Goal: Task Accomplishment & Management: Manage account settings

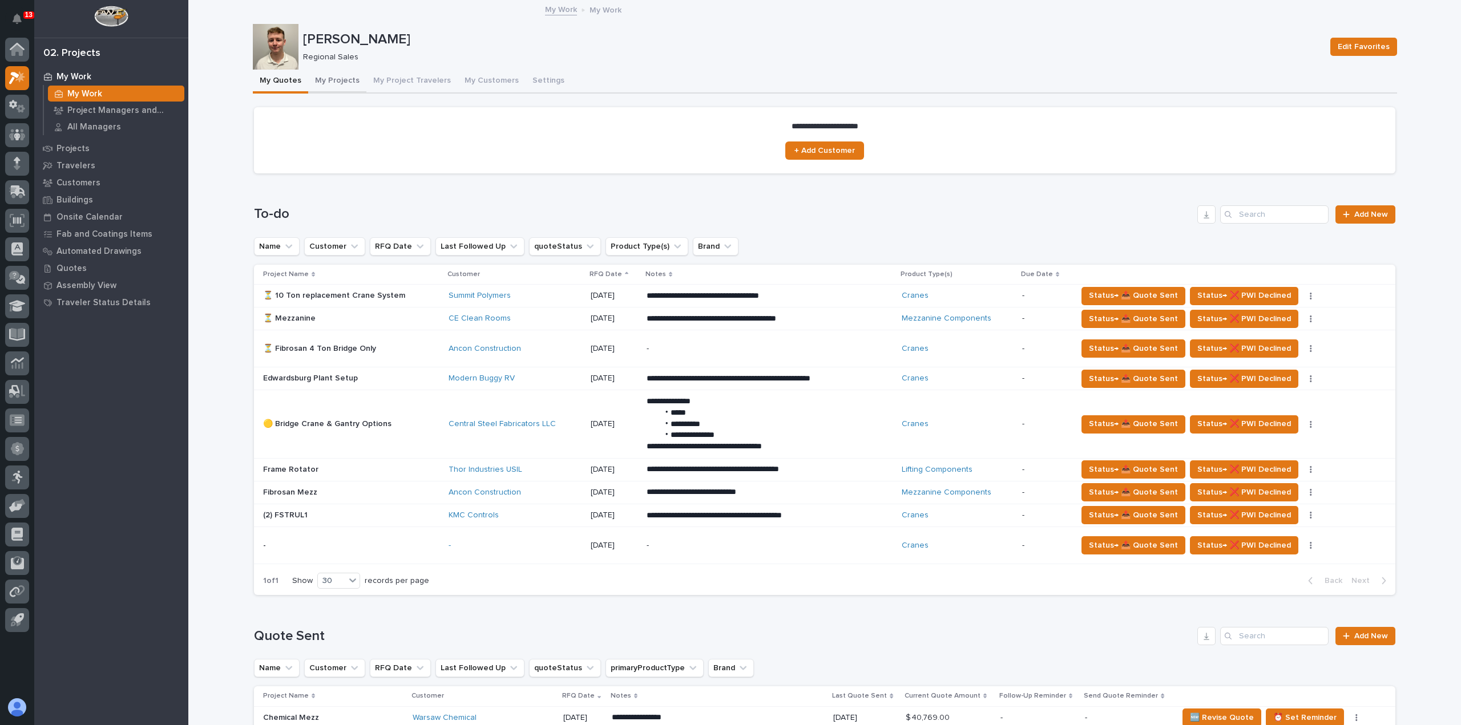
click at [320, 85] on button "My Projects" at bounding box center [337, 82] width 58 height 24
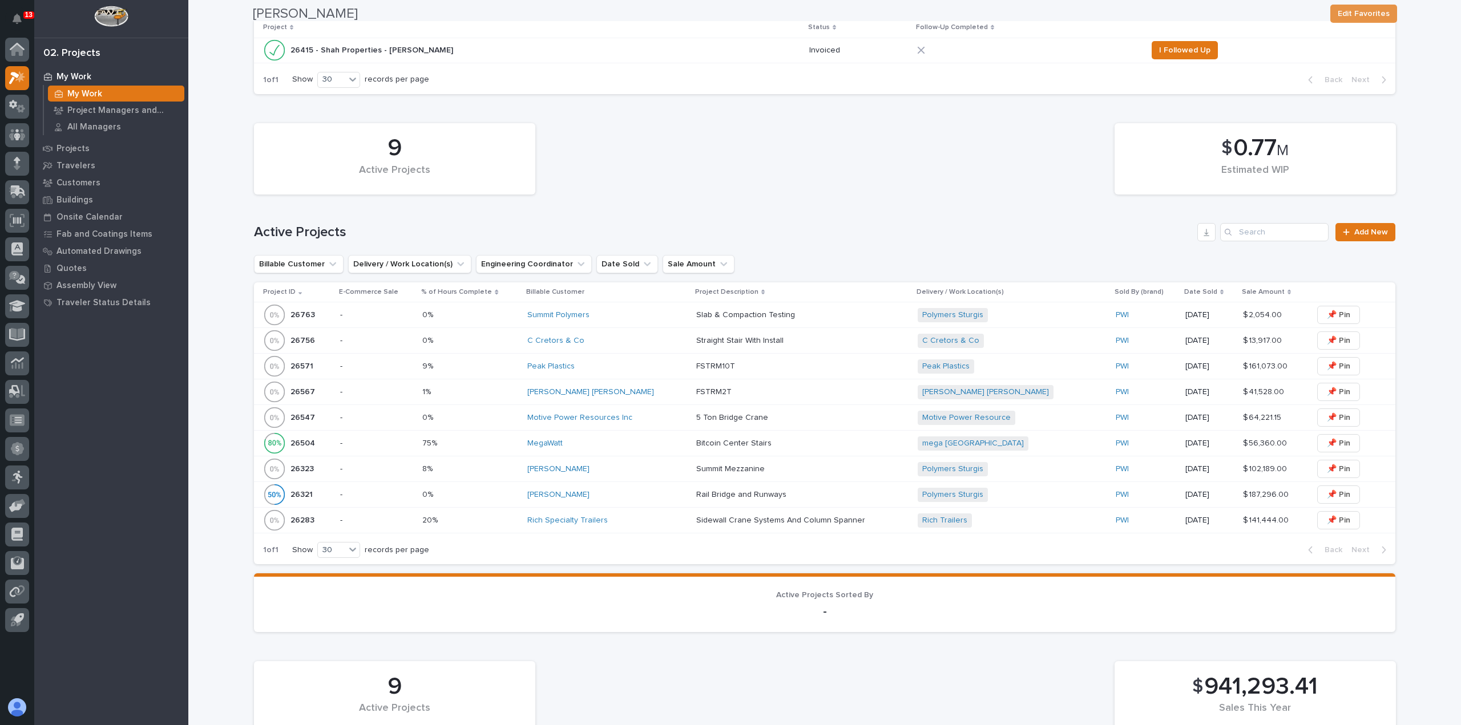
scroll to position [342, 0]
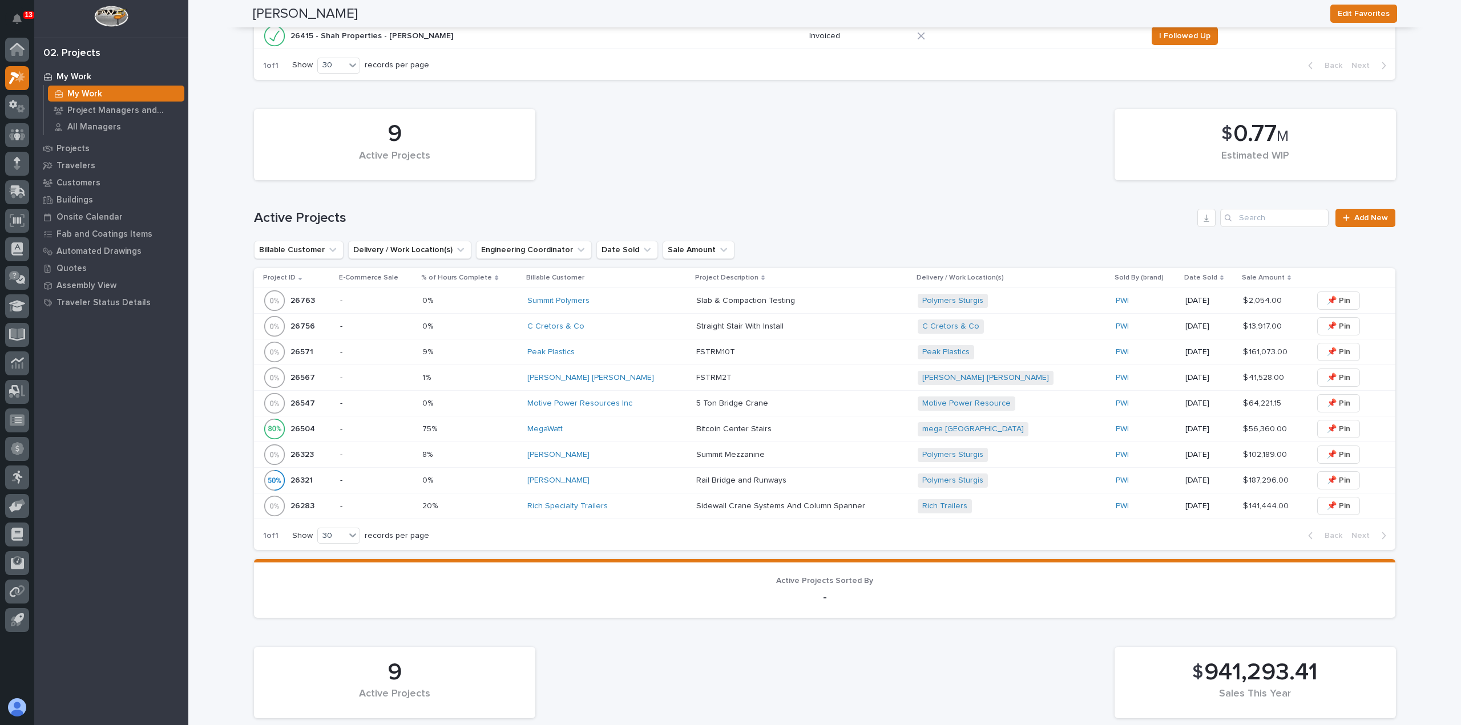
click at [594, 351] on div "Peak Plastics" at bounding box center [607, 352] width 160 height 10
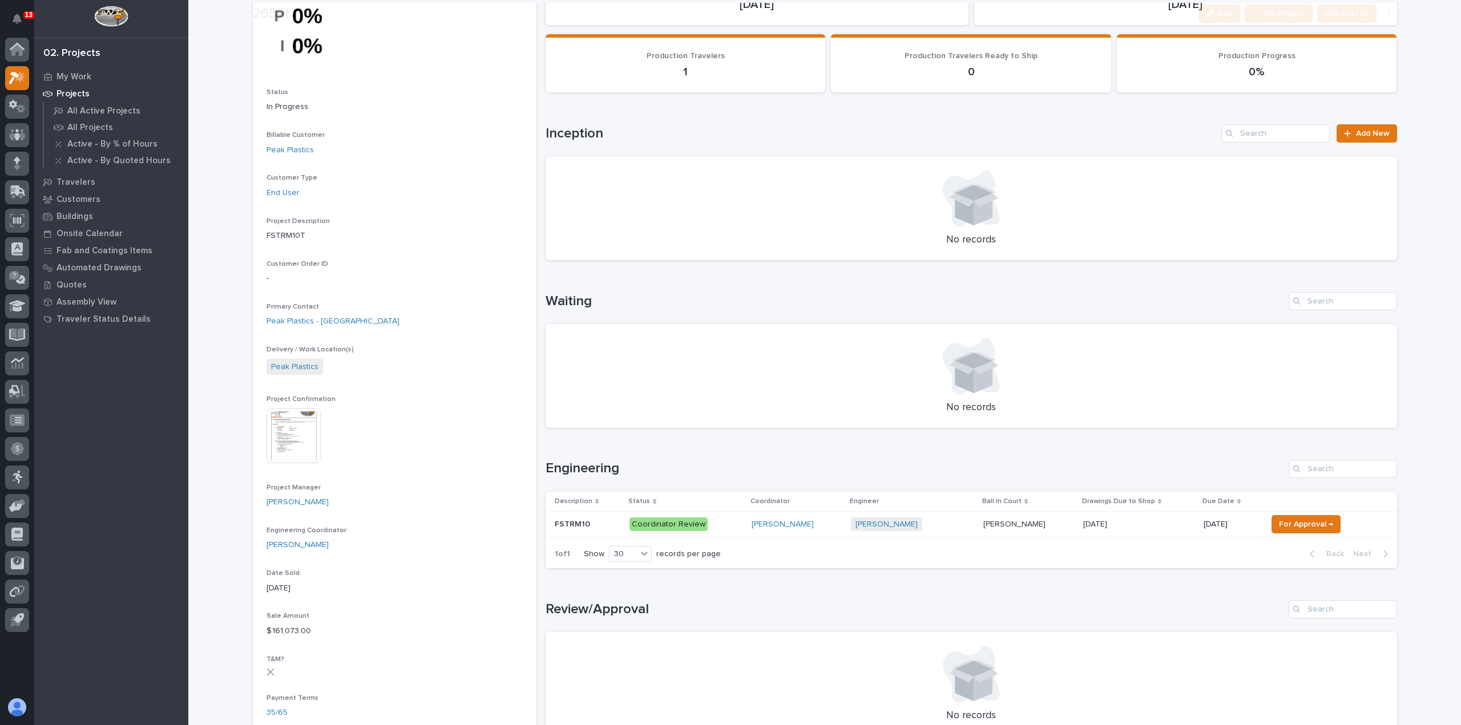
scroll to position [114, 0]
click at [984, 527] on p "[PERSON_NAME]" at bounding box center [1015, 523] width 64 height 12
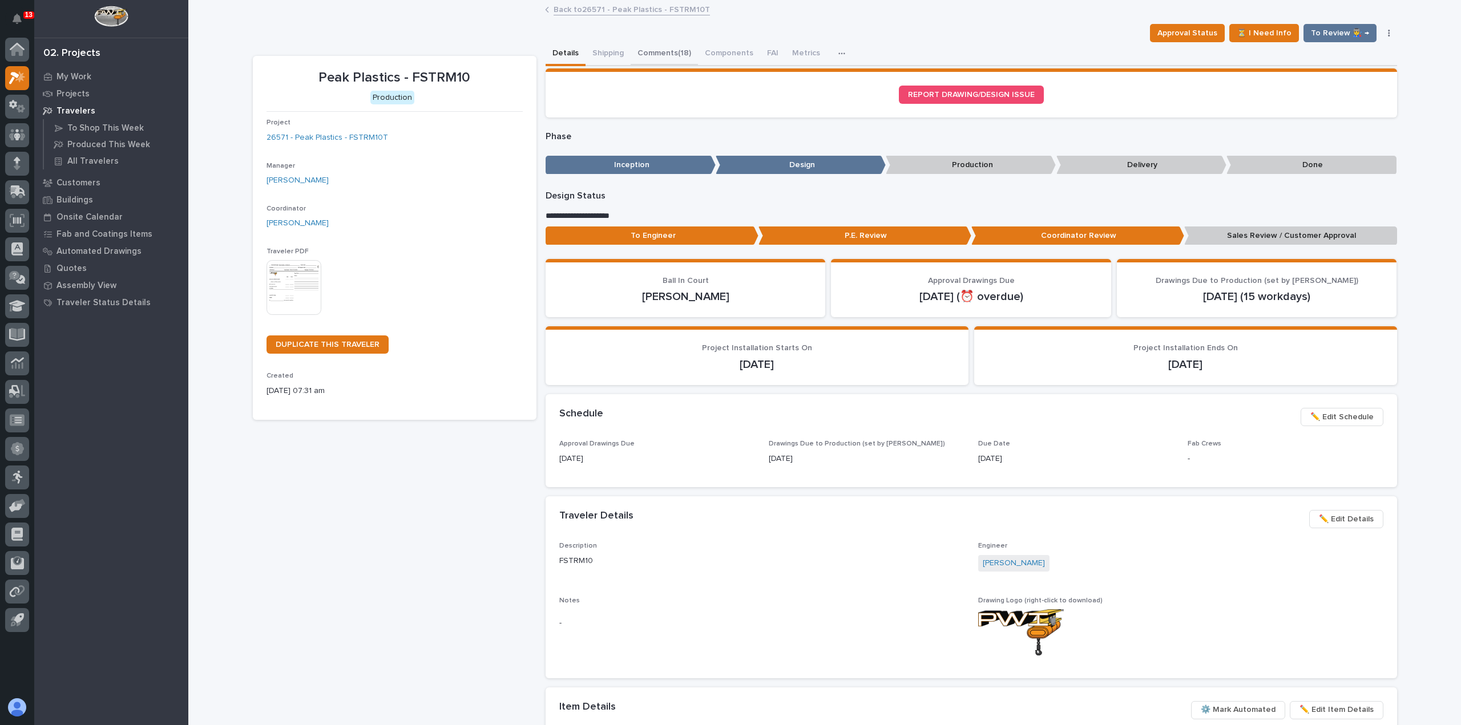
click at [641, 53] on button "Comments (18)" at bounding box center [663, 54] width 67 height 24
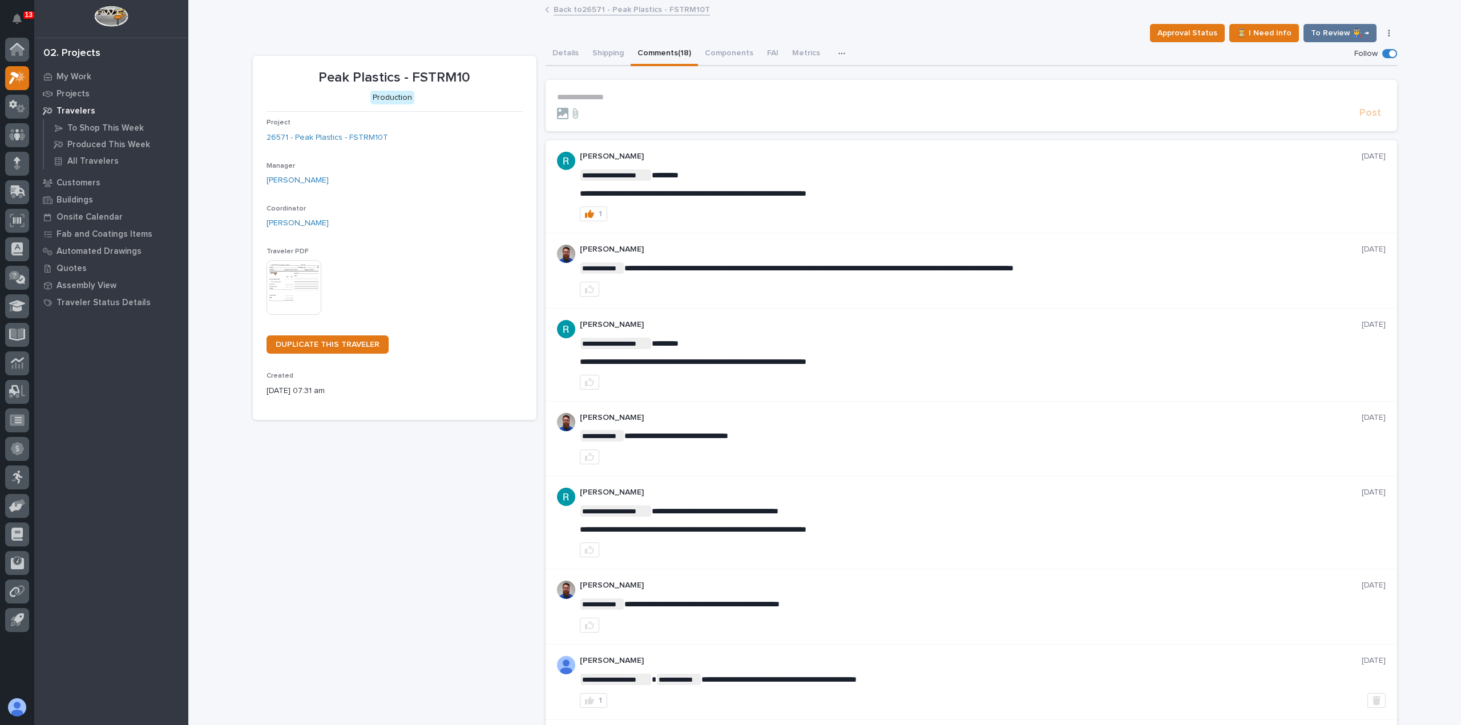
click at [612, 98] on p "**********" at bounding box center [971, 97] width 828 height 10
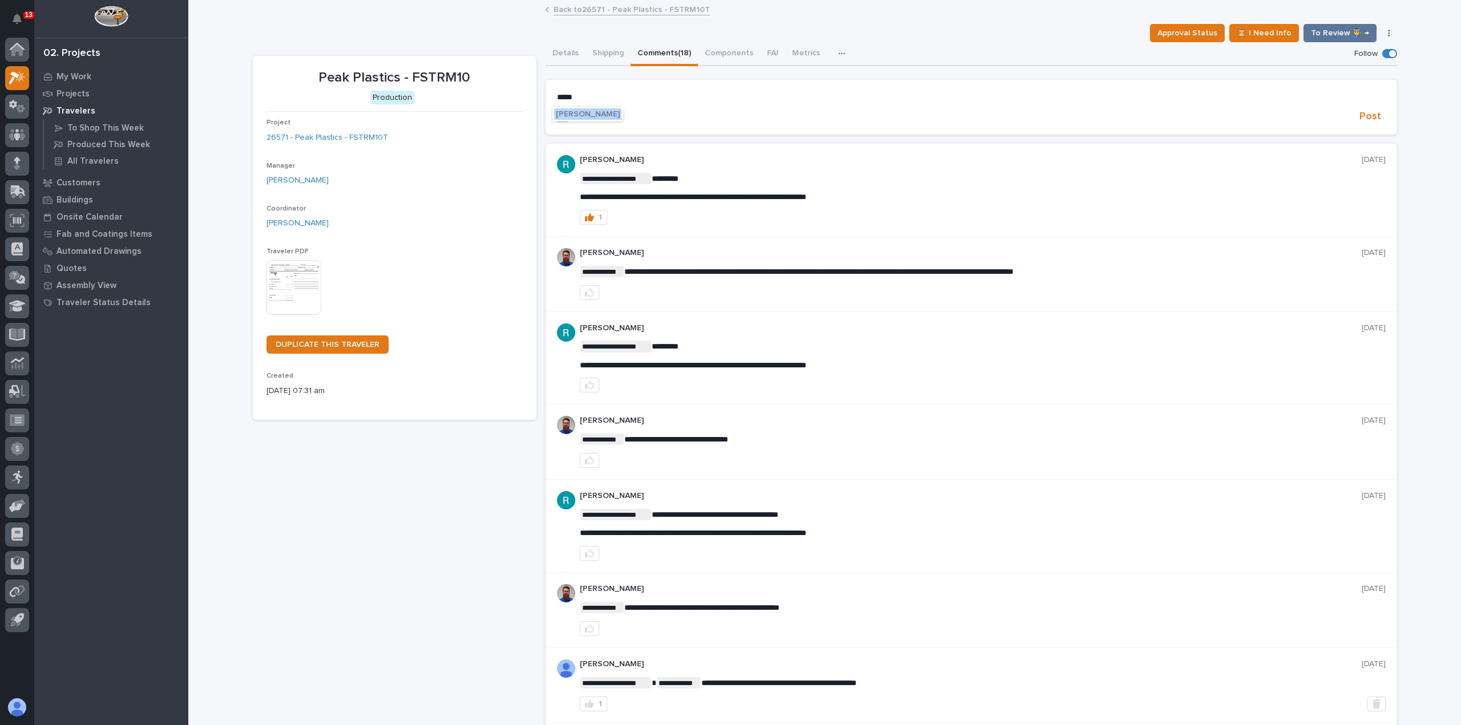
click at [599, 117] on span "[PERSON_NAME]" at bounding box center [588, 114] width 64 height 8
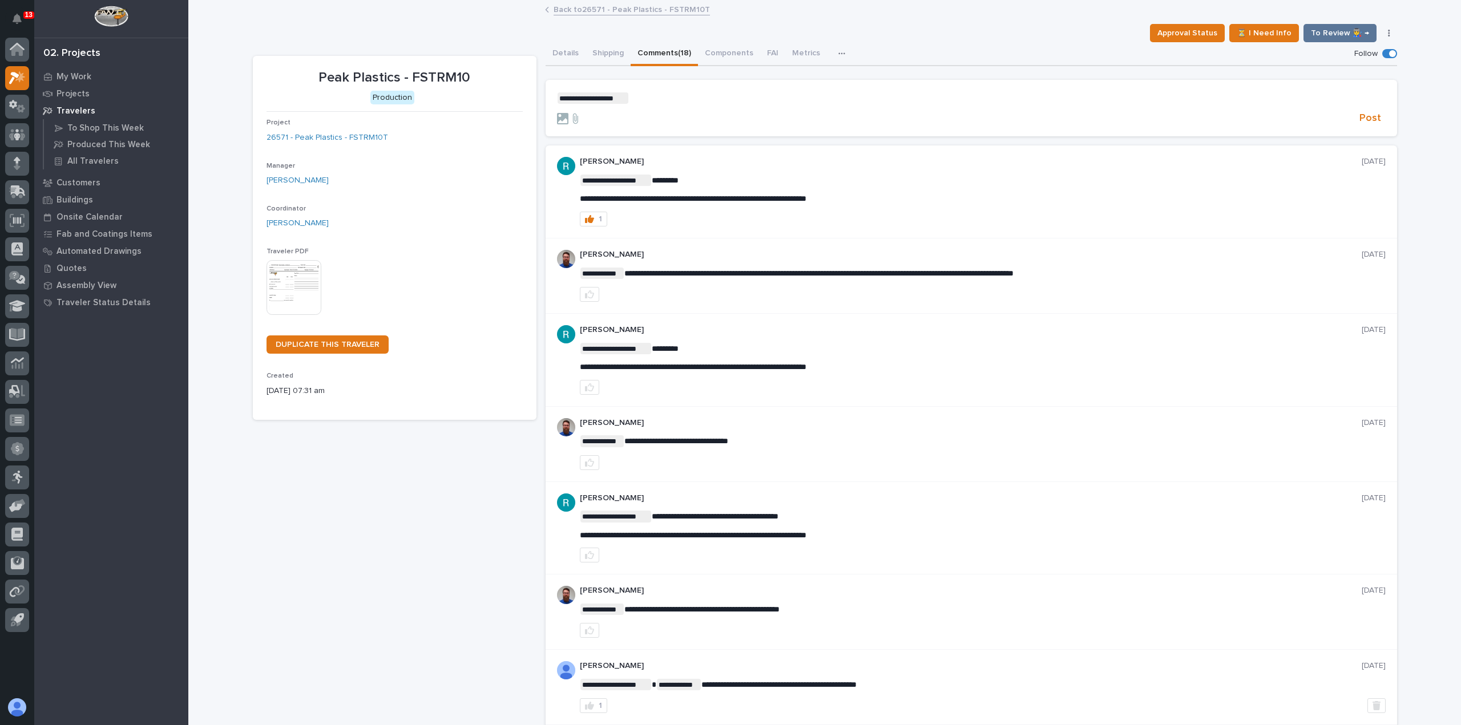
click at [640, 101] on p "**********" at bounding box center [971, 97] width 828 height 11
click at [1363, 120] on span "Post" at bounding box center [1370, 118] width 22 height 13
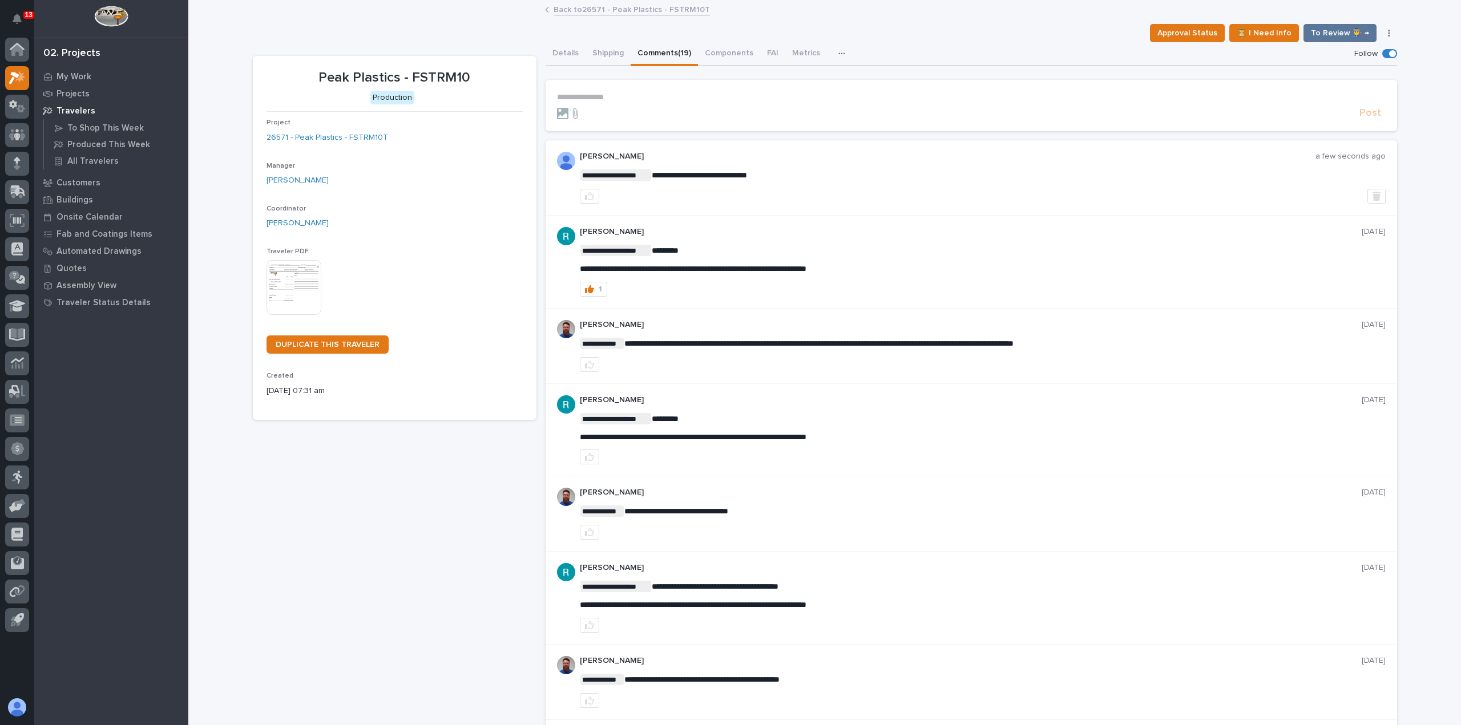
click at [560, 6] on link "Back to 26571 - Peak Plastics - FSTRM10T" at bounding box center [631, 8] width 156 height 13
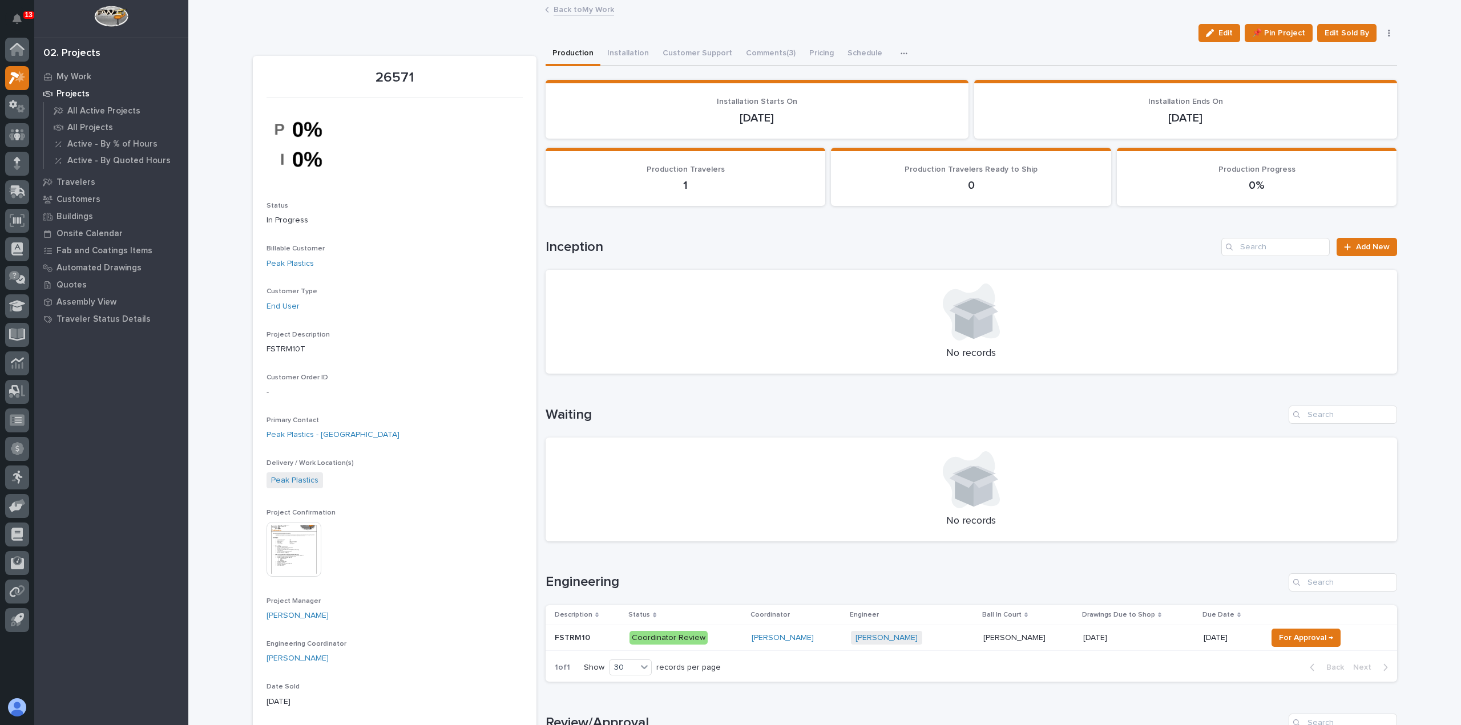
click at [584, 10] on link "Back to My Work" at bounding box center [583, 8] width 60 height 13
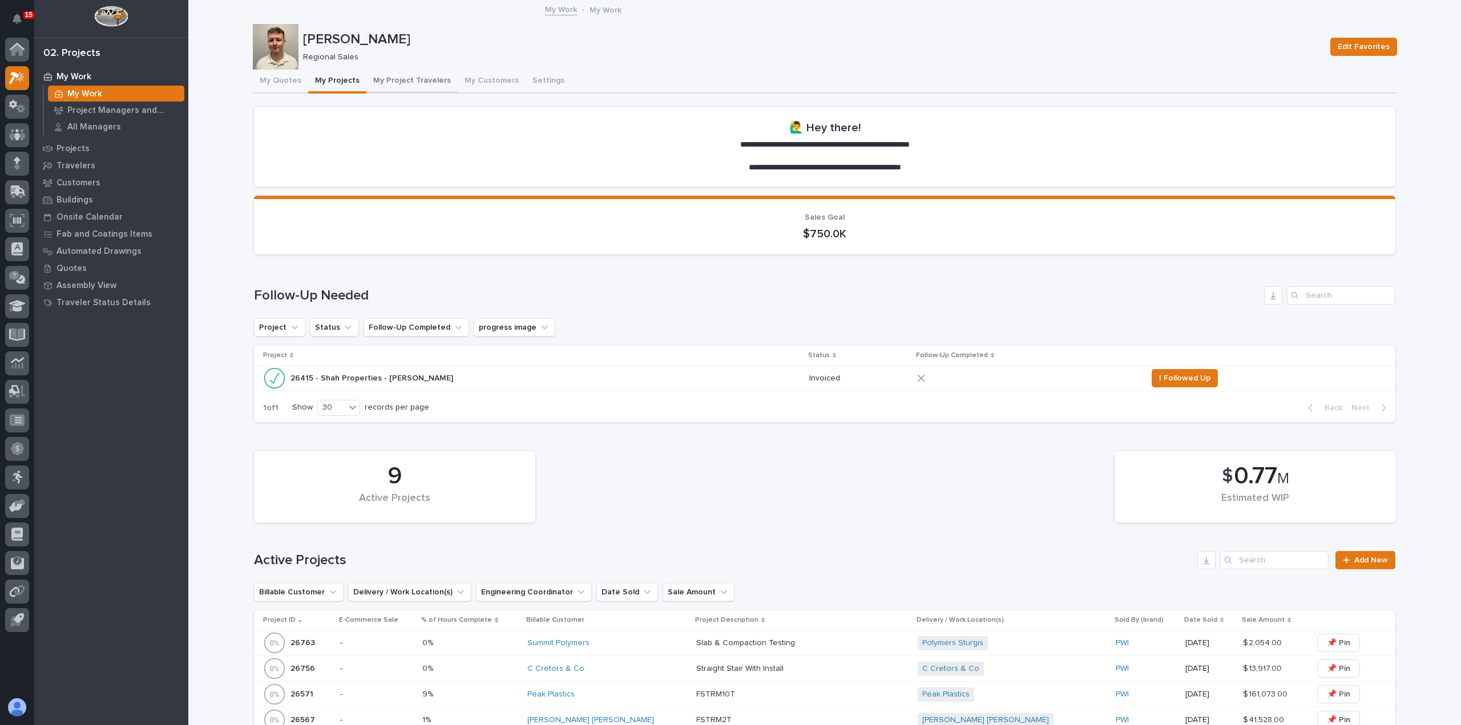
click at [382, 81] on button "My Project Travelers" at bounding box center [411, 82] width 91 height 24
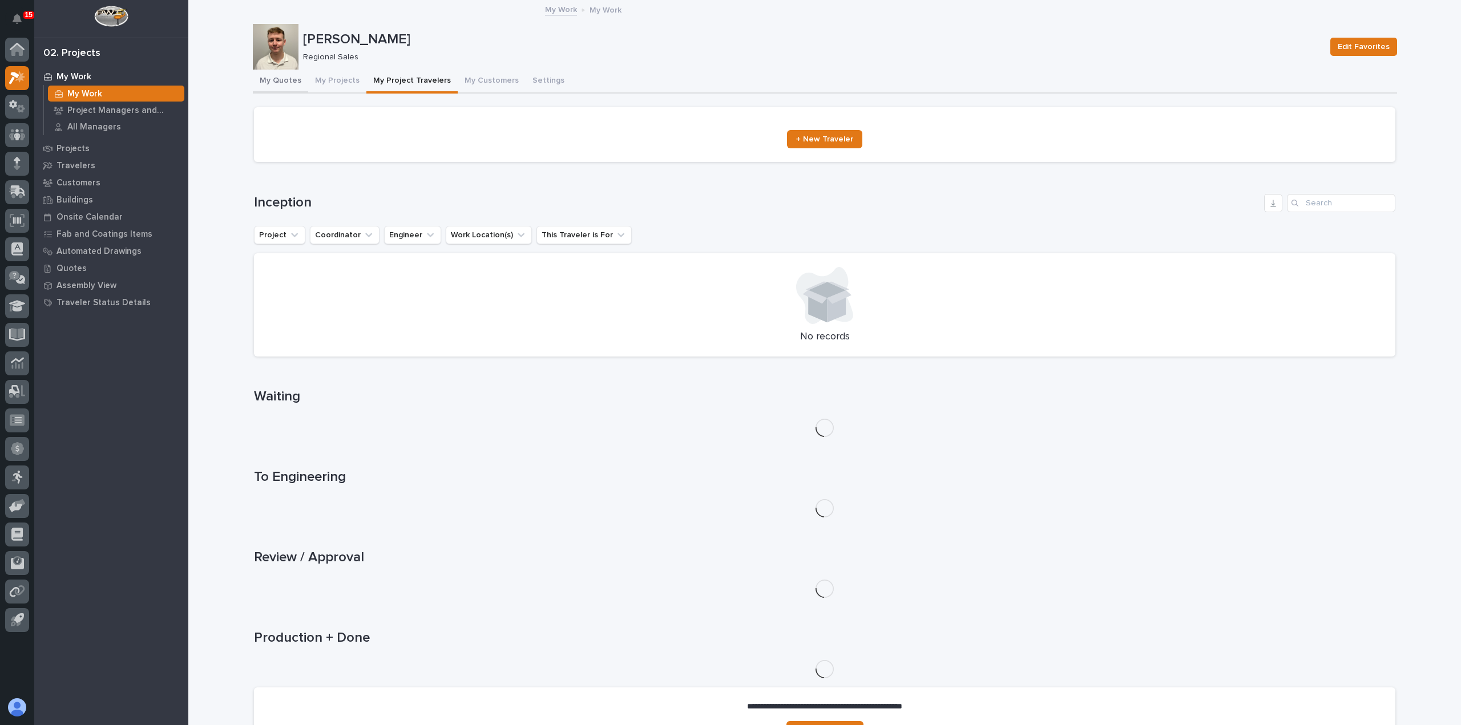
click at [287, 82] on button "My Quotes" at bounding box center [280, 82] width 55 height 24
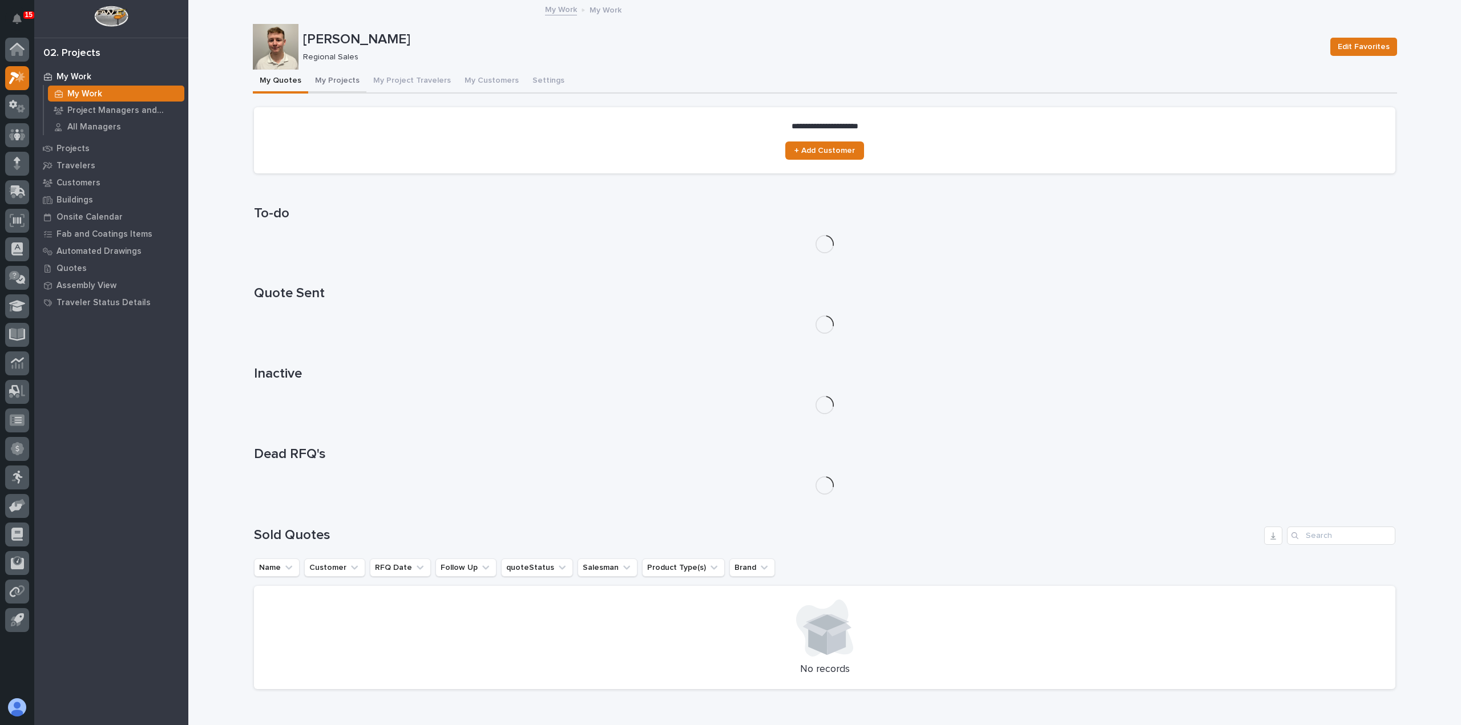
click at [343, 82] on button "My Projects" at bounding box center [337, 82] width 58 height 24
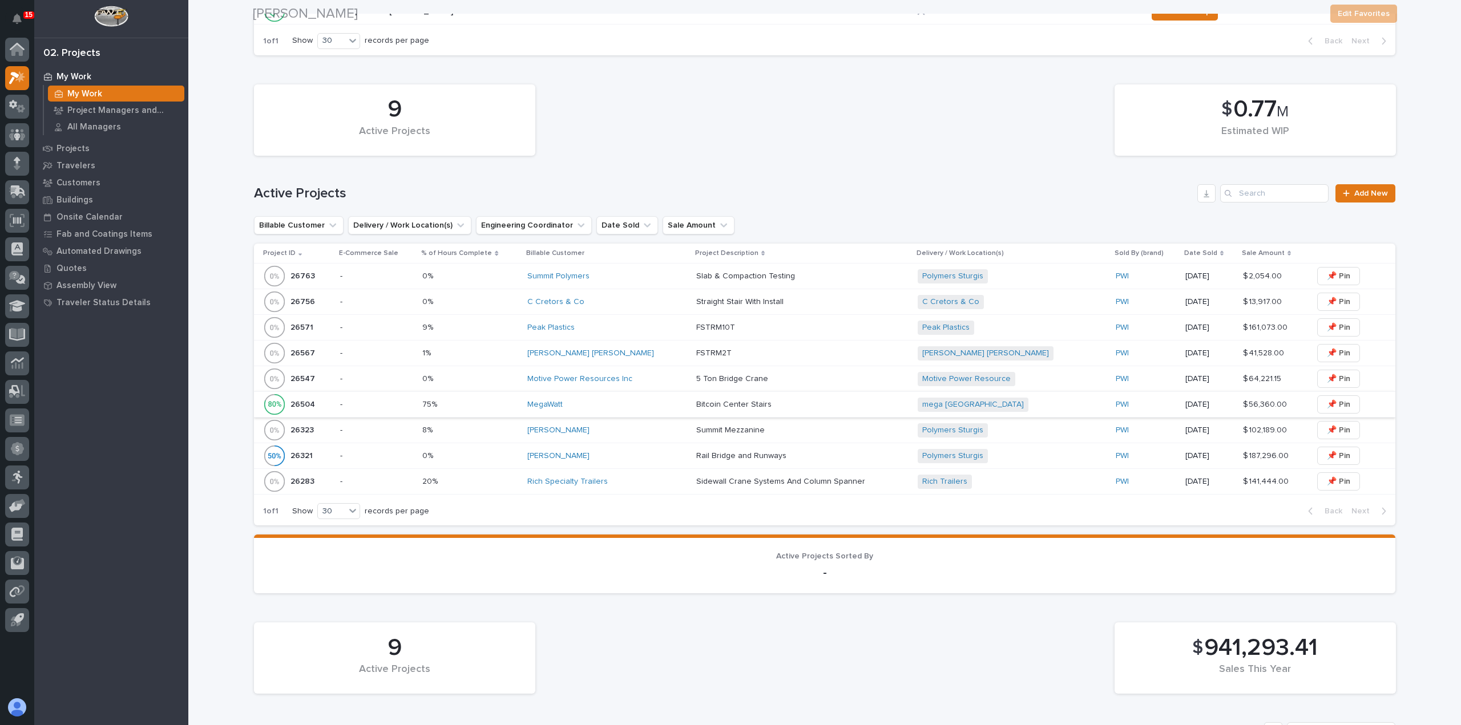
scroll to position [456, 0]
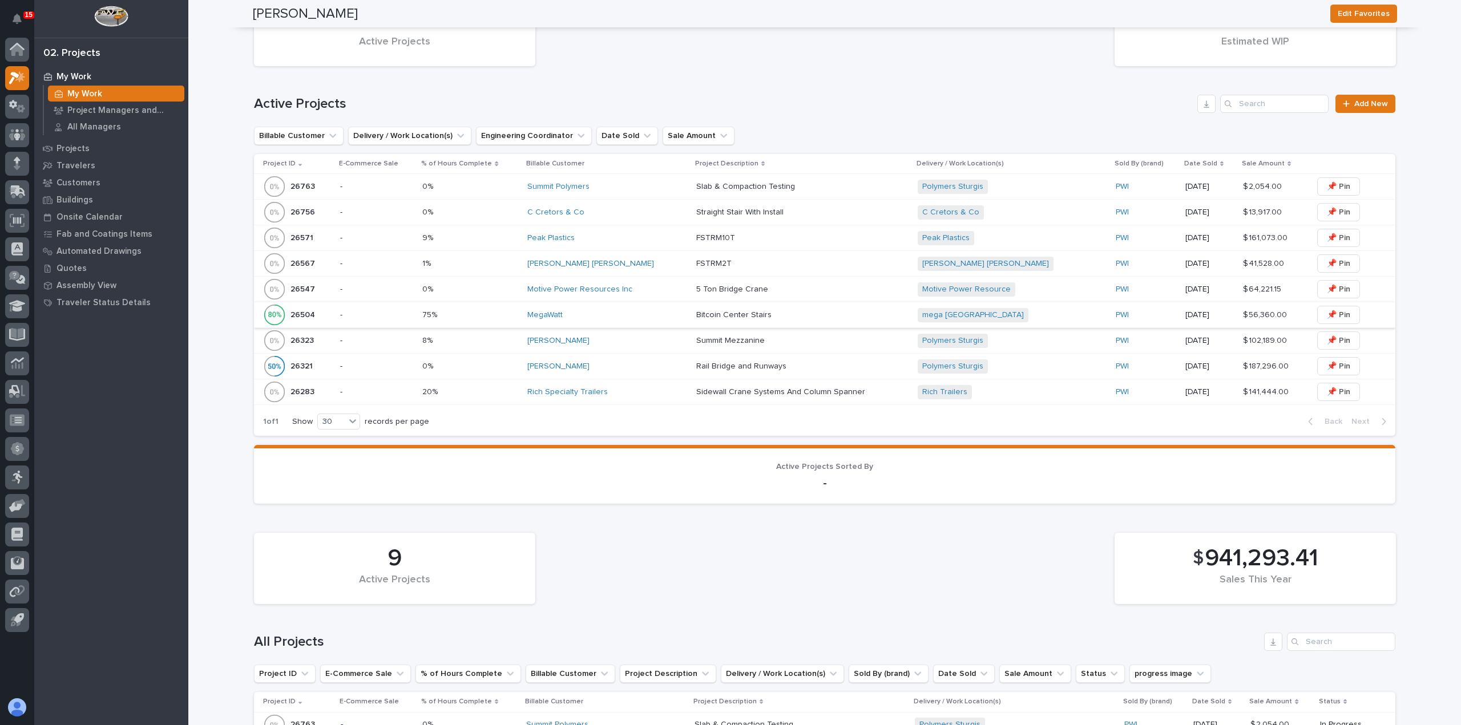
click at [627, 244] on div "Peak Plastics" at bounding box center [607, 238] width 160 height 19
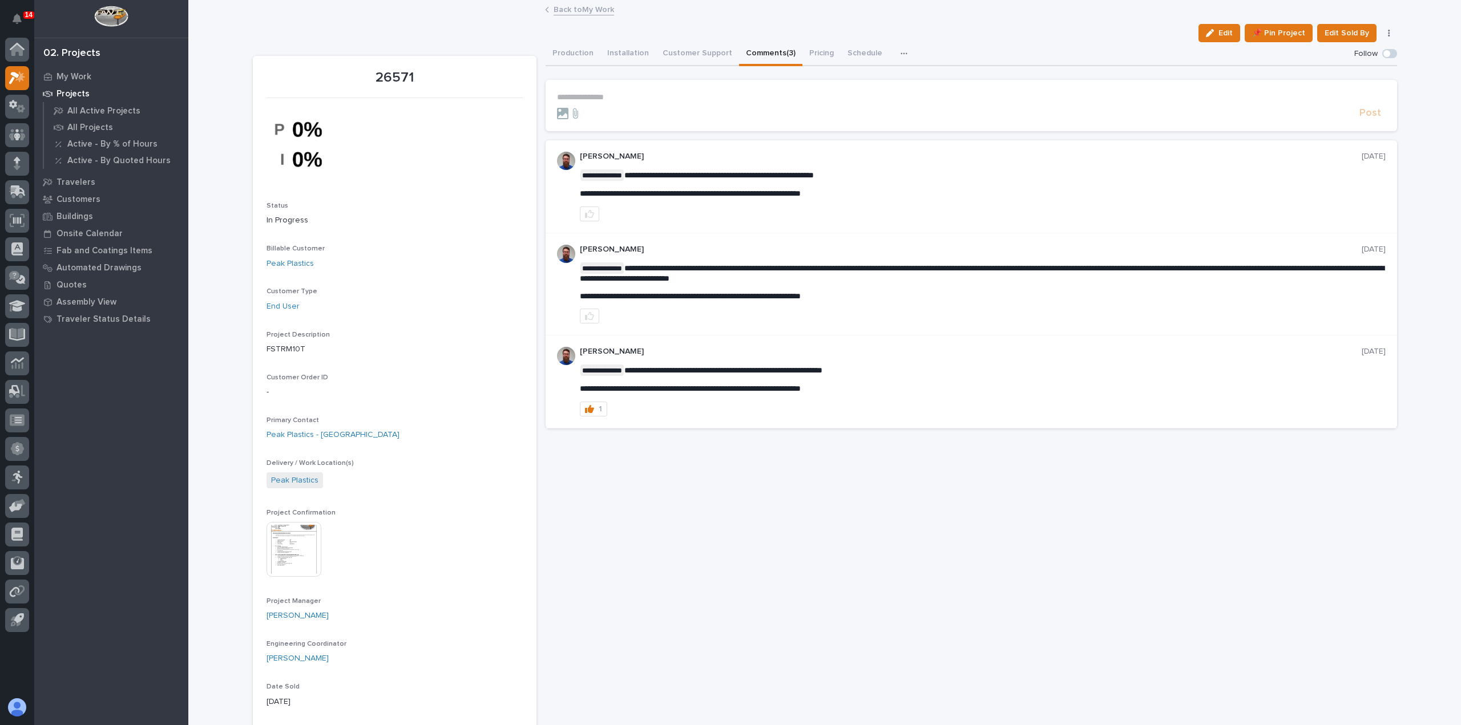
click at [777, 58] on button "Comments (3)" at bounding box center [770, 54] width 63 height 24
click at [585, 213] on icon "button" at bounding box center [589, 213] width 9 height 9
click at [589, 213] on icon "button" at bounding box center [589, 213] width 9 height 9
click at [577, 48] on button "Production" at bounding box center [572, 54] width 55 height 24
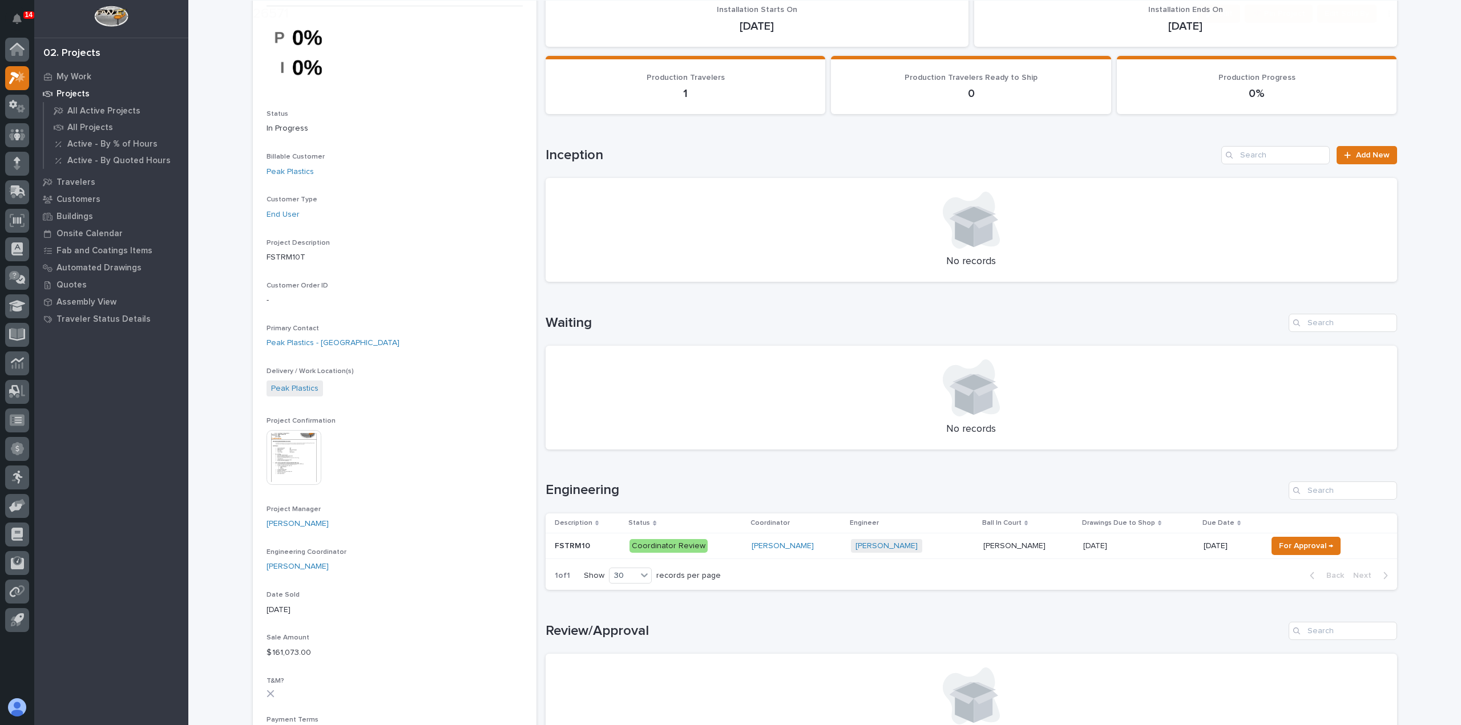
scroll to position [171, 0]
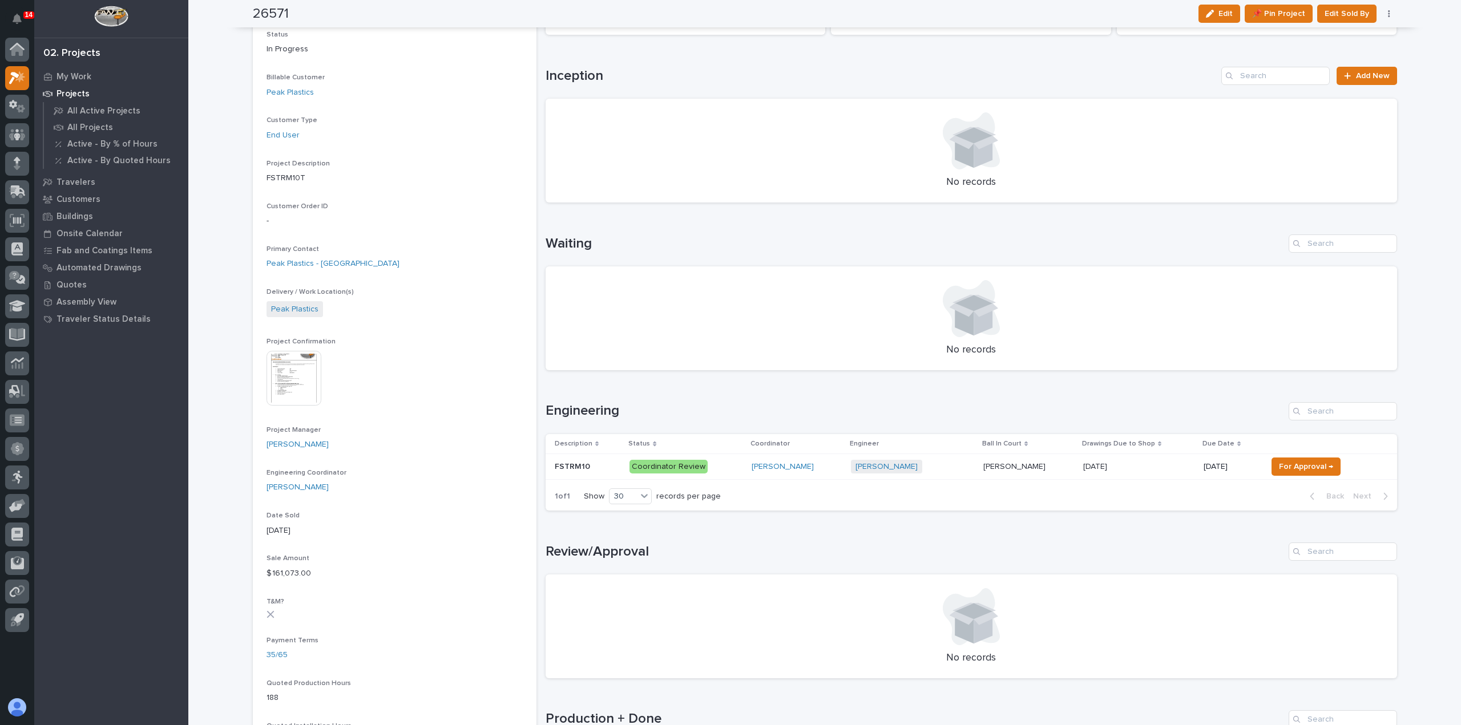
click at [725, 467] on p "Coordinator Review" at bounding box center [685, 467] width 113 height 14
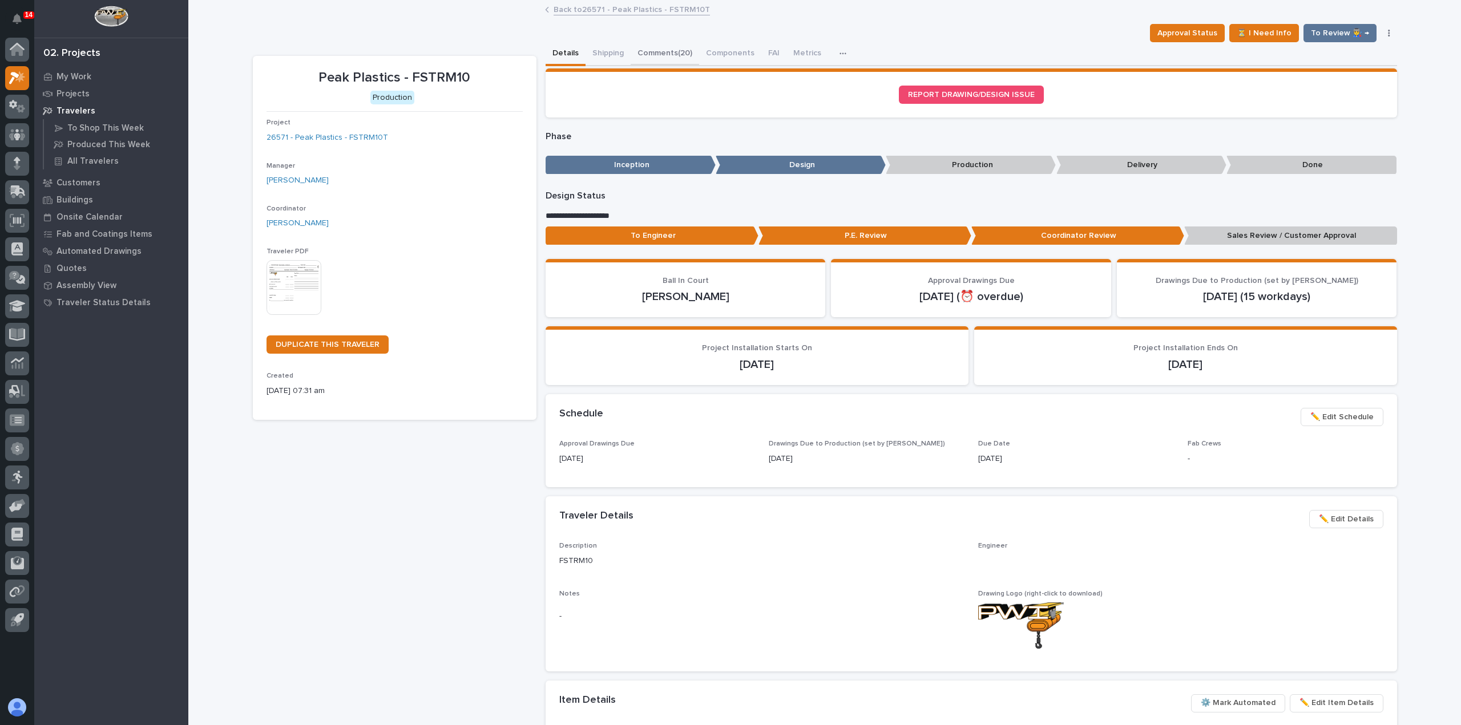
click at [674, 56] on button "Comments (20)" at bounding box center [664, 54] width 68 height 24
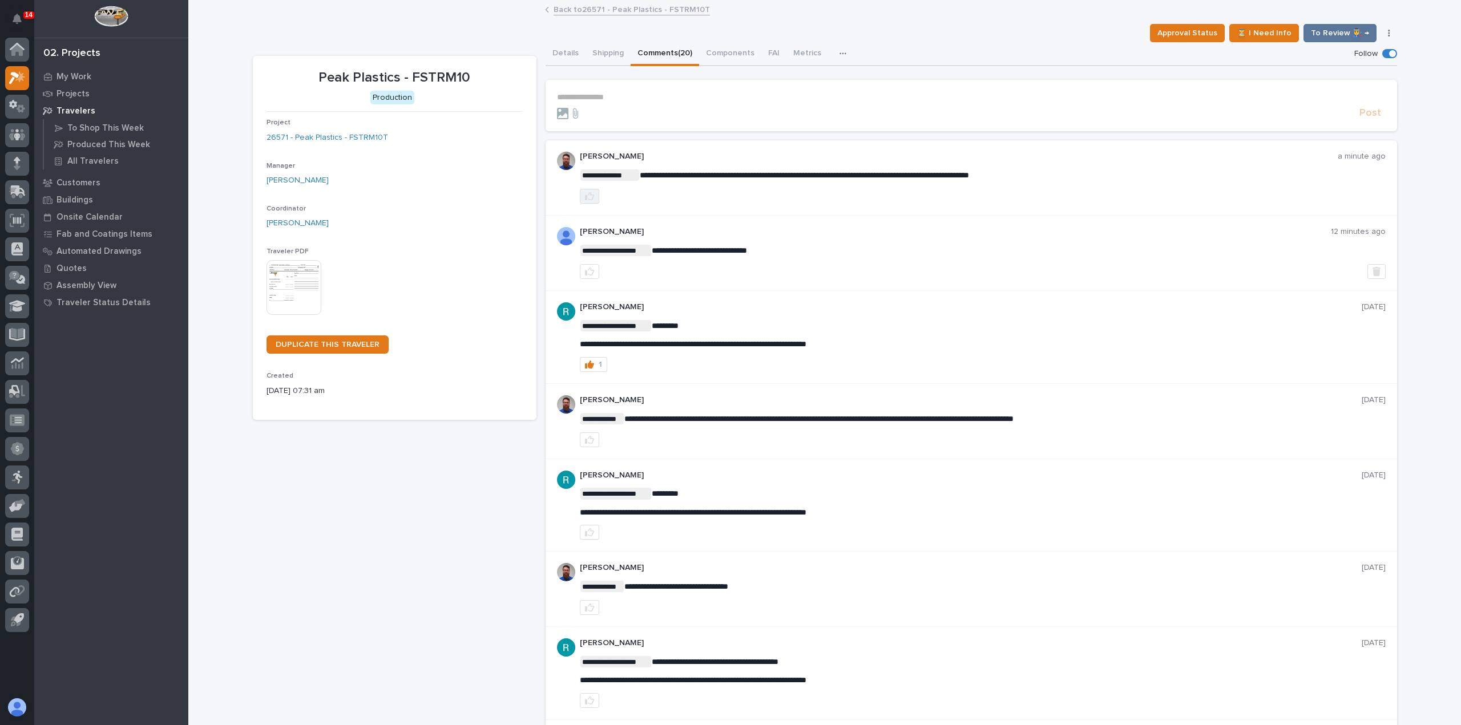
click at [588, 192] on icon "button" at bounding box center [589, 196] width 9 height 9
click at [592, 12] on link "Back to 26571 - Peak Plastics - FSTRM10T" at bounding box center [631, 8] width 156 height 13
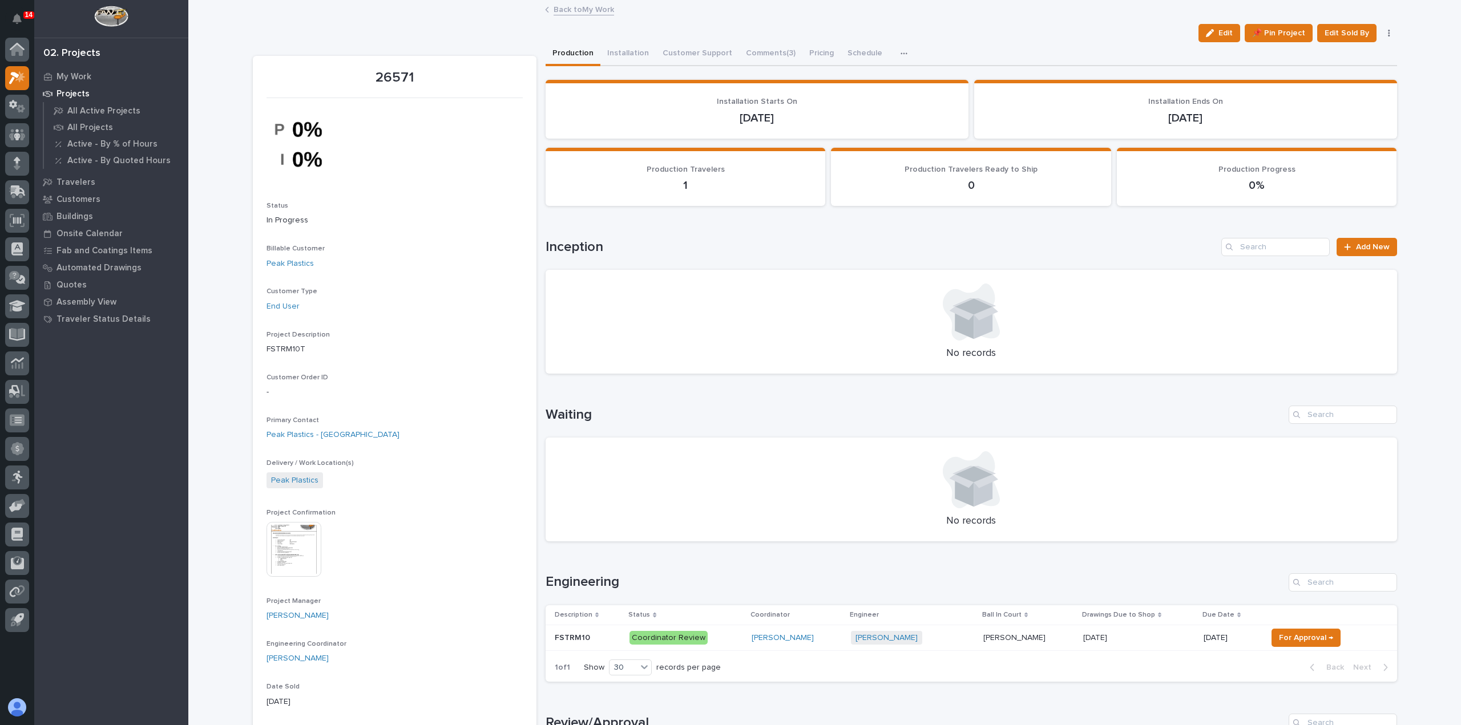
click at [559, 7] on link "Back to My Work" at bounding box center [583, 8] width 60 height 13
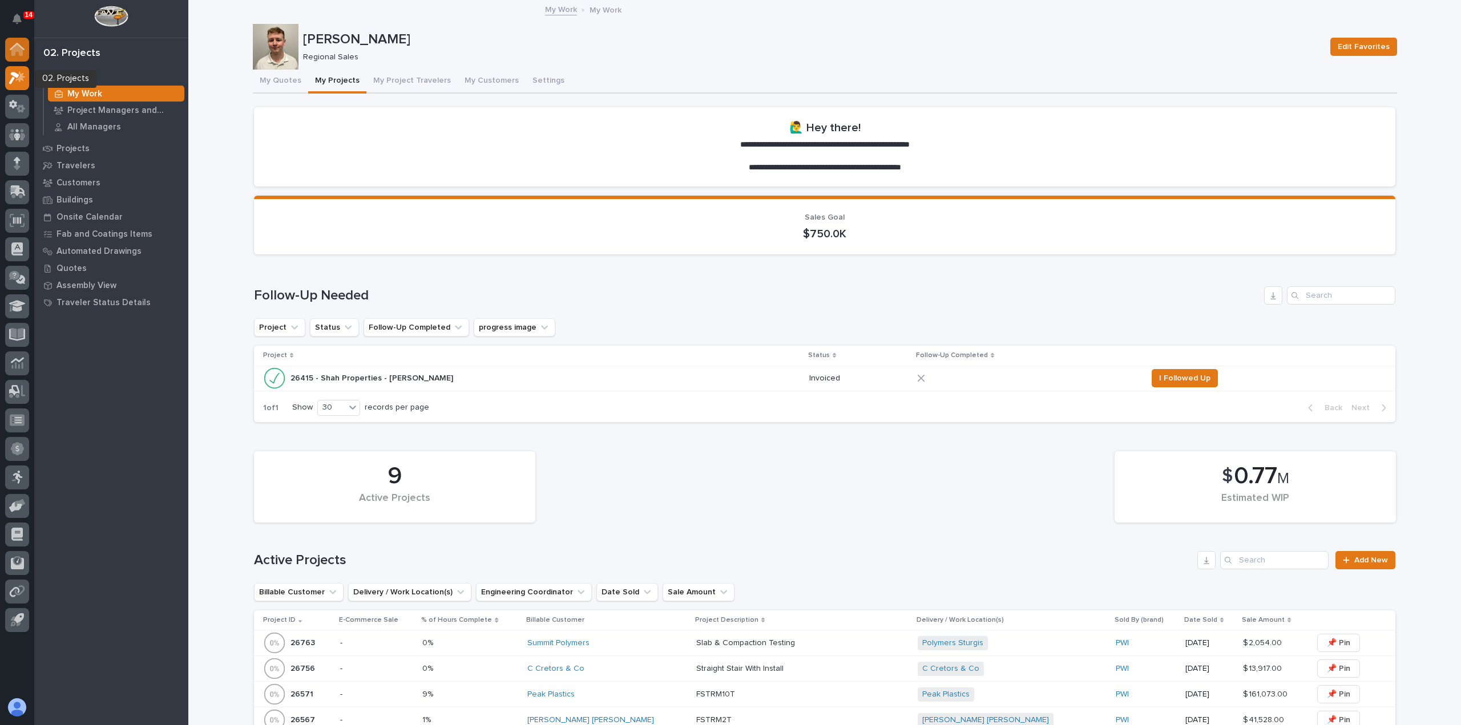
click at [18, 46] on icon at bounding box center [16, 50] width 11 height 11
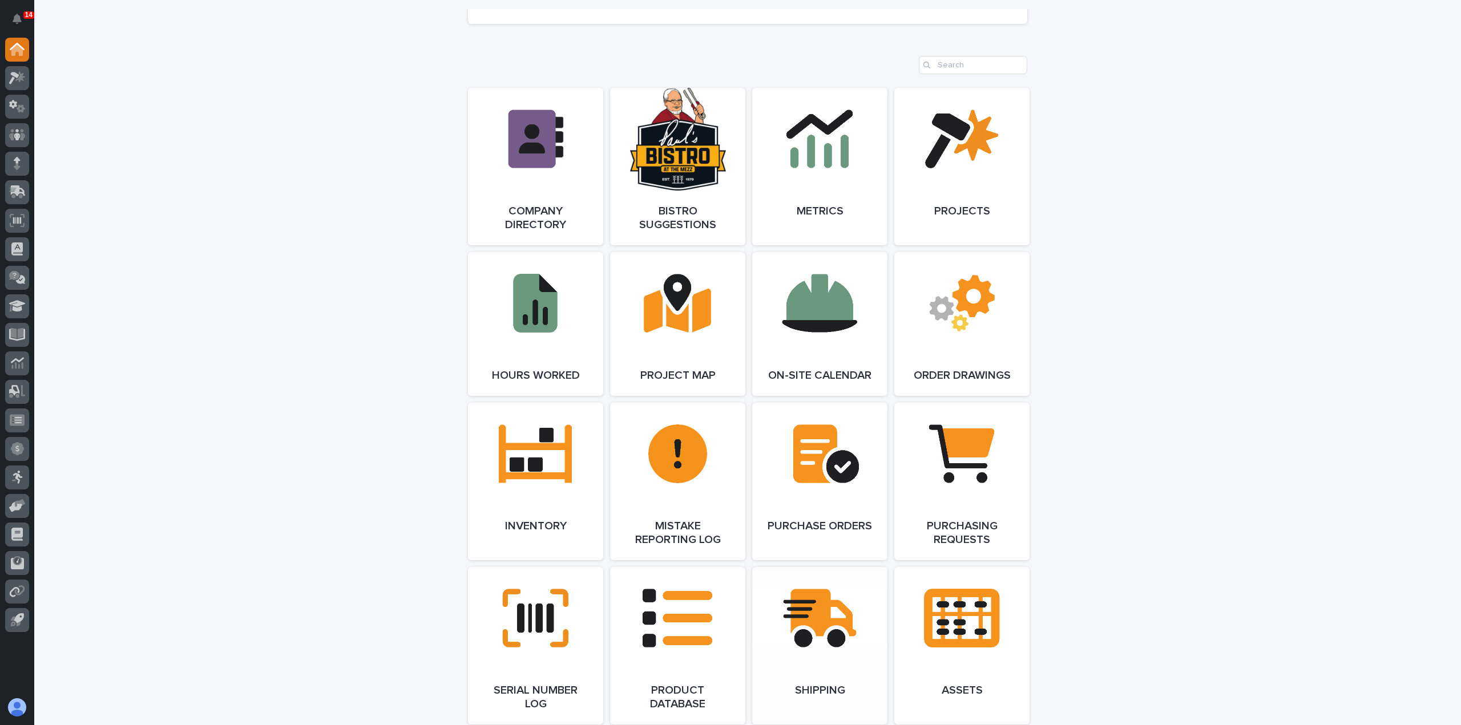
scroll to position [939, 0]
click at [559, 211] on link "Open Link" at bounding box center [535, 167] width 135 height 157
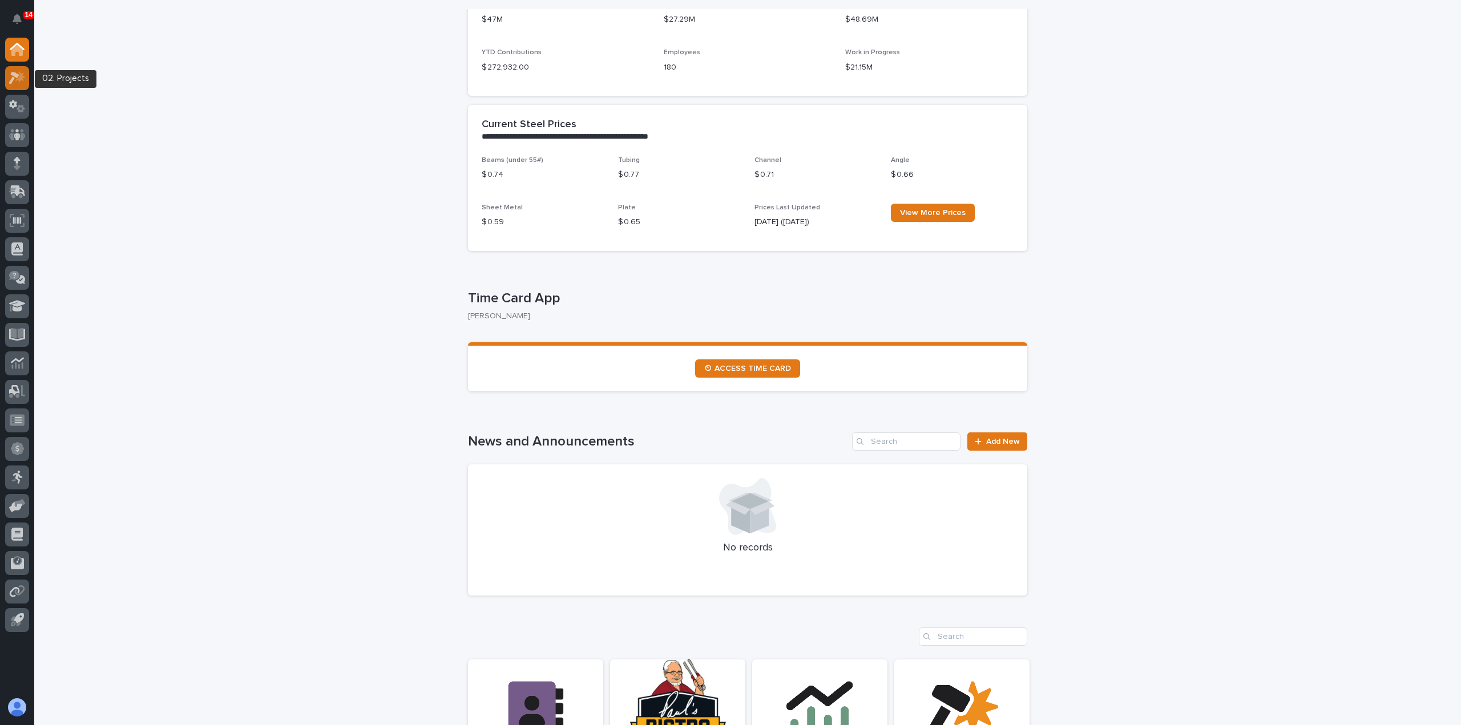
click at [27, 85] on link at bounding box center [17, 78] width 24 height 24
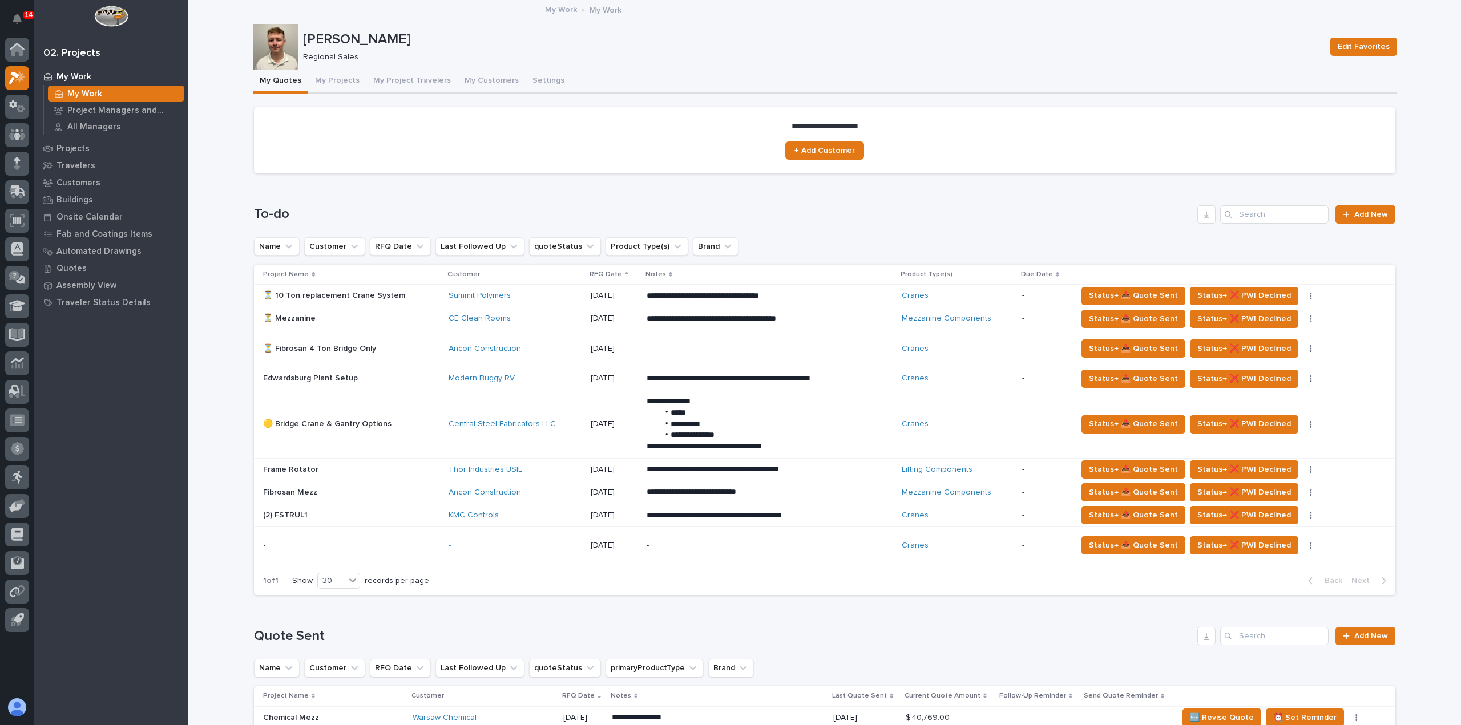
click at [872, 377] on div "**********" at bounding box center [769, 379] width 246 height 21
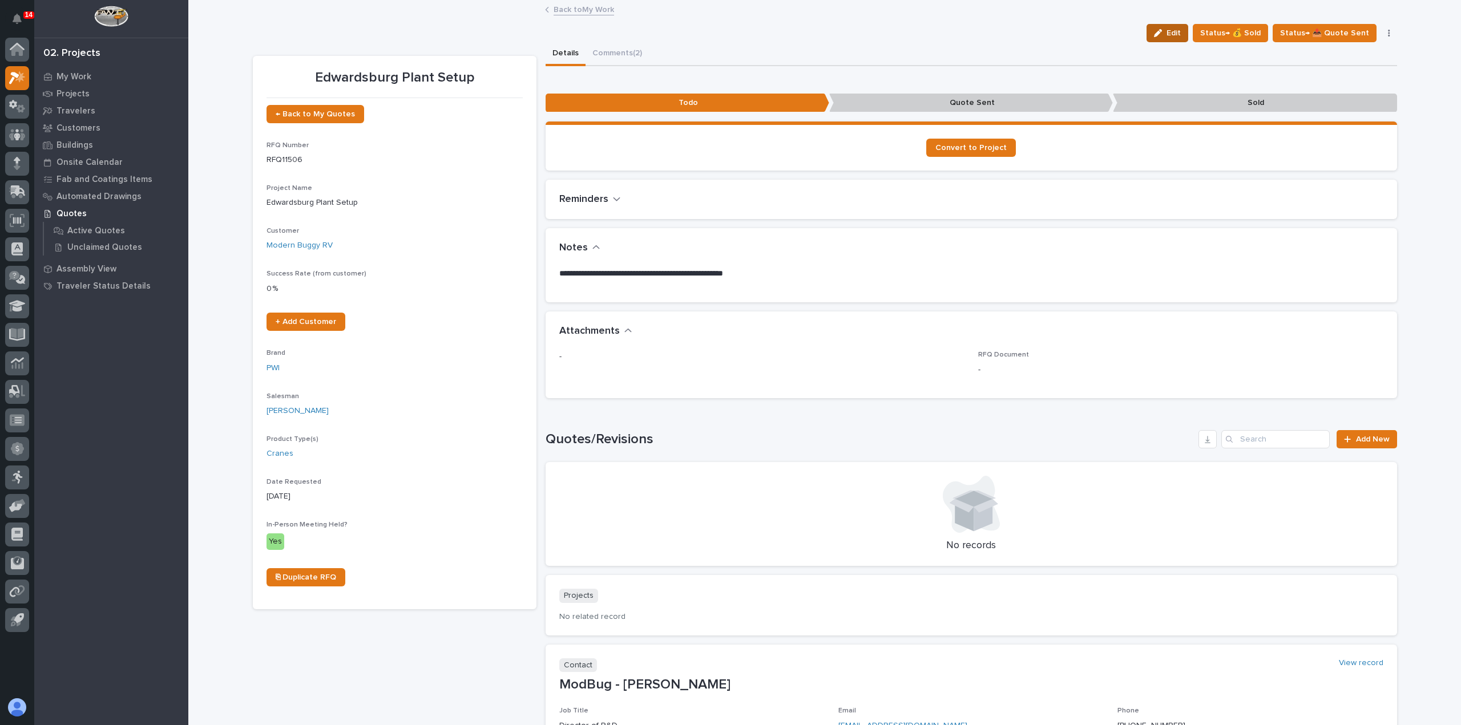
click at [1177, 26] on button "Edit" at bounding box center [1167, 33] width 42 height 18
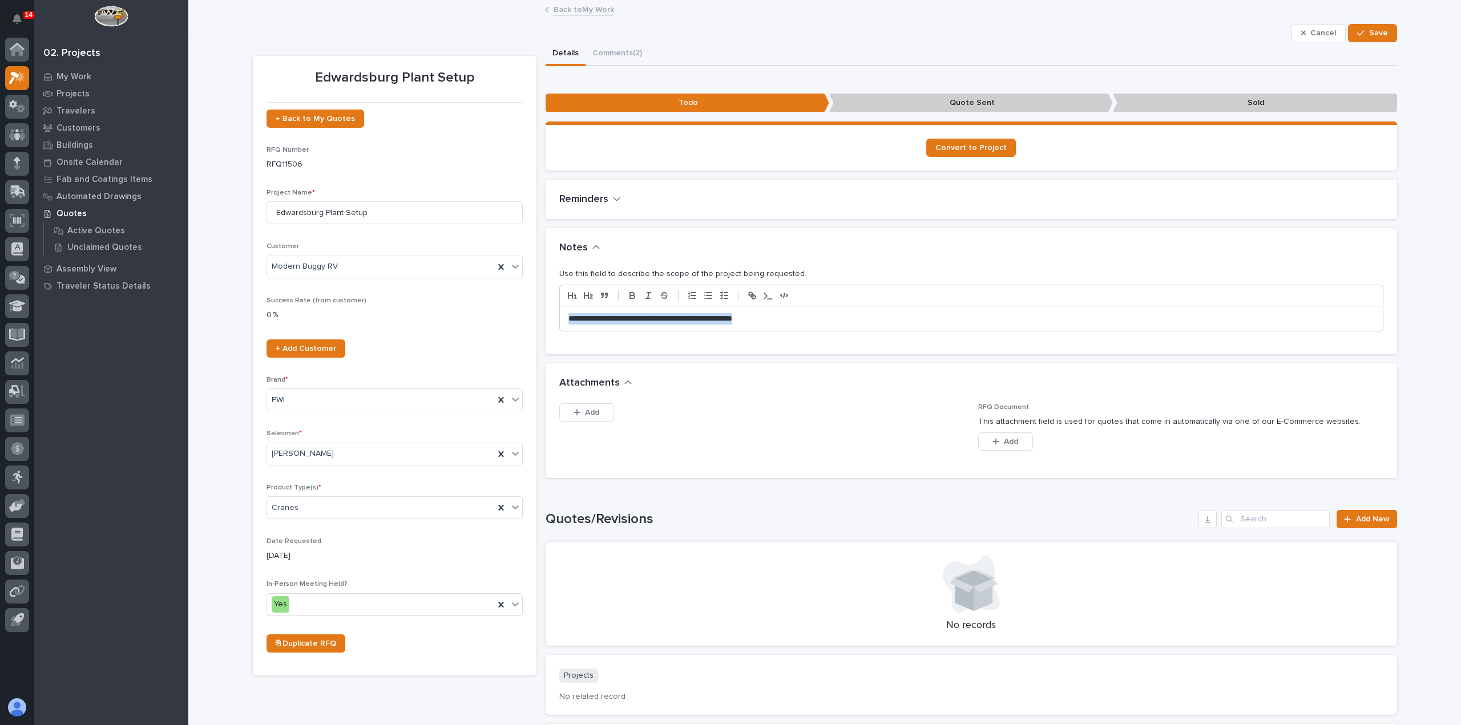
drag, startPoint x: 778, startPoint y: 325, endPoint x: 581, endPoint y: 303, distance: 198.7
click at [545, 308] on div "**********" at bounding box center [970, 311] width 851 height 87
click at [1353, 24] on button "Save" at bounding box center [1372, 33] width 48 height 18
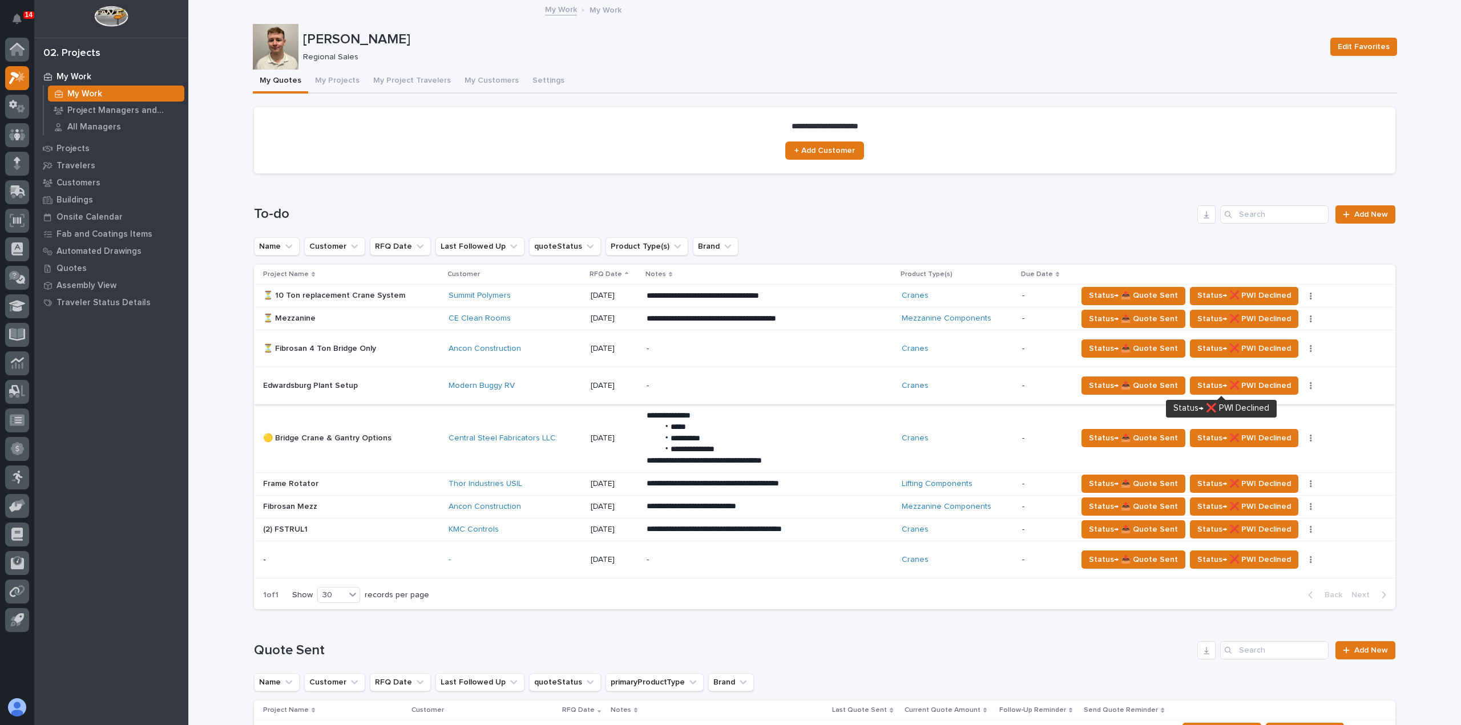
click at [1303, 382] on button "button" at bounding box center [1311, 386] width 16 height 8
click at [1272, 407] on span "Status→ ⏳ Inactive" at bounding box center [1254, 408] width 70 height 14
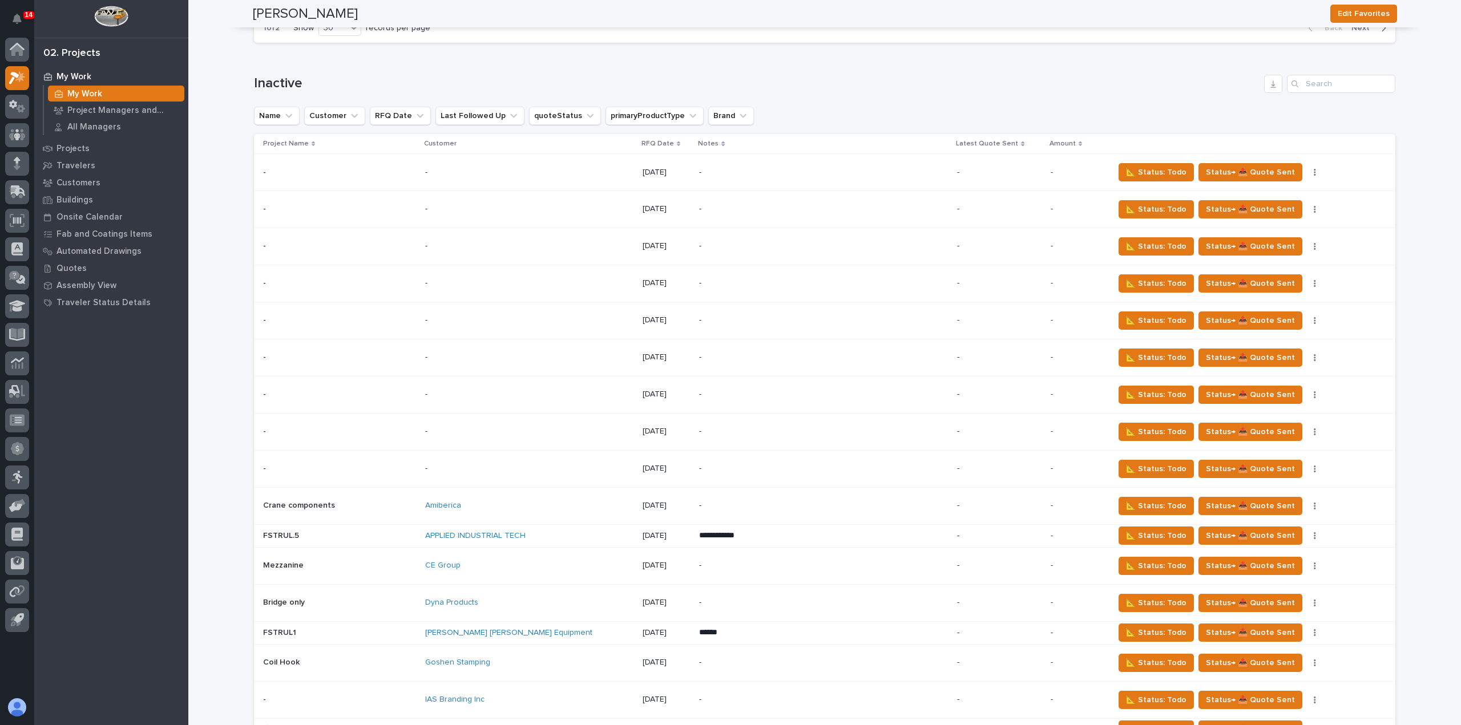
scroll to position [1655, 0]
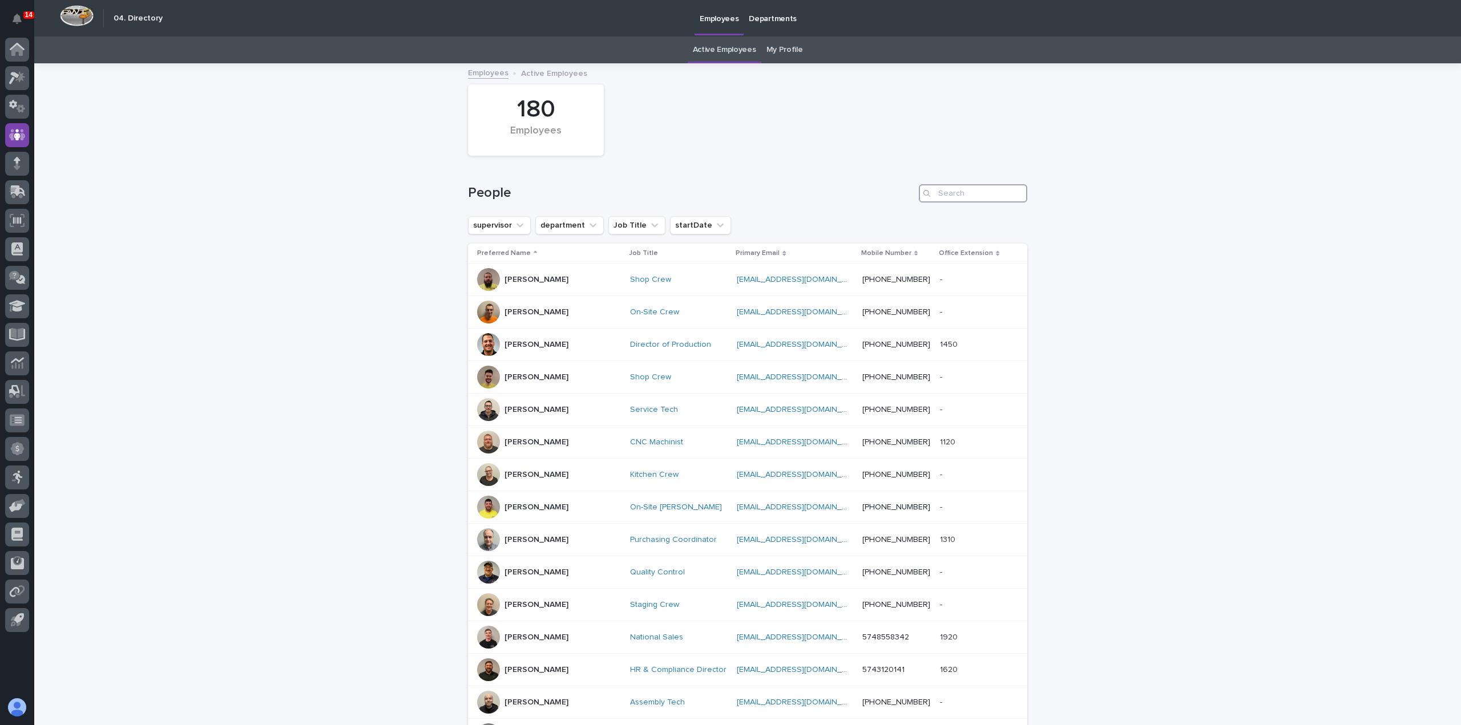
click at [954, 195] on input "Search" at bounding box center [973, 193] width 108 height 18
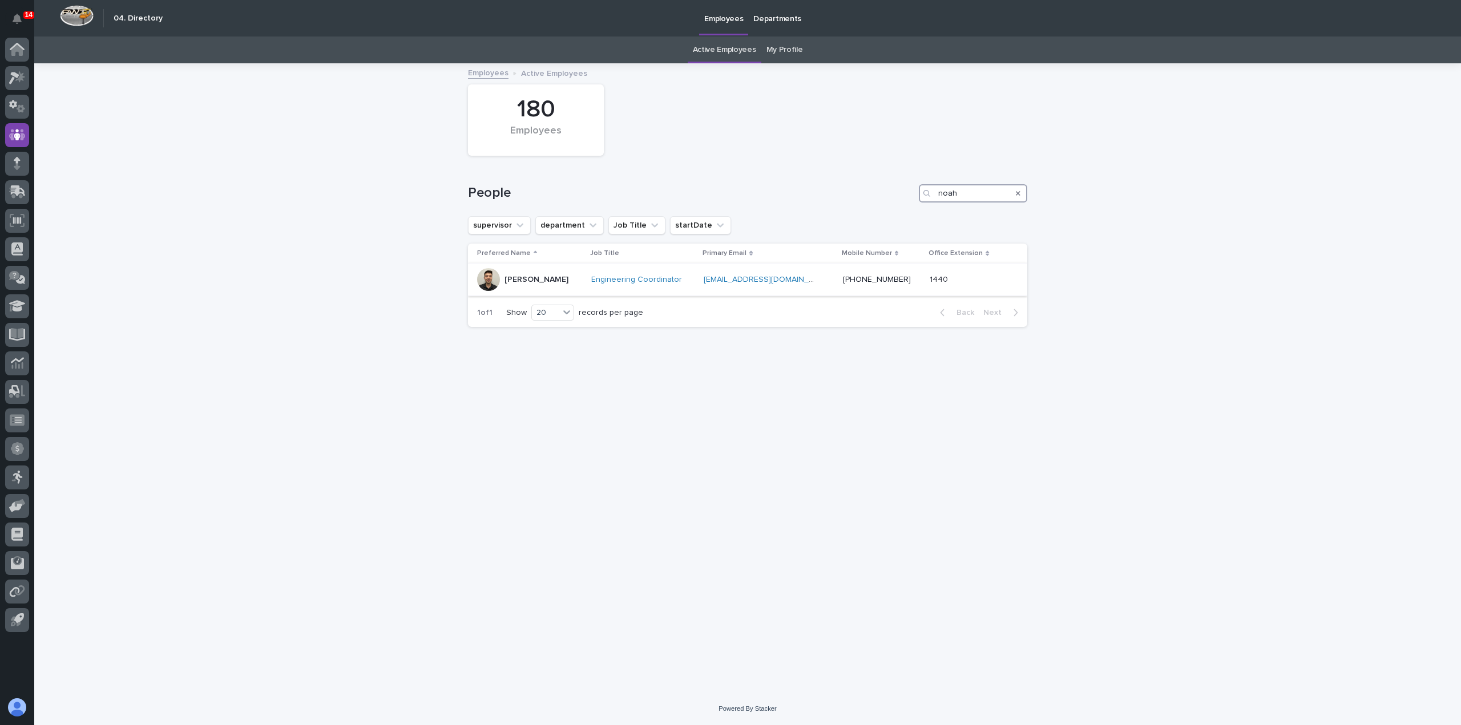
type input "noah"
click at [573, 280] on td "Noah Diaz" at bounding box center [527, 280] width 119 height 33
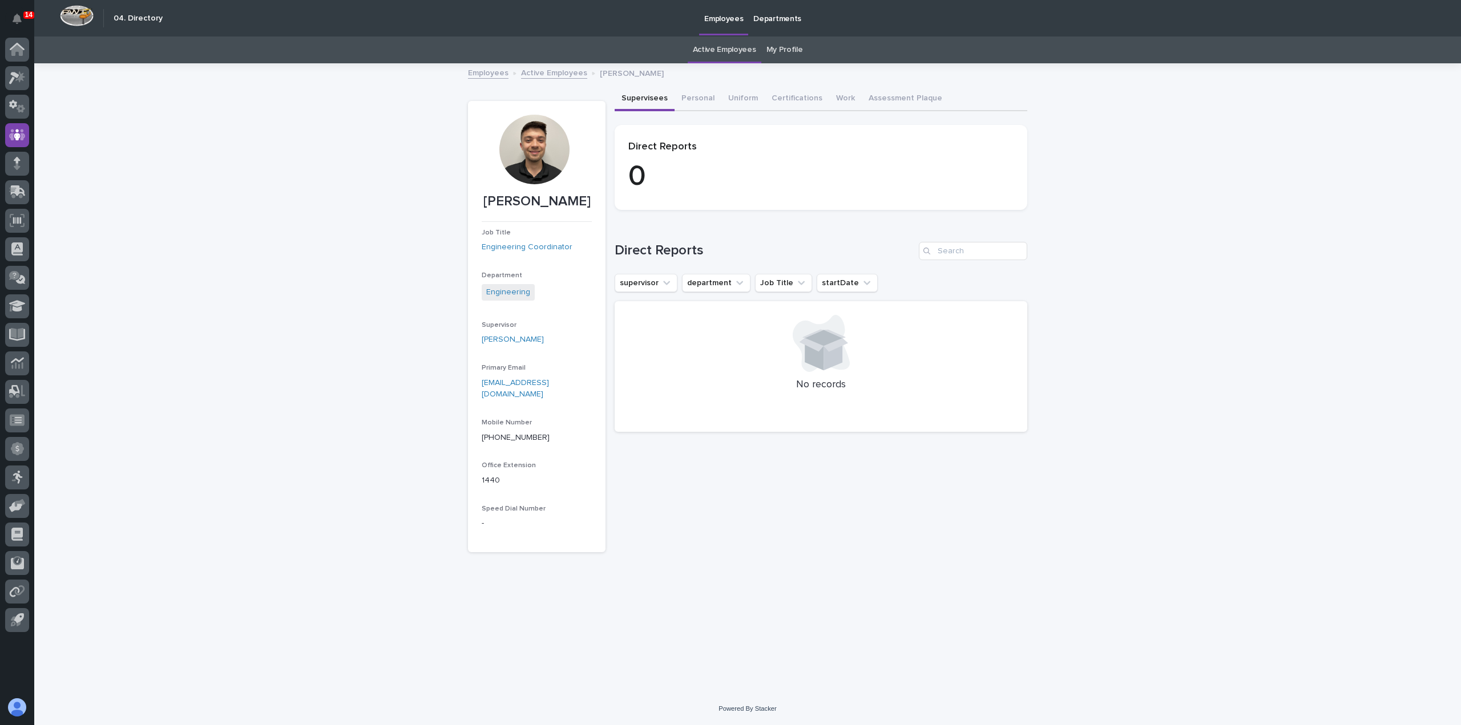
click at [531, 145] on div at bounding box center [534, 150] width 70 height 70
click at [541, 152] on div at bounding box center [534, 150] width 70 height 70
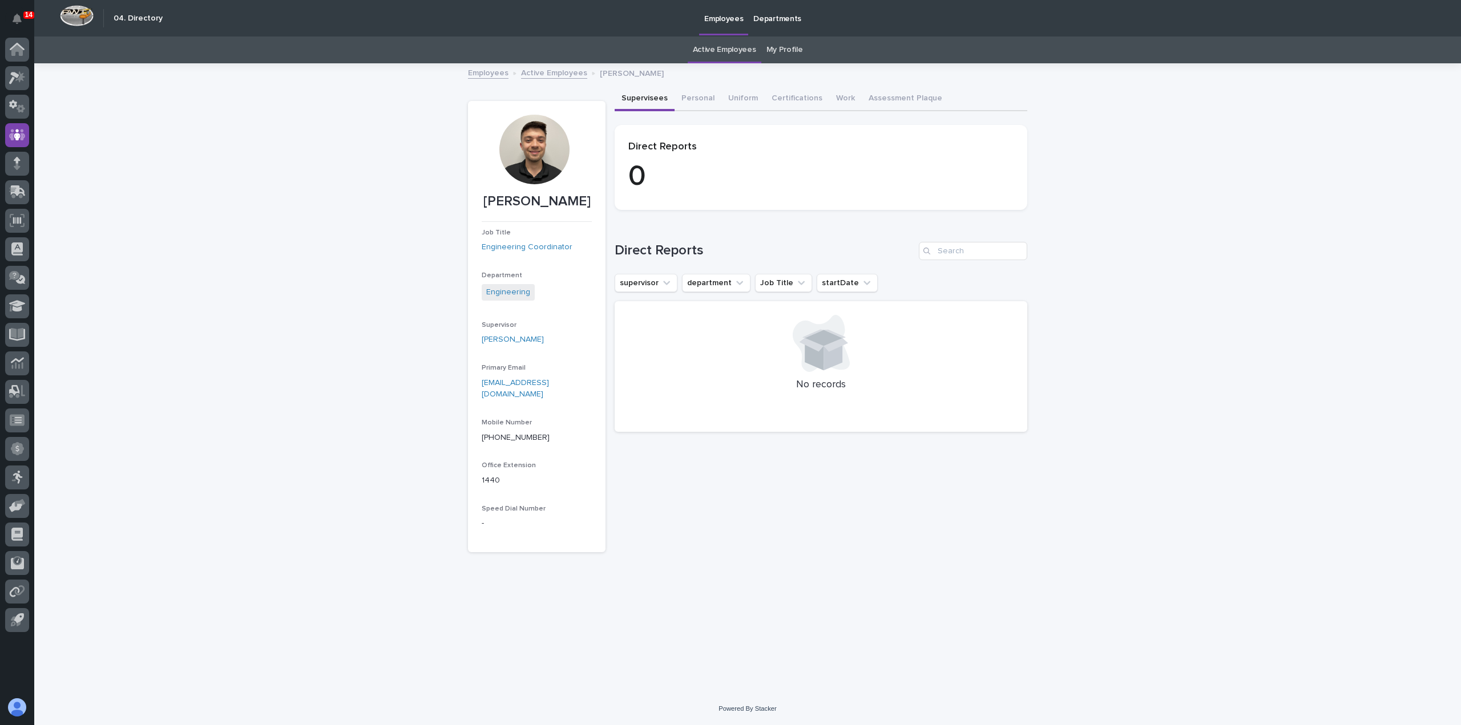
click at [541, 152] on div at bounding box center [534, 150] width 70 height 70
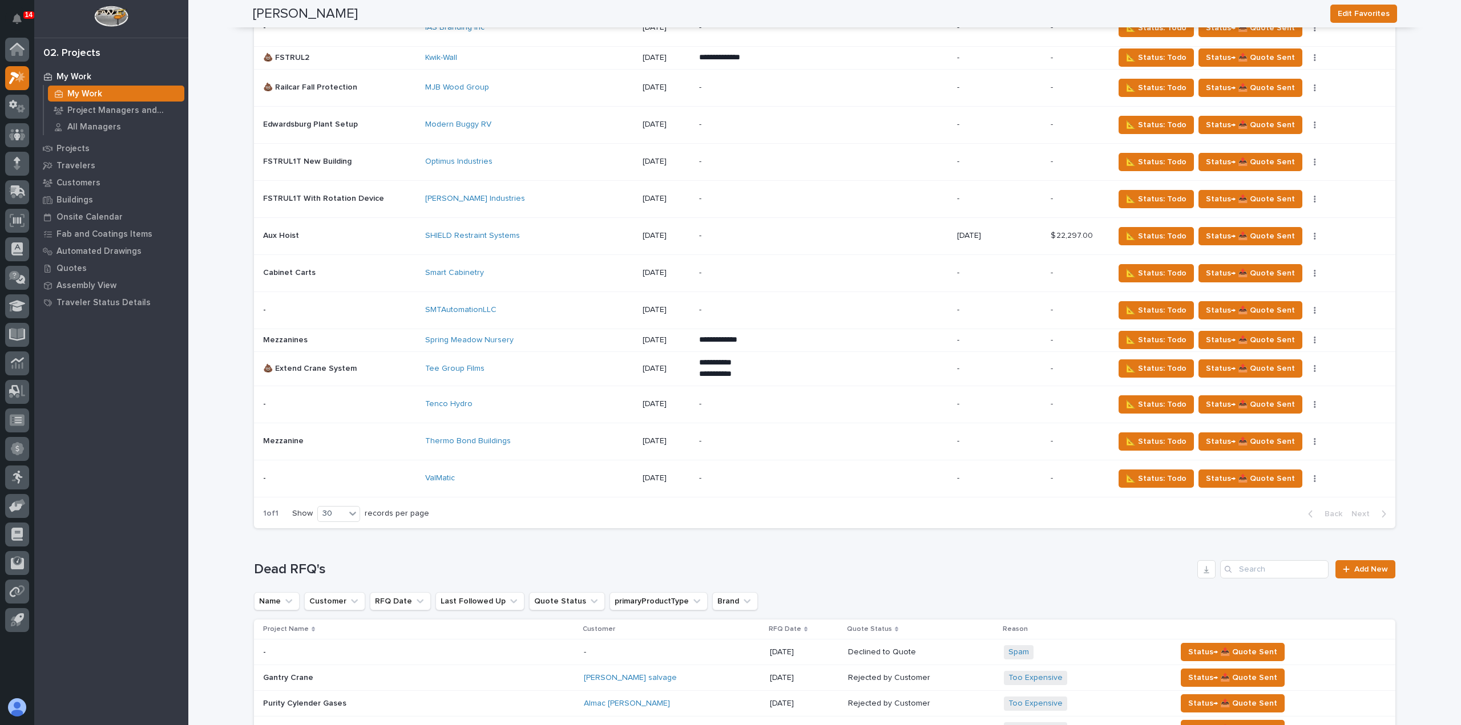
scroll to position [2402, 0]
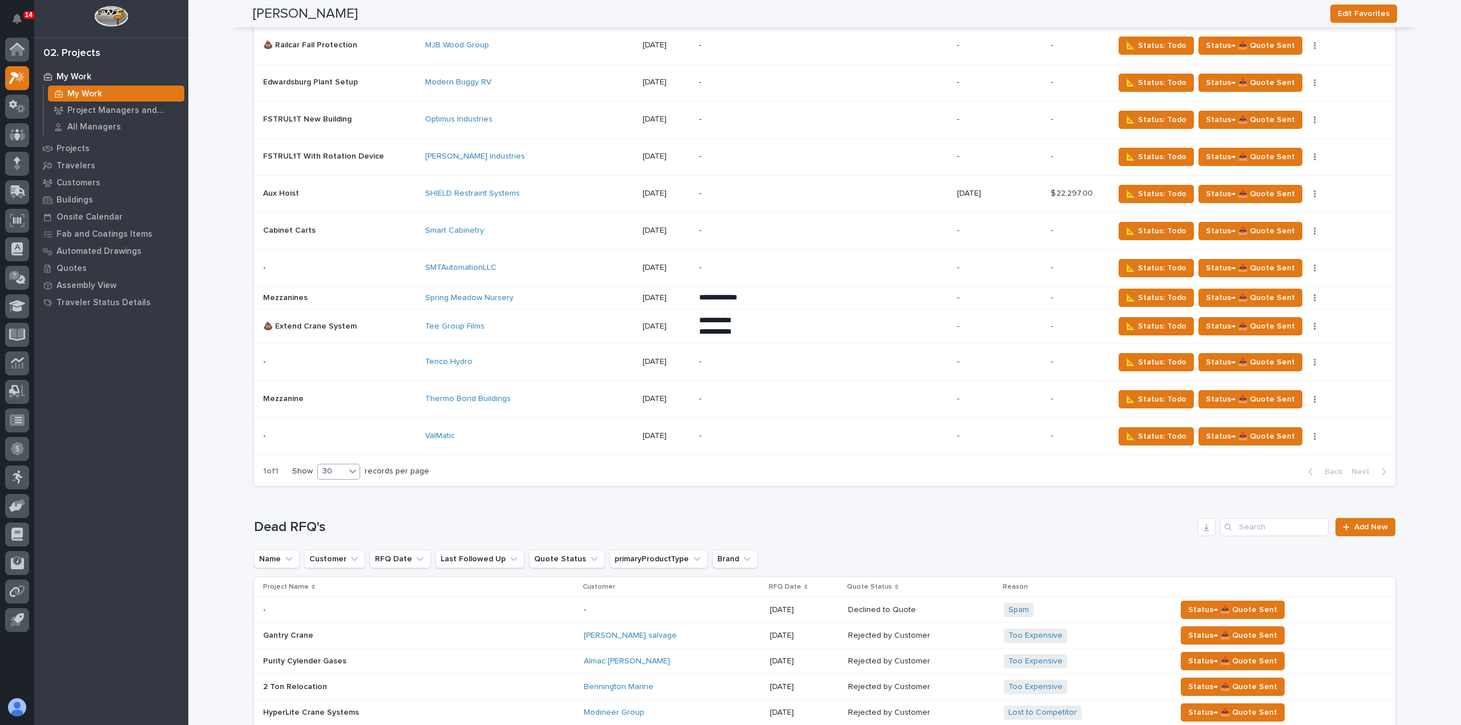
click at [350, 466] on icon at bounding box center [352, 471] width 11 height 11
click at [339, 497] on div "30" at bounding box center [335, 502] width 42 height 14
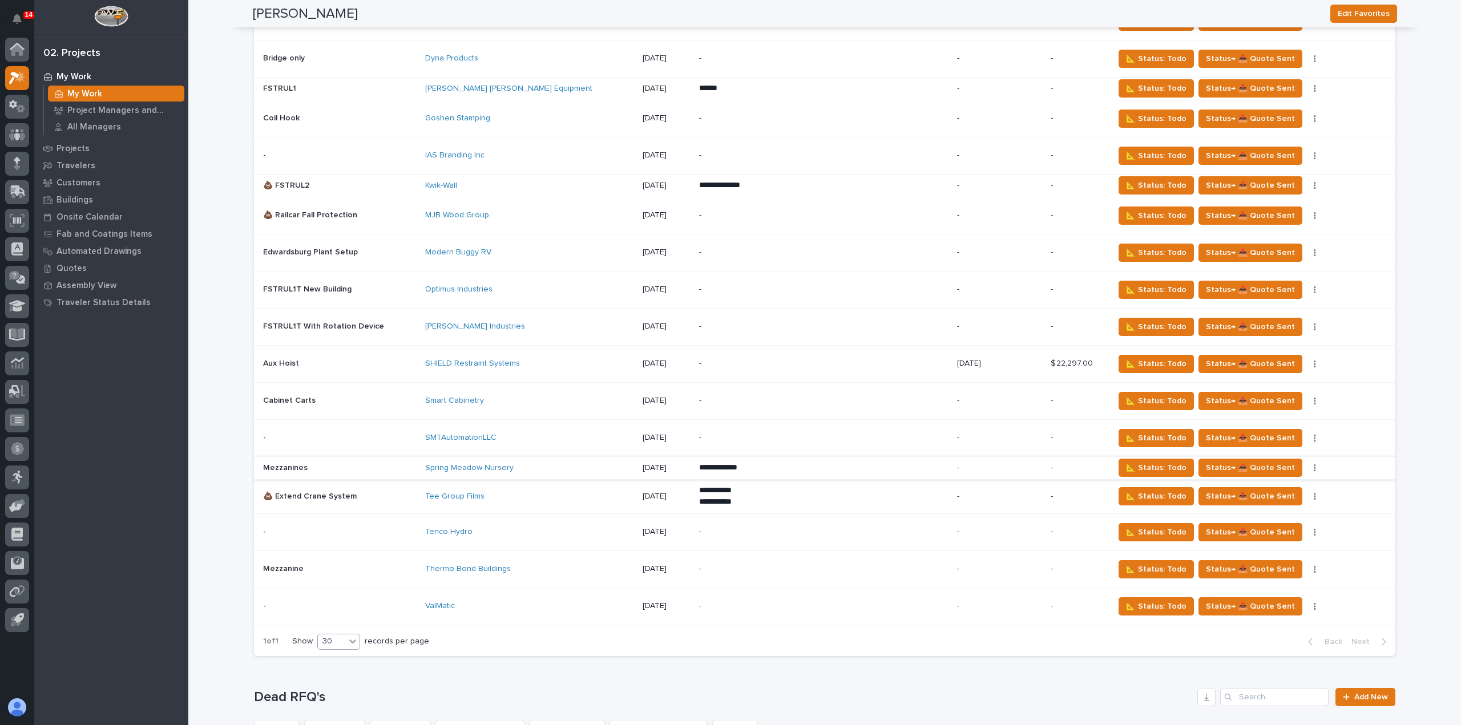
scroll to position [2231, 0]
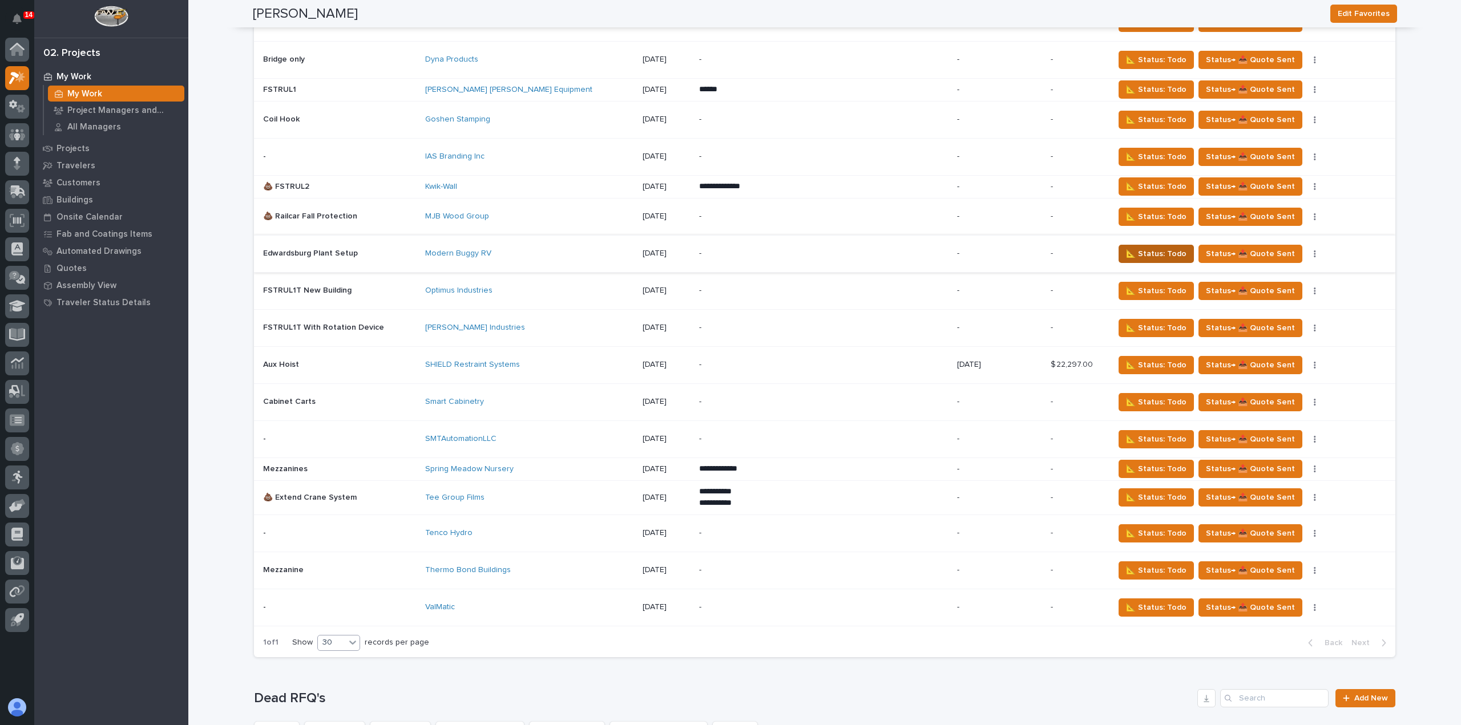
click at [1131, 247] on span "📐 Status: Todo" at bounding box center [1156, 254] width 60 height 14
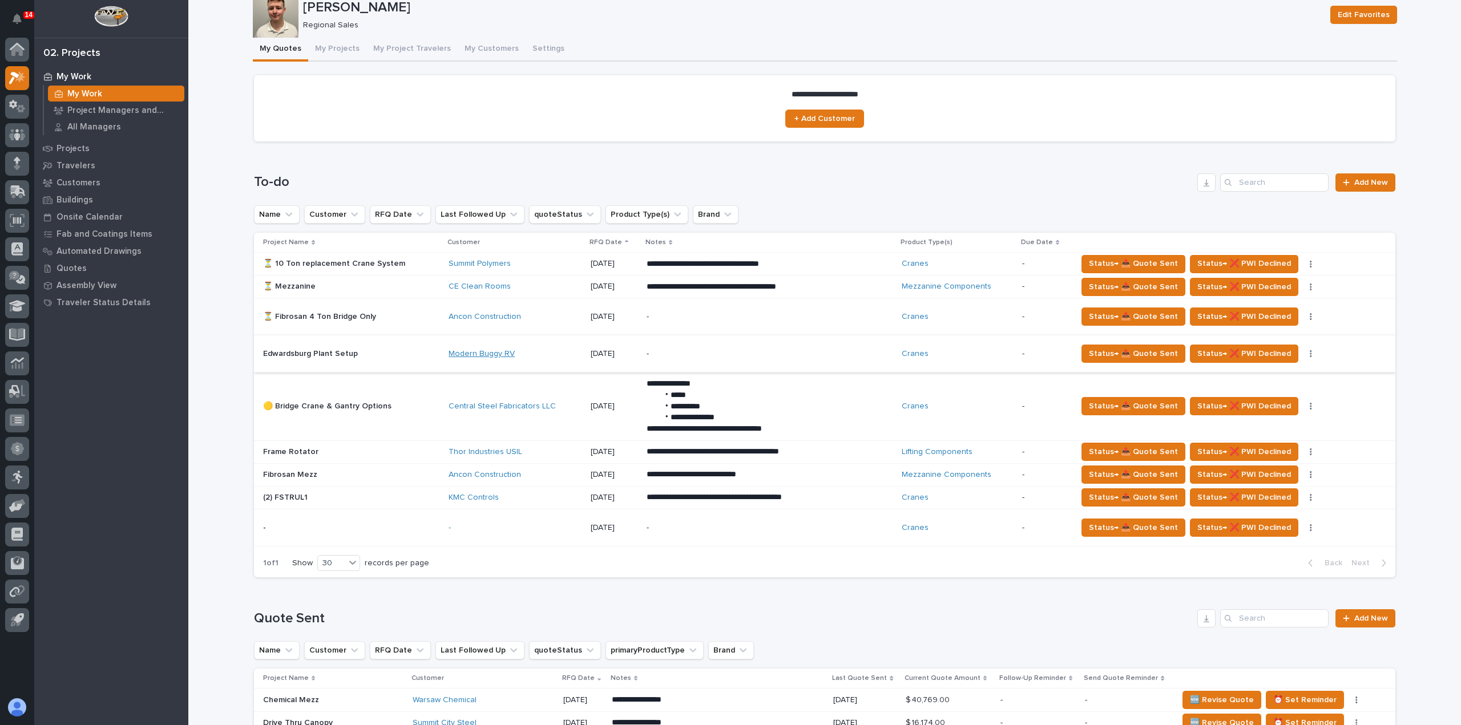
scroll to position [57, 0]
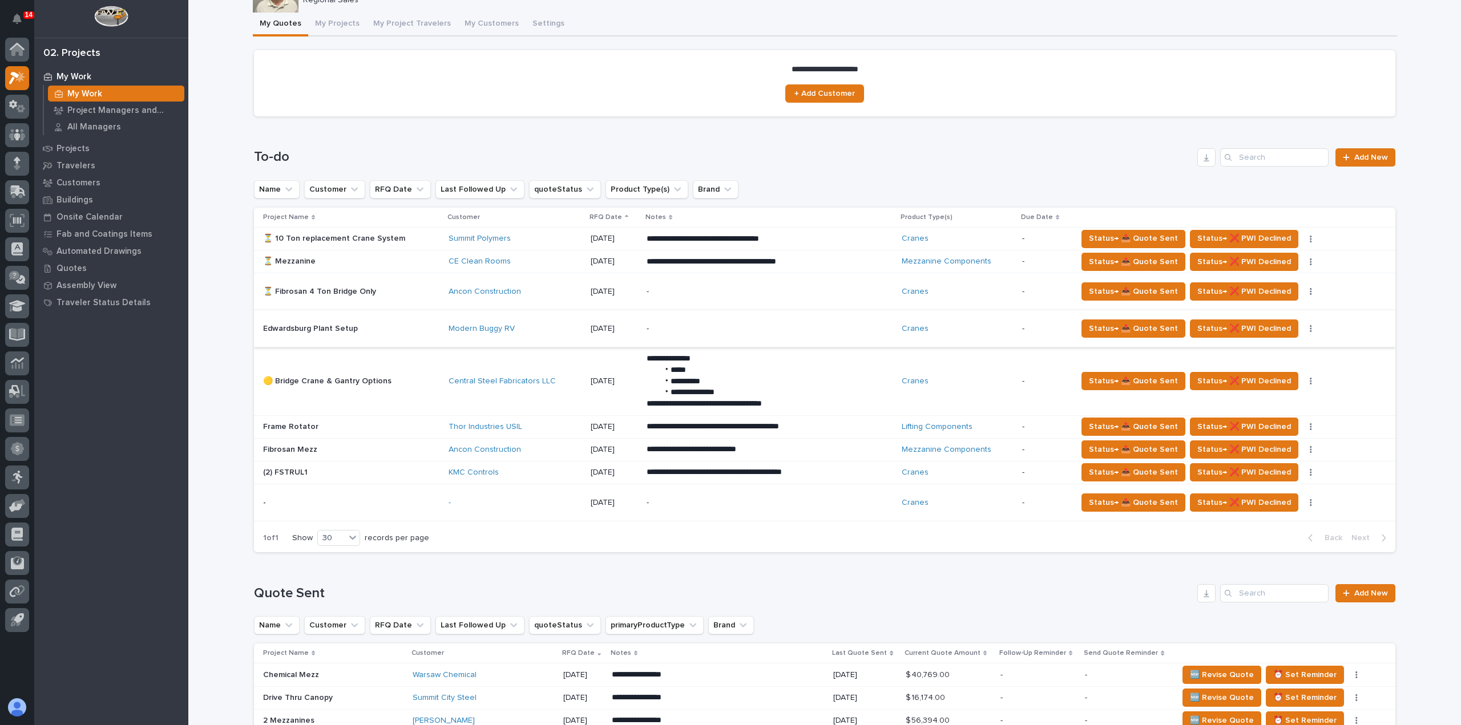
click at [1309, 325] on icon "button" at bounding box center [1310, 329] width 2 height 8
click at [1267, 369] on button "🚩 Edit Flags" at bounding box center [1253, 369] width 83 height 18
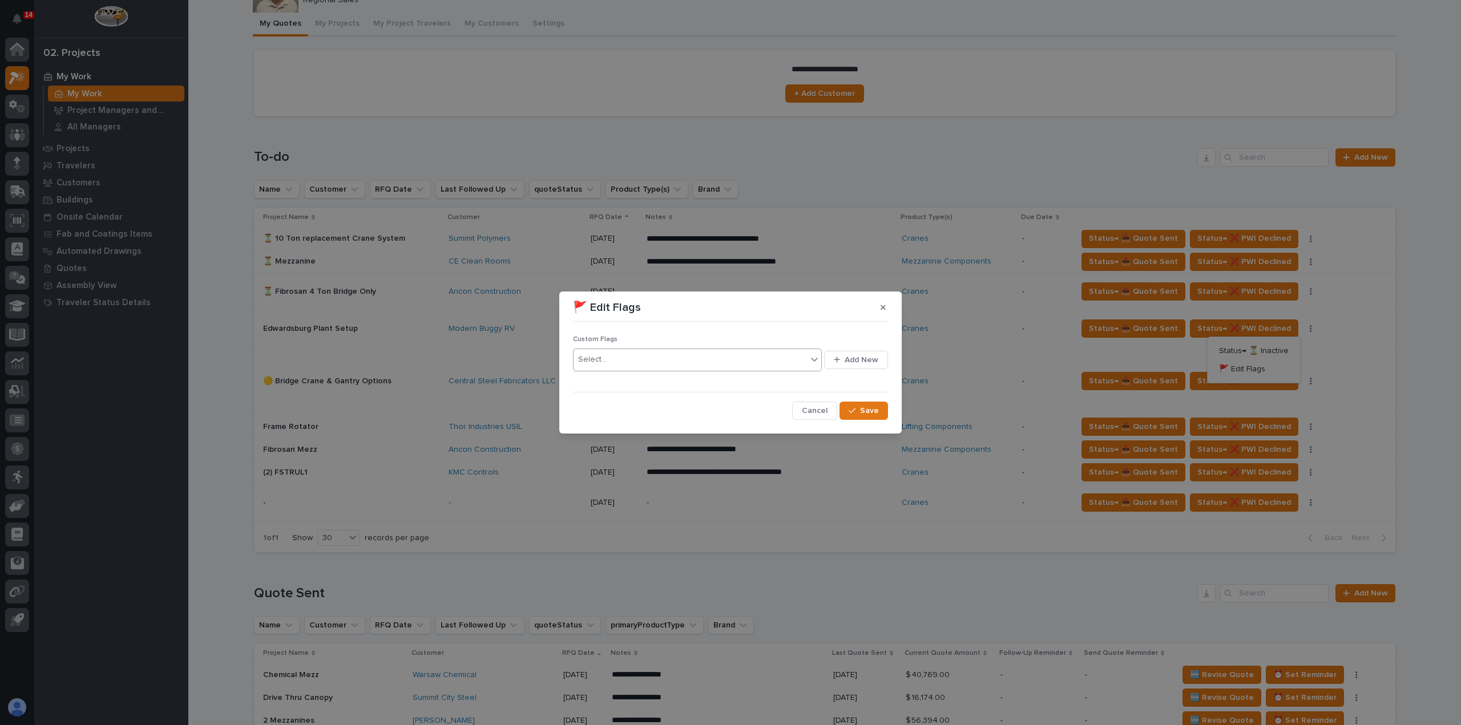
click at [810, 367] on div at bounding box center [814, 359] width 14 height 21
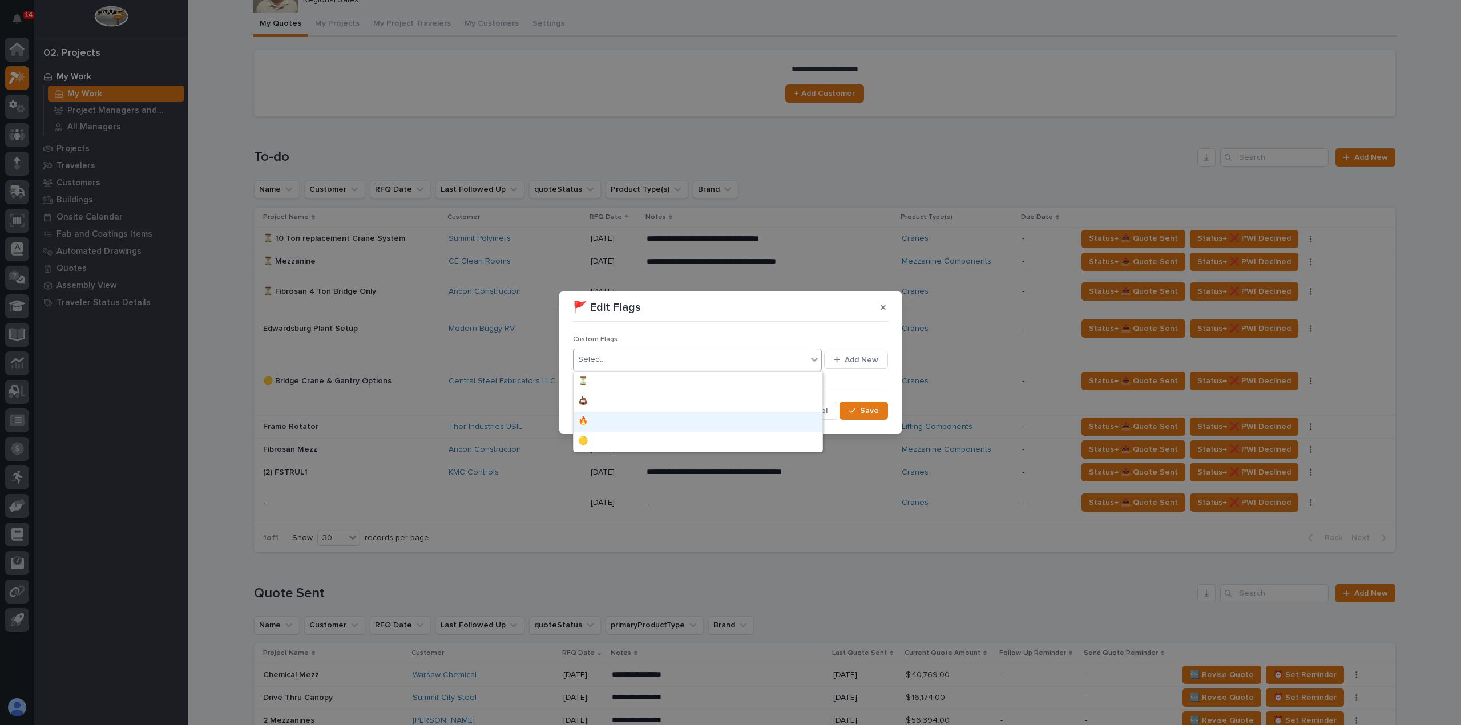
click at [795, 415] on div "🔥" at bounding box center [697, 422] width 249 height 20
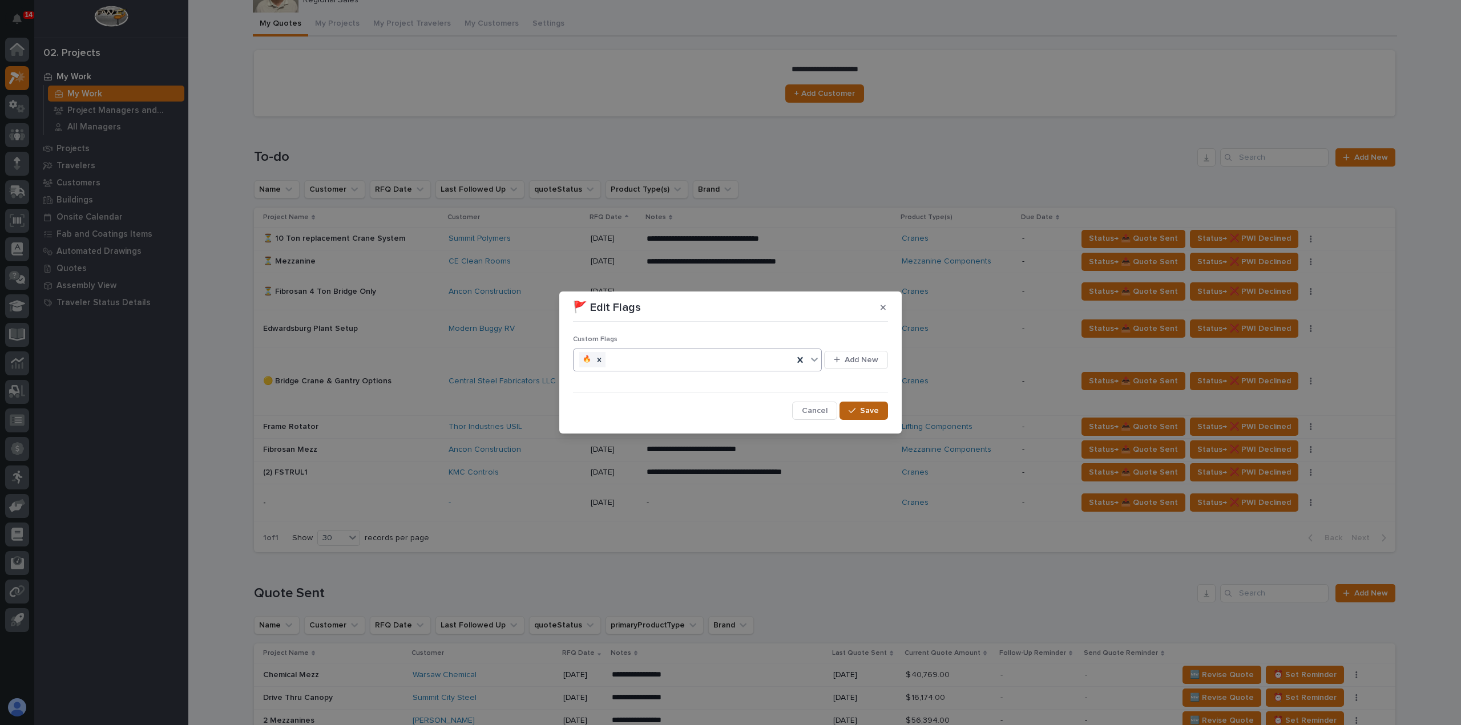
click at [856, 407] on div "button" at bounding box center [853, 411] width 11 height 8
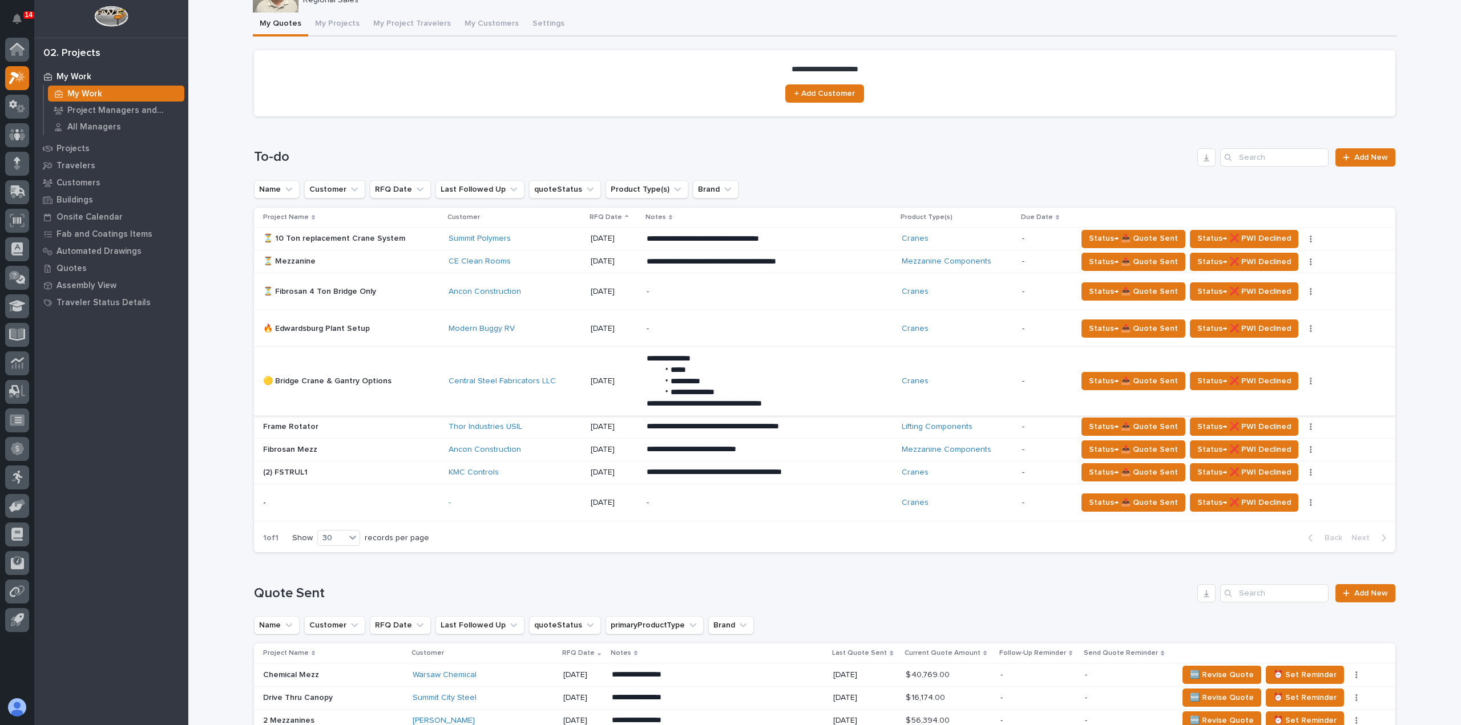
click at [1303, 382] on button "button" at bounding box center [1311, 381] width 16 height 8
click at [1258, 422] on span "🚩 Edit Flags" at bounding box center [1242, 422] width 46 height 14
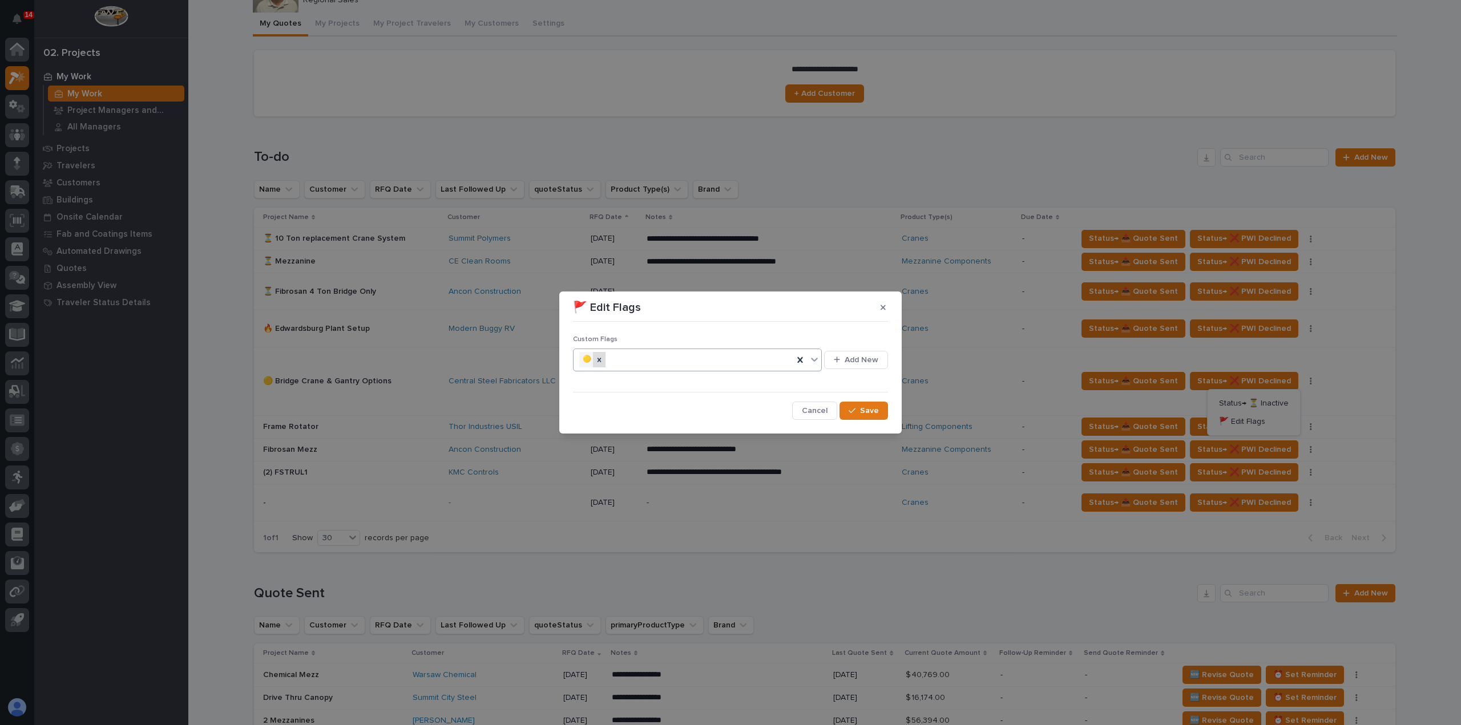
click at [602, 359] on icon at bounding box center [599, 360] width 8 height 8
click at [702, 361] on div "Select..." at bounding box center [689, 359] width 233 height 19
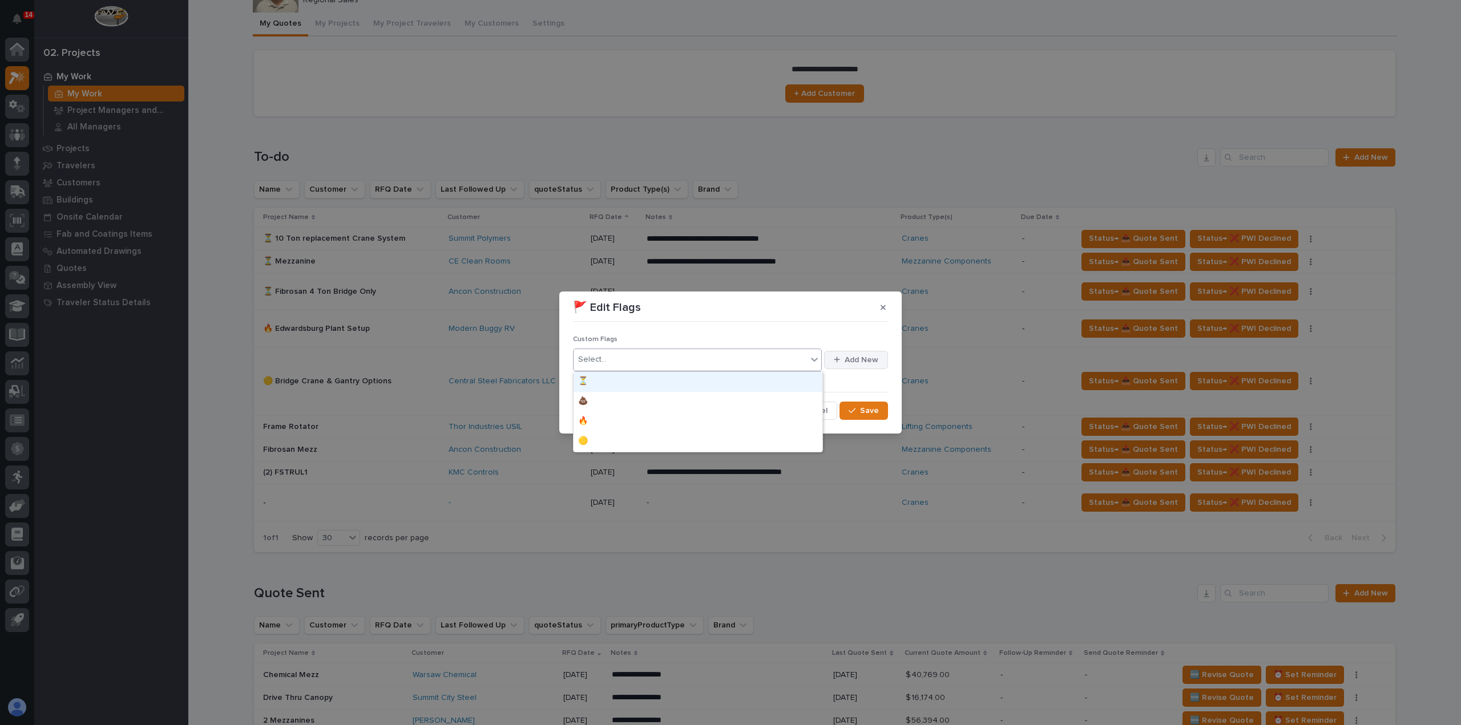
click at [856, 365] on span "Add New" at bounding box center [861, 360] width 34 height 10
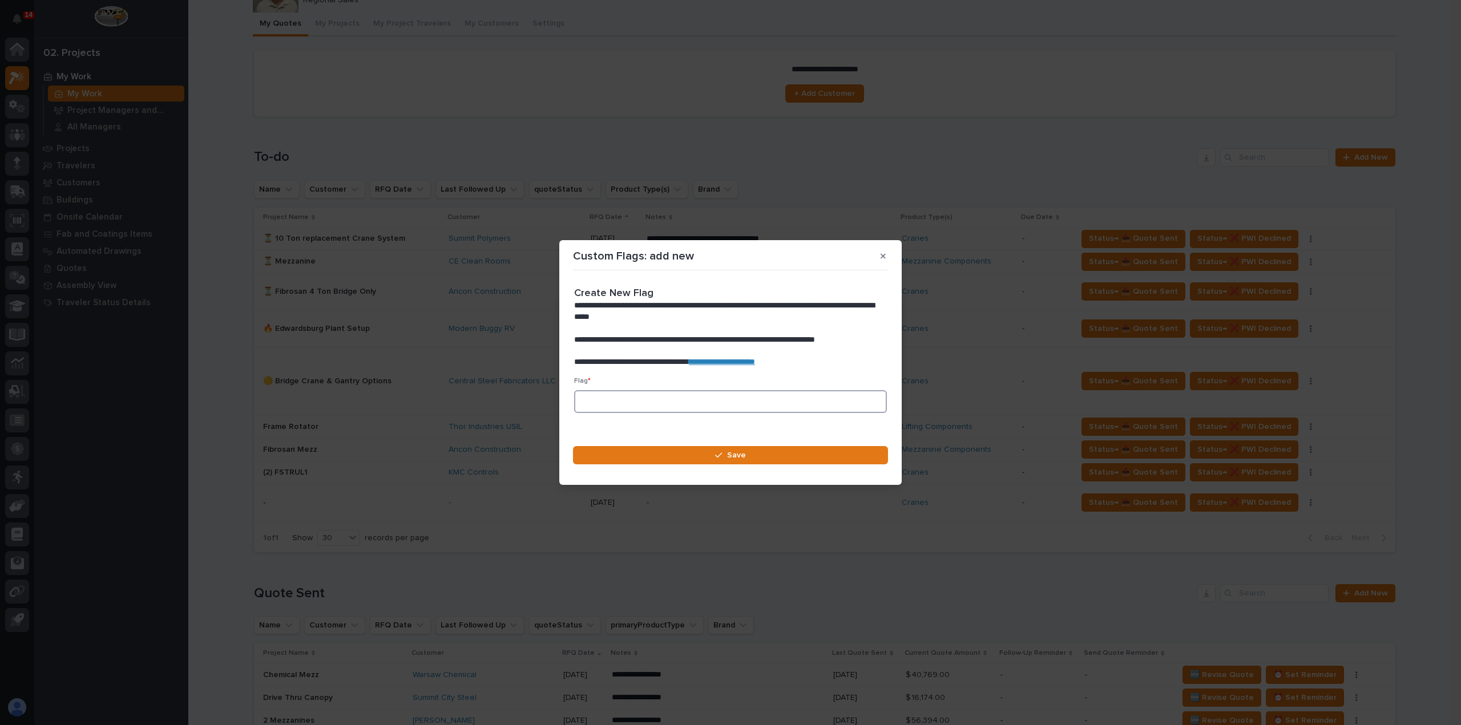
click at [694, 402] on input at bounding box center [730, 401] width 313 height 23
click at [755, 361] on link "**********" at bounding box center [722, 362] width 66 height 8
click at [710, 403] on input at bounding box center [730, 401] width 313 height 23
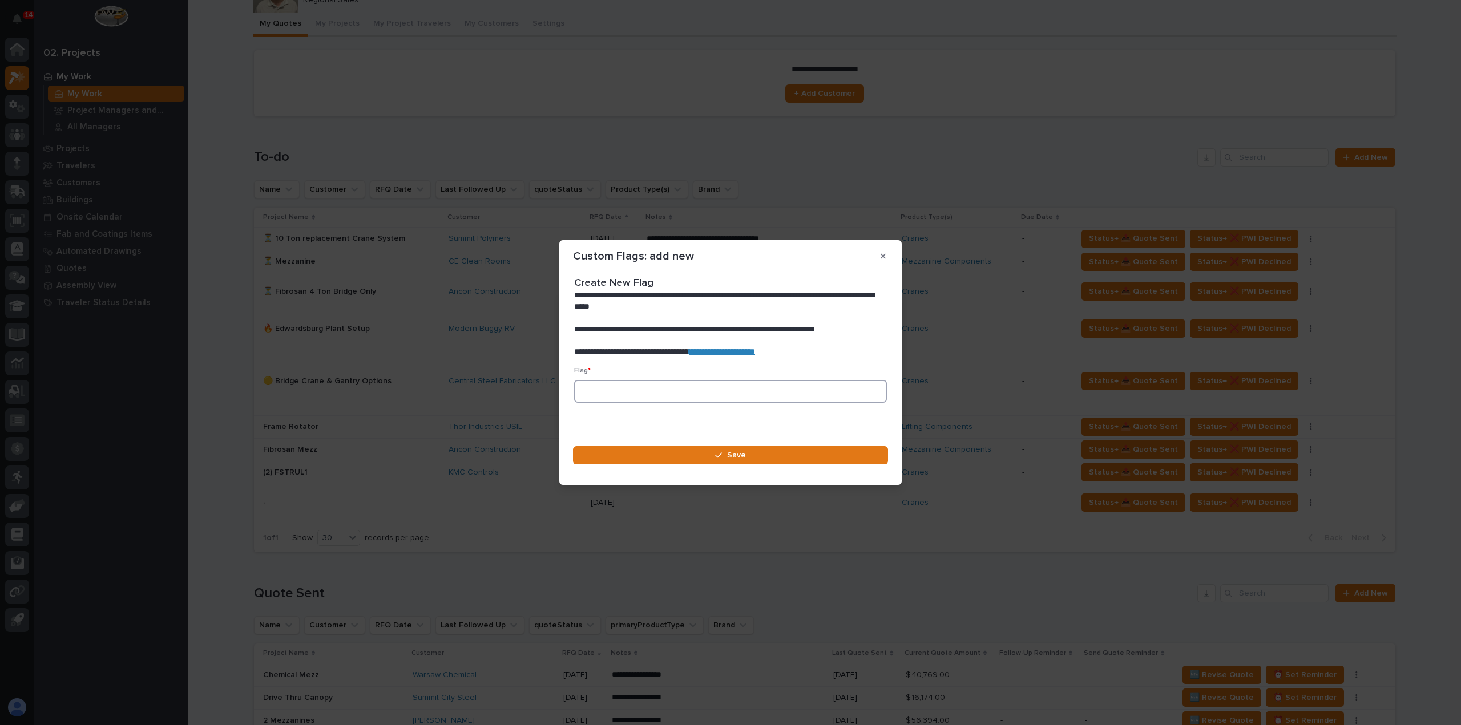
scroll to position [16, 0]
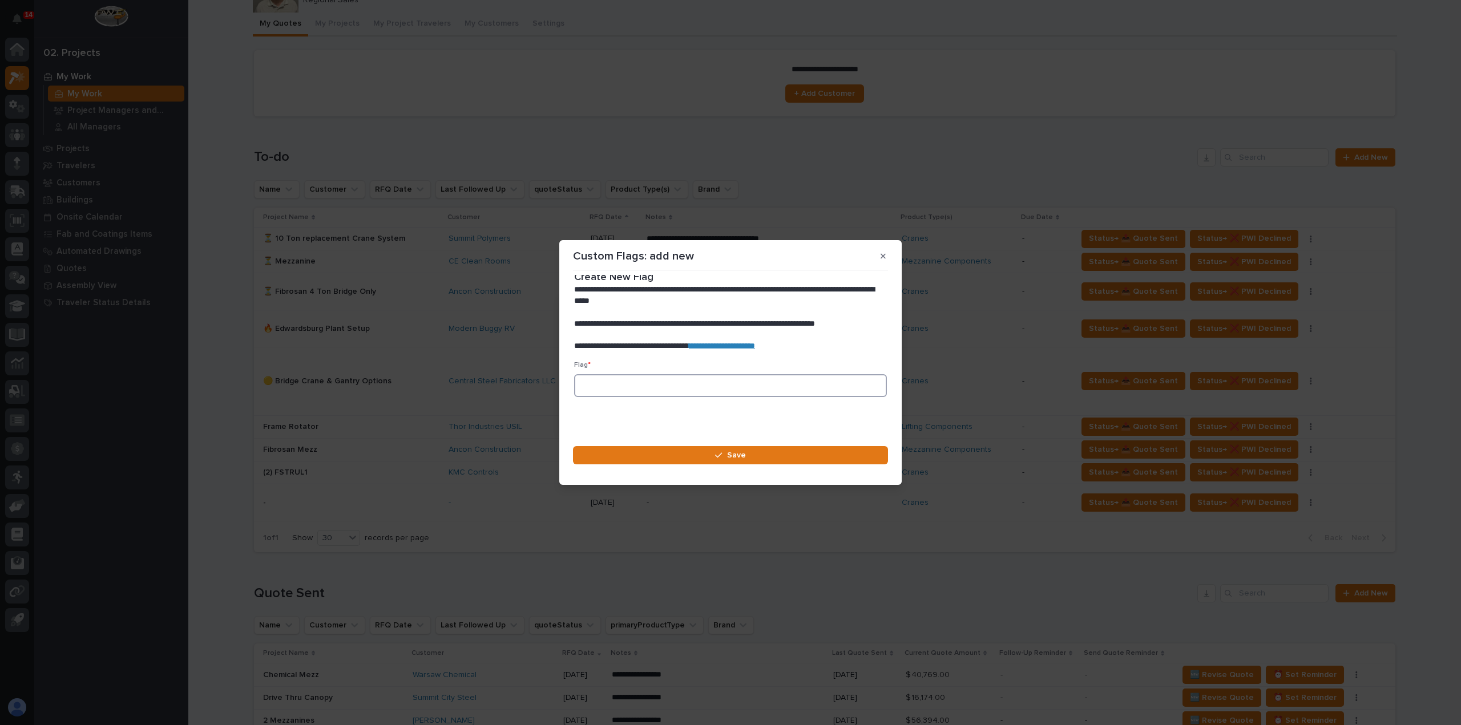
paste input "🟢"
type input "🟢"
click at [727, 456] on span "Save" at bounding box center [736, 455] width 19 height 10
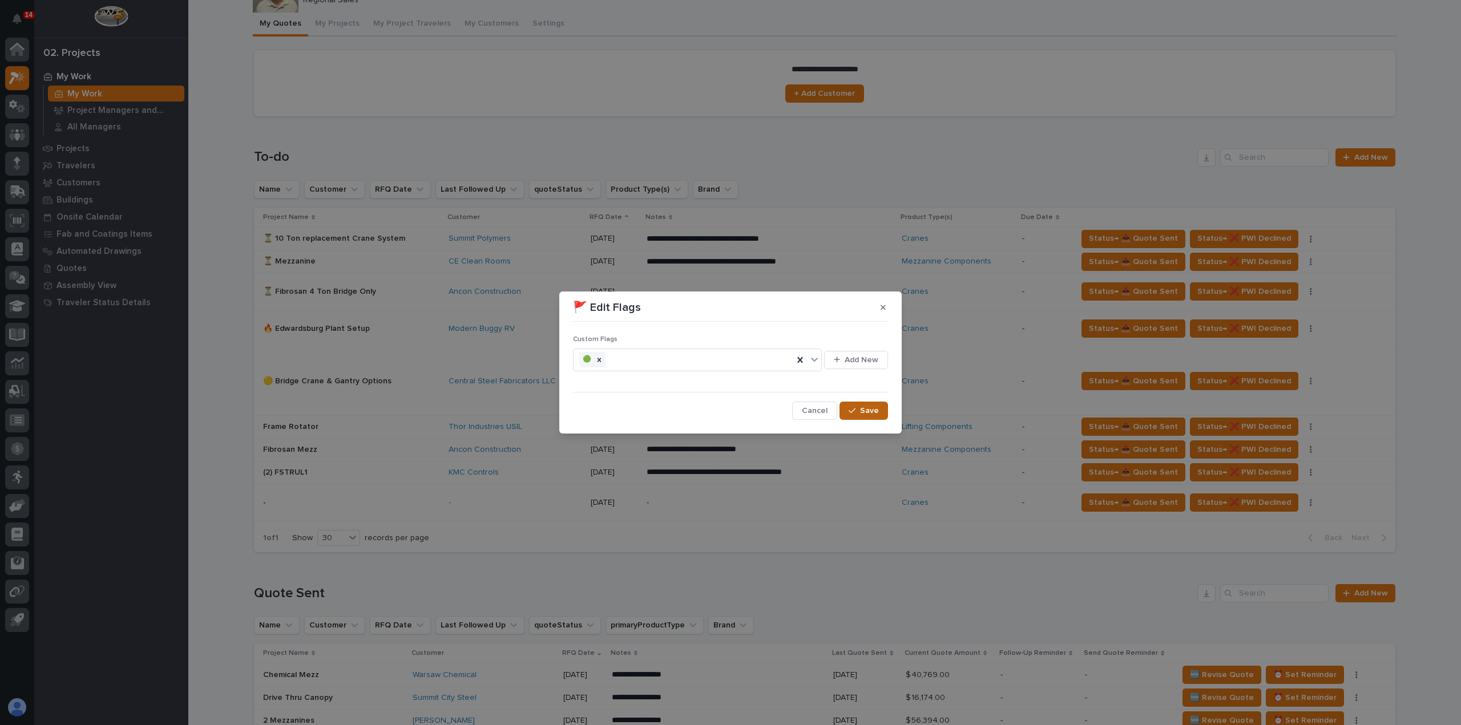
click at [876, 414] on span "Save" at bounding box center [869, 411] width 19 height 10
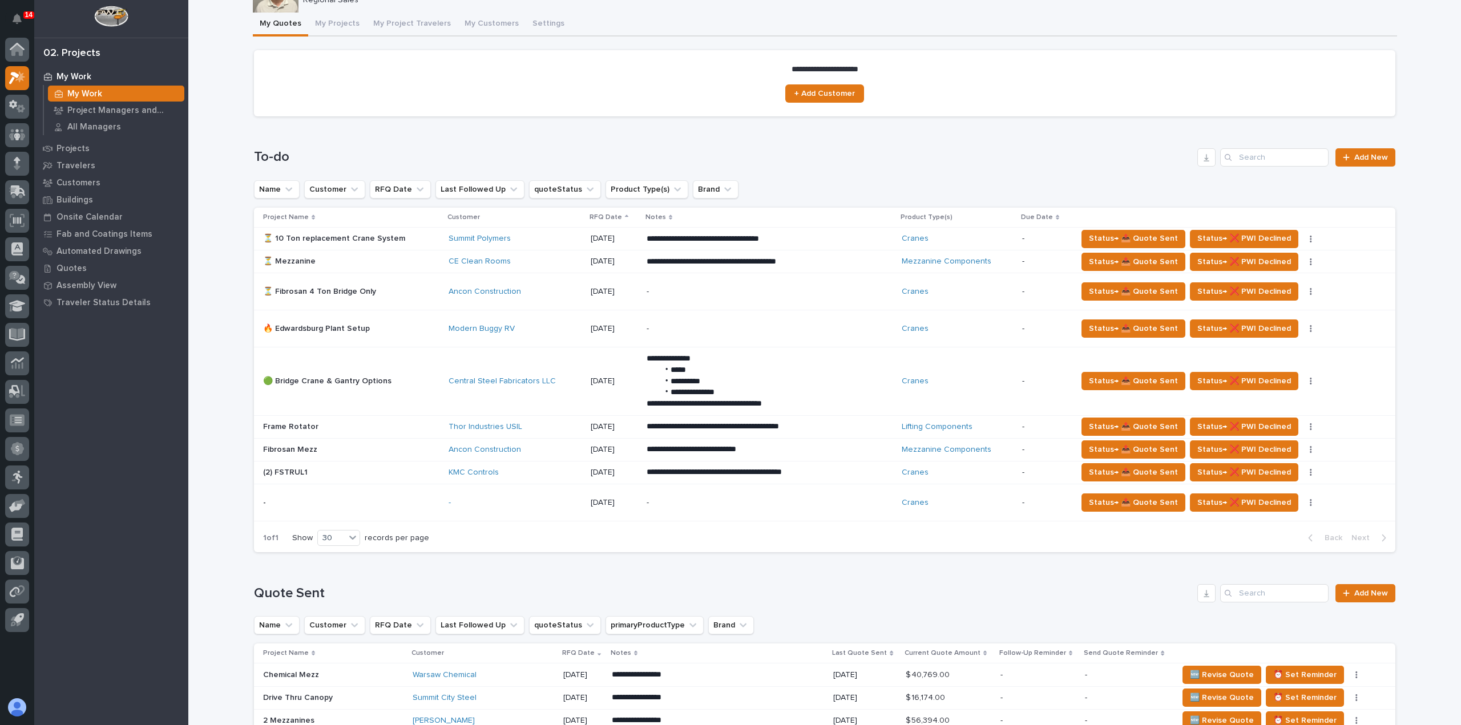
click at [1283, 233] on div "Status→ 📤 Quote Sent Status→ ❌ PWI Declined Status→ ⏳ Inactive 🚩 Edit Flags" at bounding box center [1227, 239] width 300 height 18
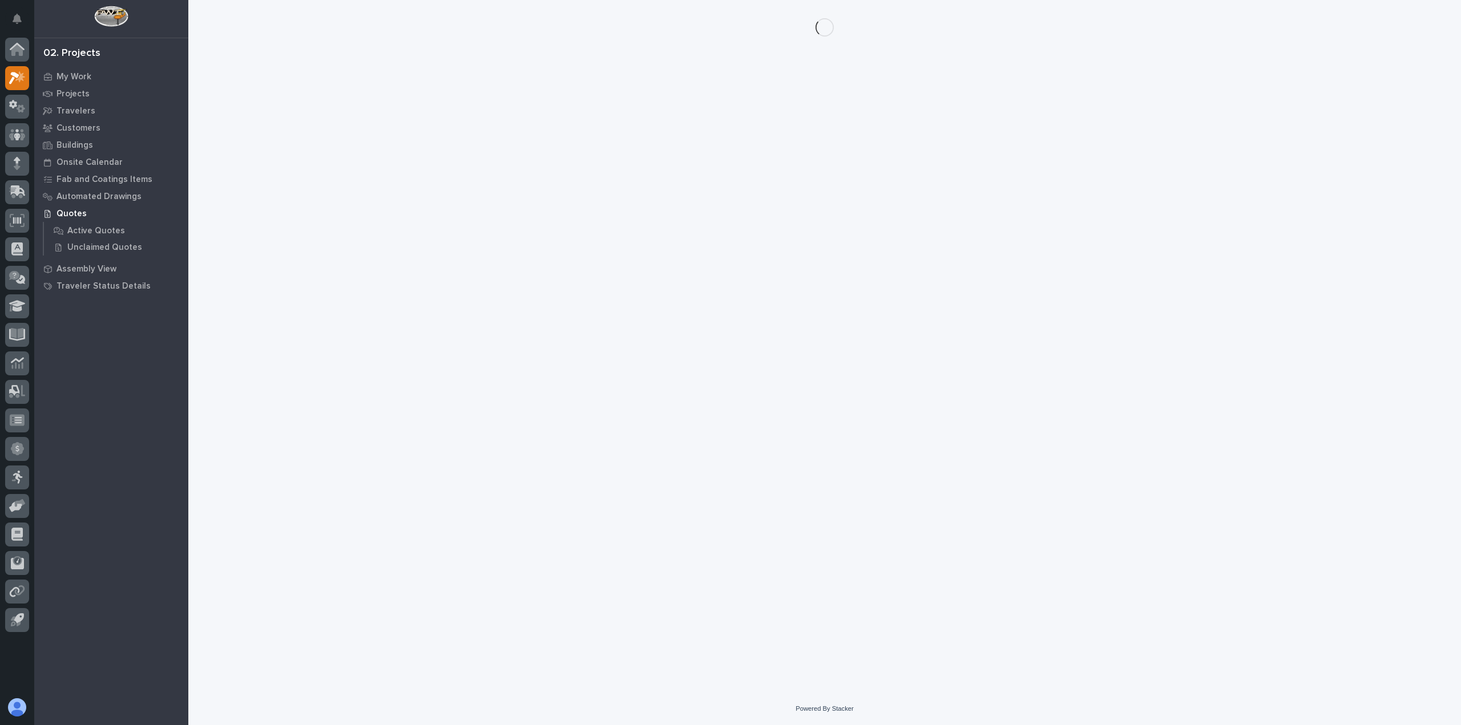
click at [1287, 238] on div "Loading... Saving… Loading... Saving…" at bounding box center [824, 332] width 1155 height 664
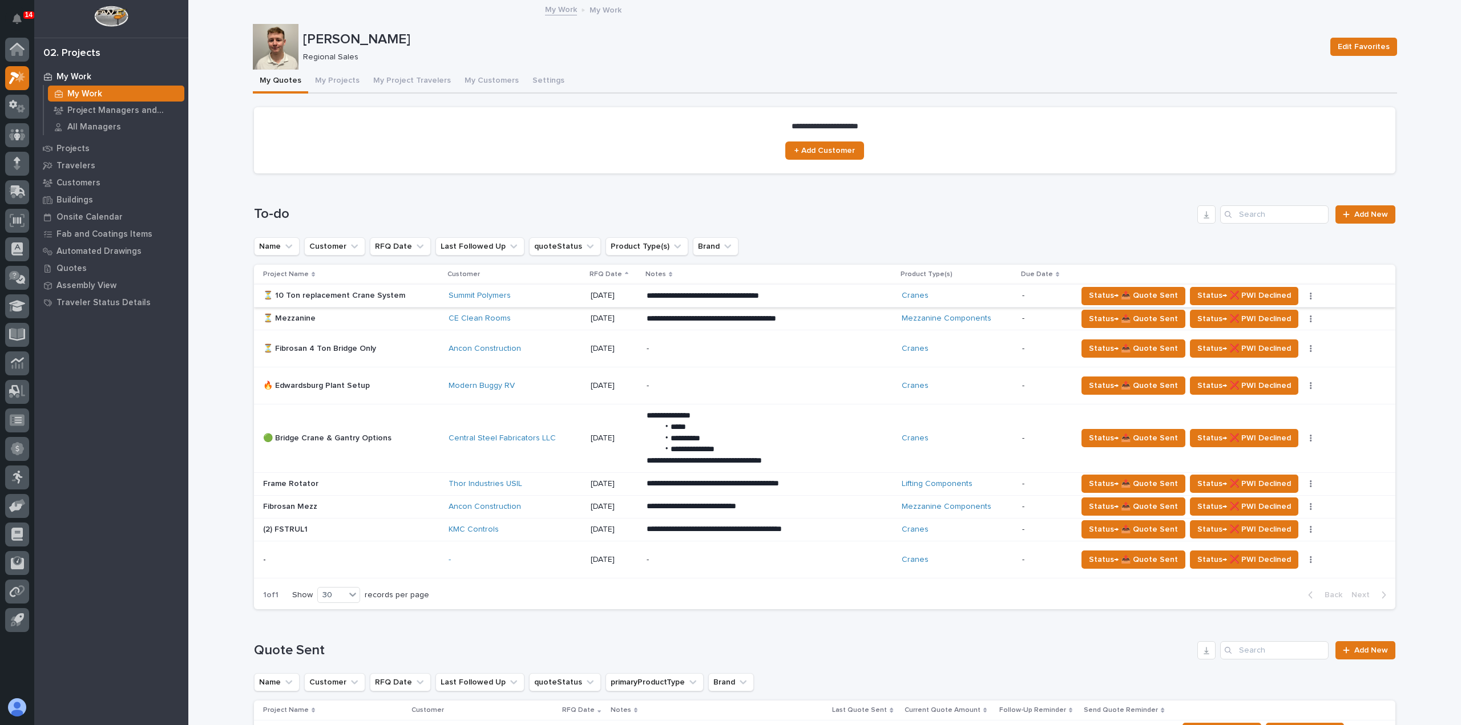
click at [1303, 294] on button "button" at bounding box center [1311, 296] width 16 height 8
click at [1256, 336] on span "🚩 Edit Flags" at bounding box center [1242, 337] width 46 height 14
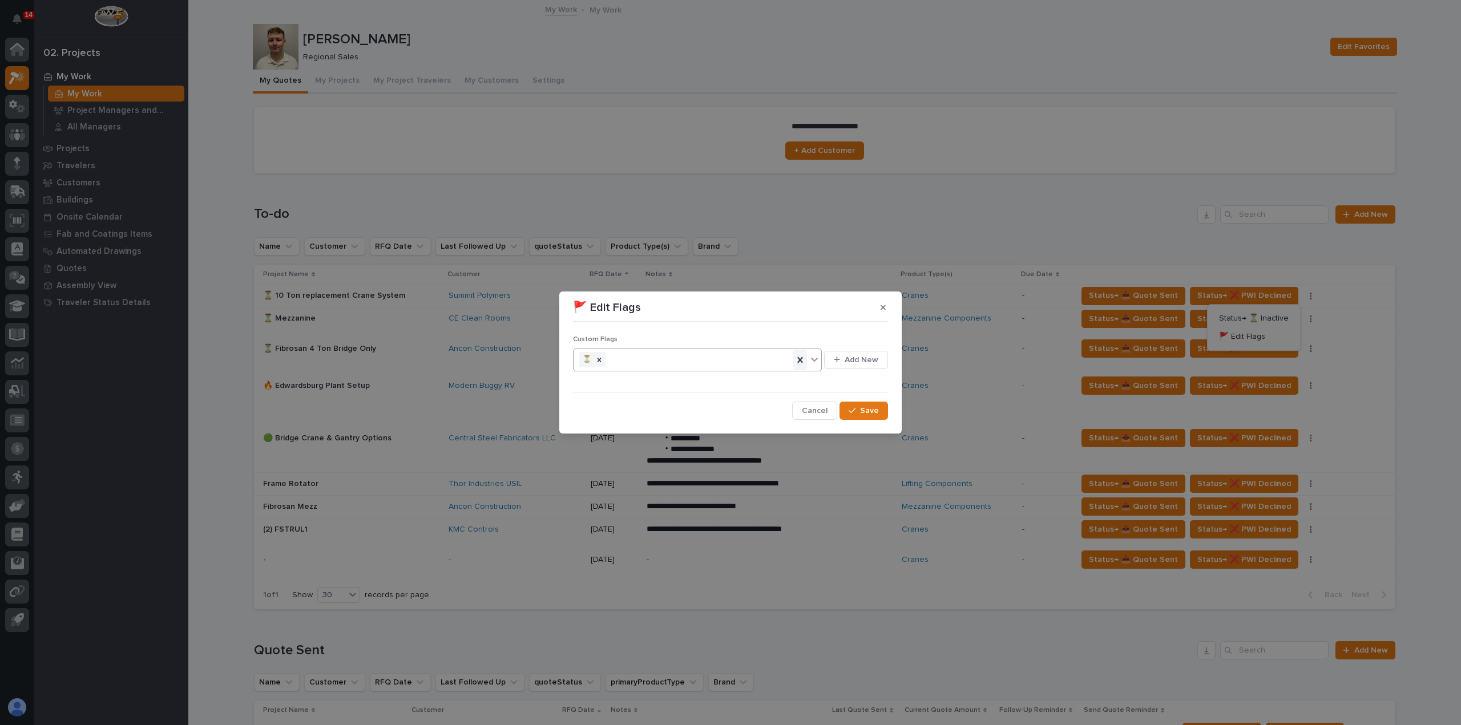
click at [801, 359] on icon at bounding box center [799, 360] width 5 height 6
click at [814, 362] on icon at bounding box center [814, 359] width 11 height 11
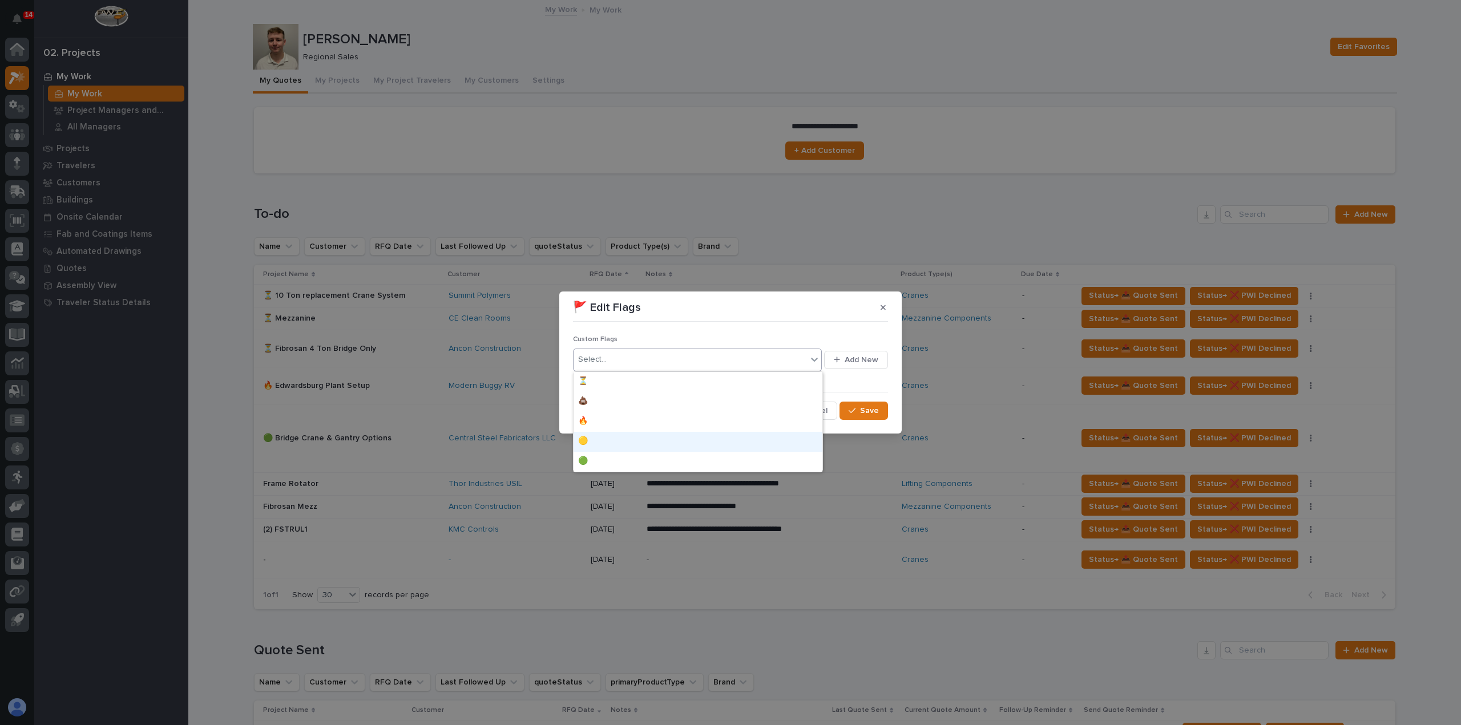
click at [782, 443] on div "🟡" at bounding box center [697, 442] width 249 height 20
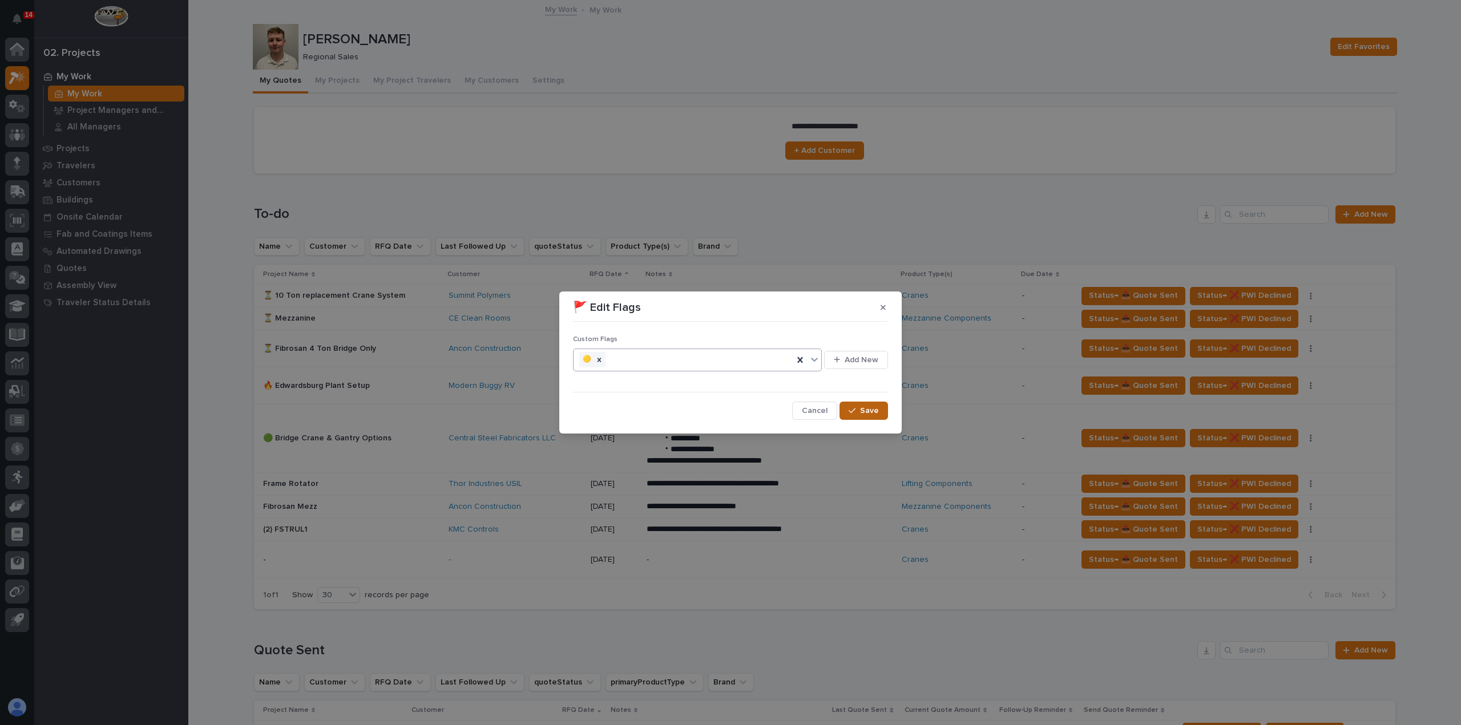
click at [867, 416] on button "Save" at bounding box center [863, 411] width 48 height 18
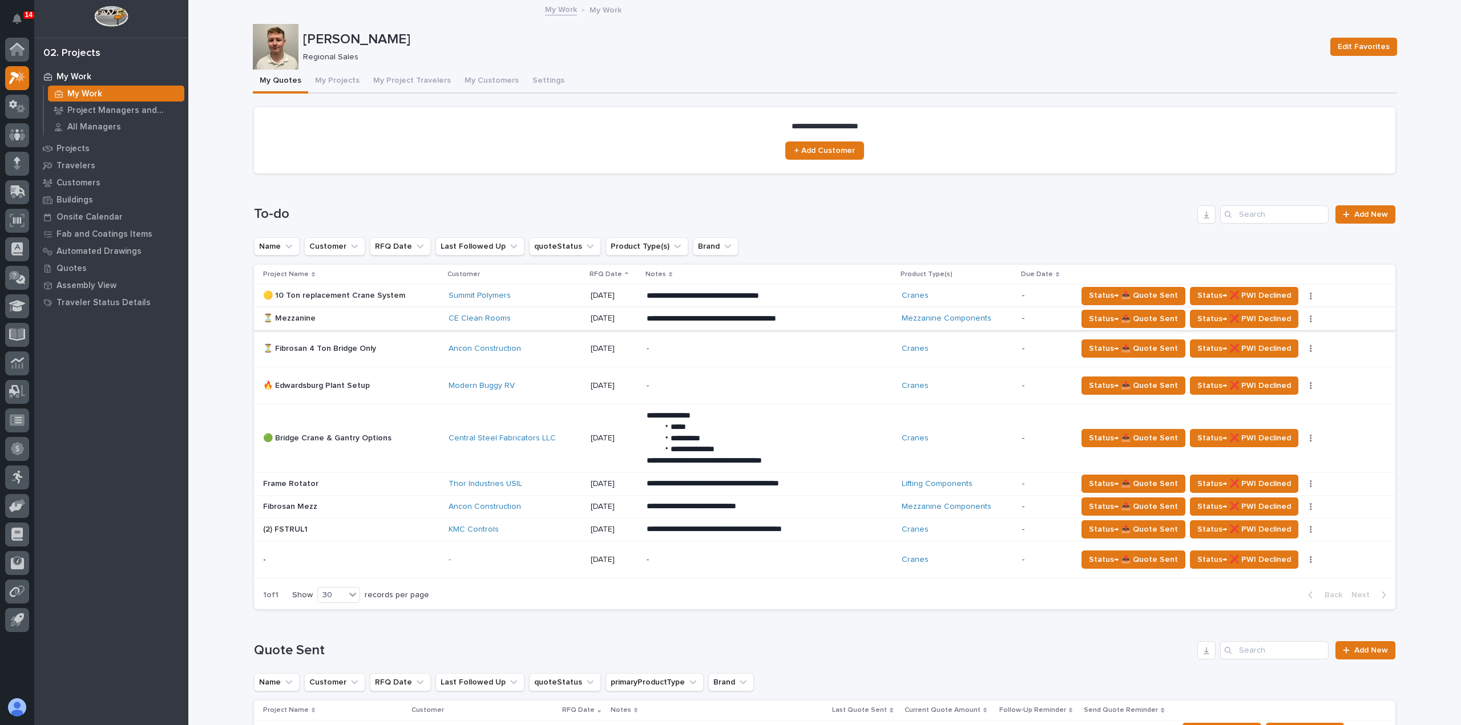
click at [1309, 319] on icon "button" at bounding box center [1310, 319] width 2 height 8
click at [1273, 358] on button "🚩 Edit Flags" at bounding box center [1253, 359] width 83 height 18
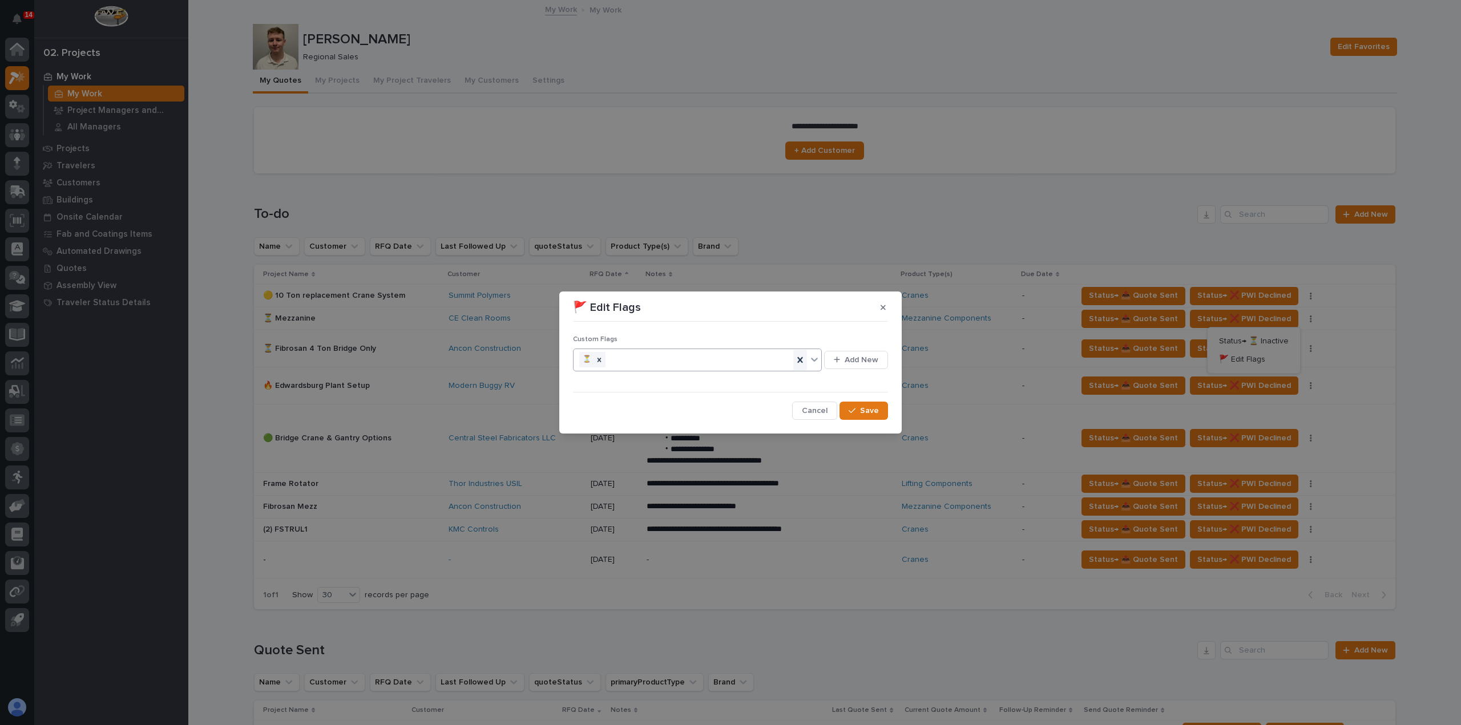
click at [800, 358] on icon at bounding box center [799, 360] width 5 height 6
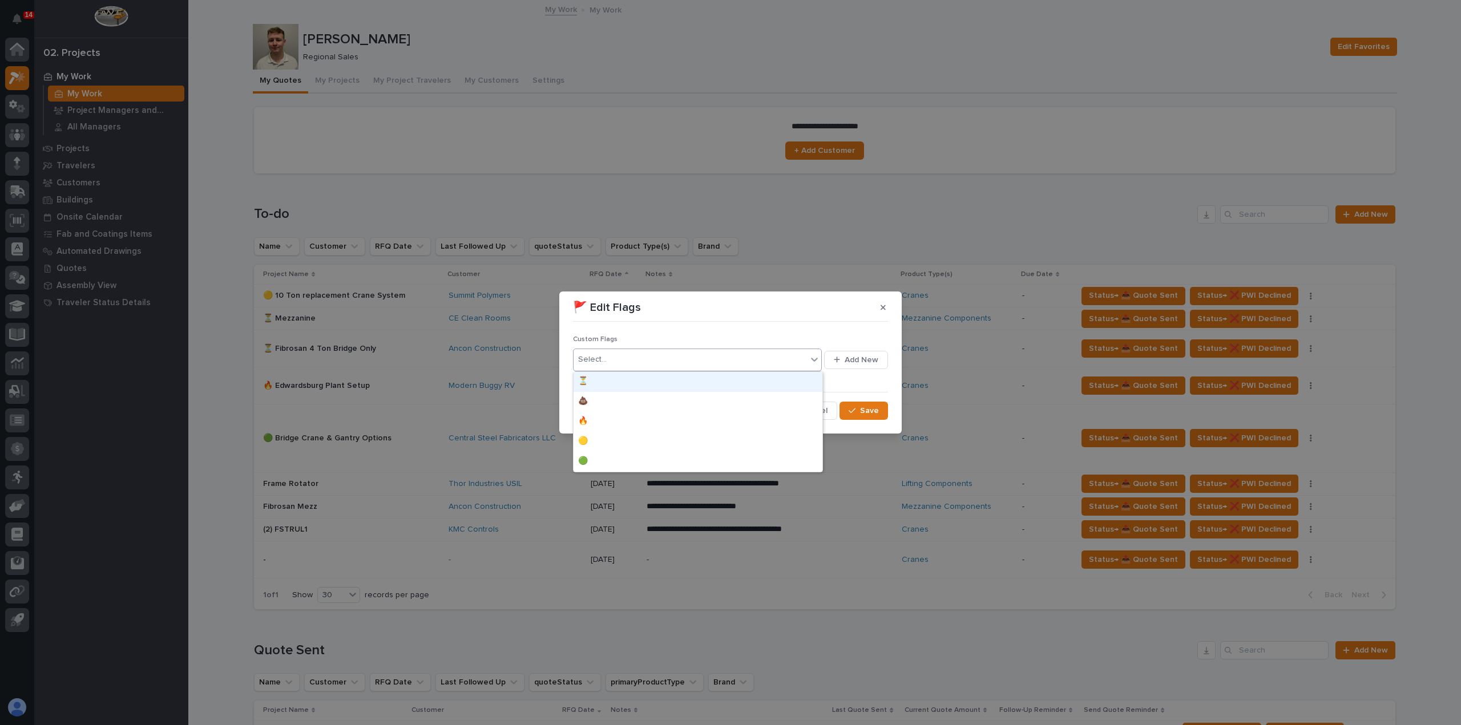
click at [816, 358] on icon at bounding box center [814, 359] width 11 height 11
click at [780, 448] on div "🟡" at bounding box center [697, 442] width 249 height 20
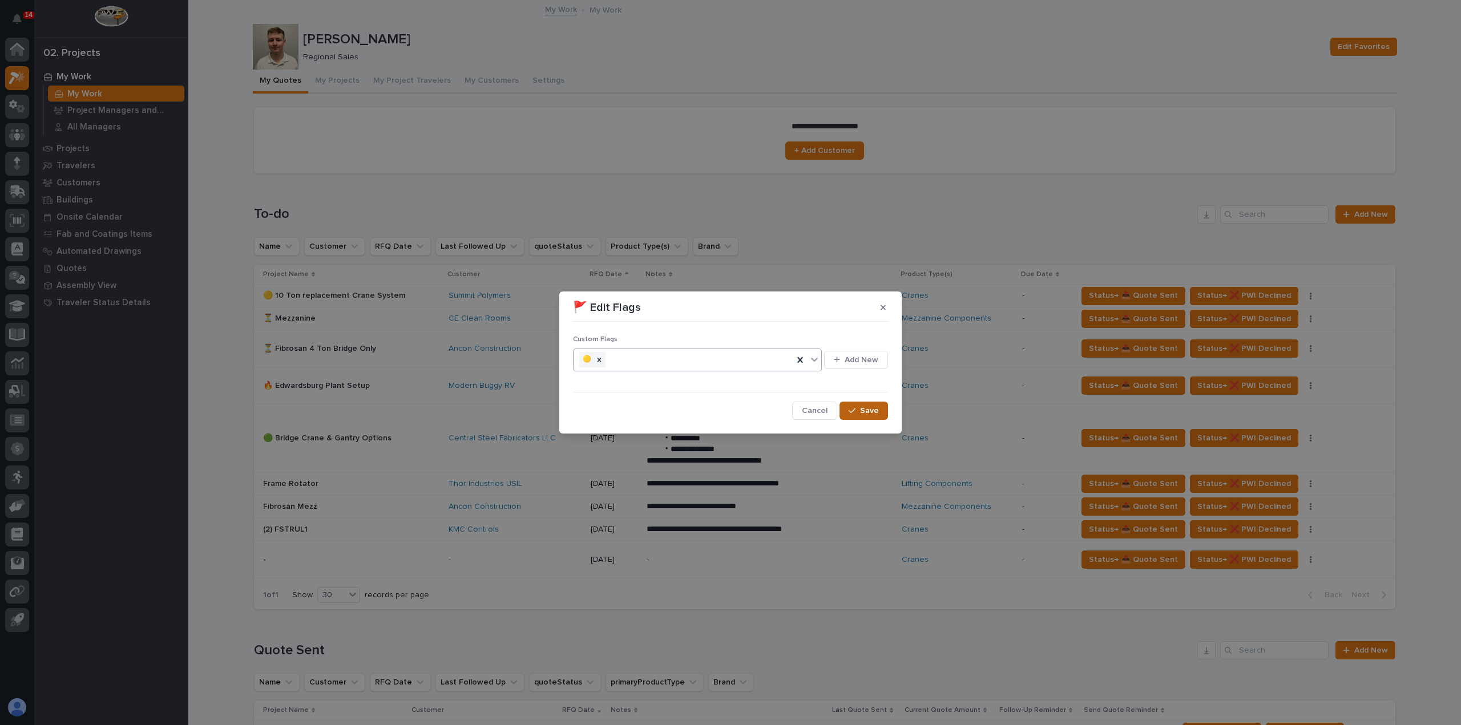
click at [860, 410] on div "button" at bounding box center [853, 411] width 11 height 8
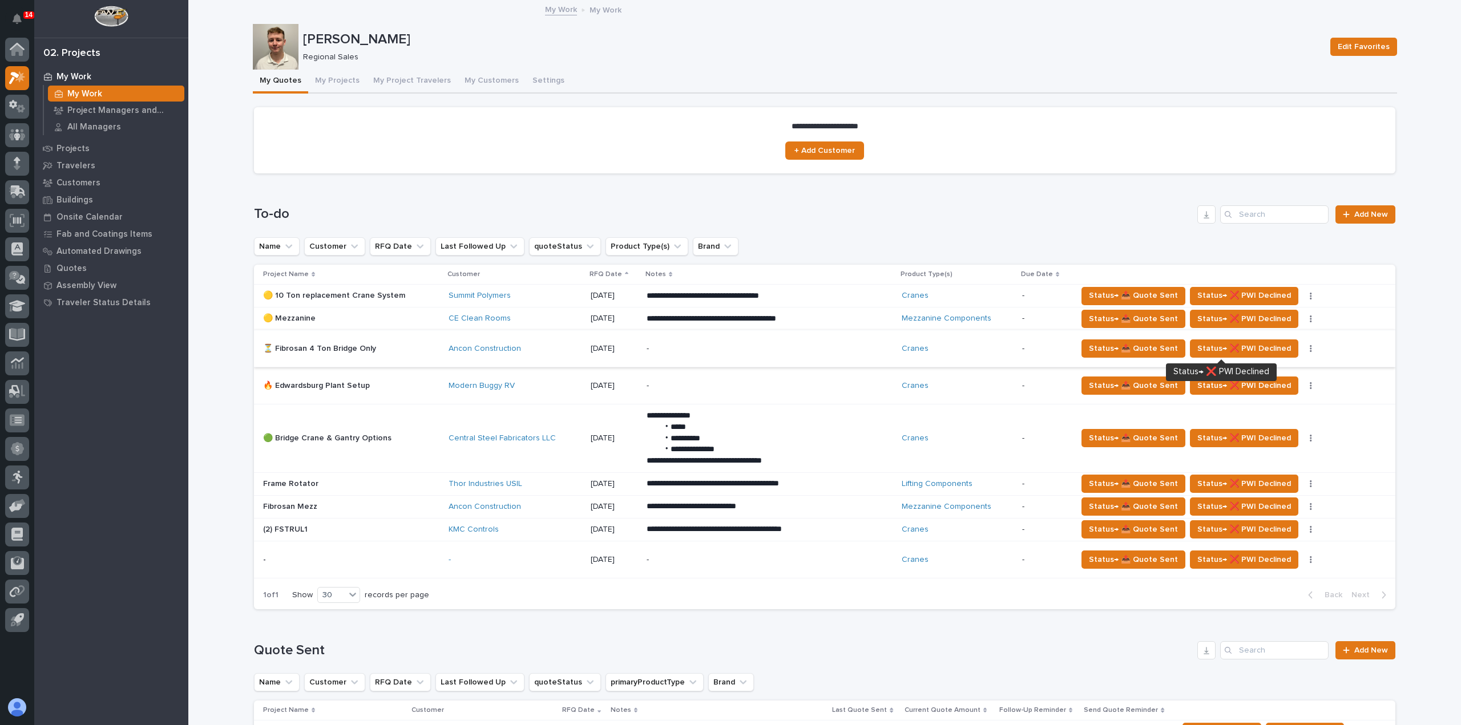
click at [1310, 348] on icon "button" at bounding box center [1311, 348] width 2 height 7
click at [1267, 389] on button "🚩 Edit Flags" at bounding box center [1253, 389] width 83 height 18
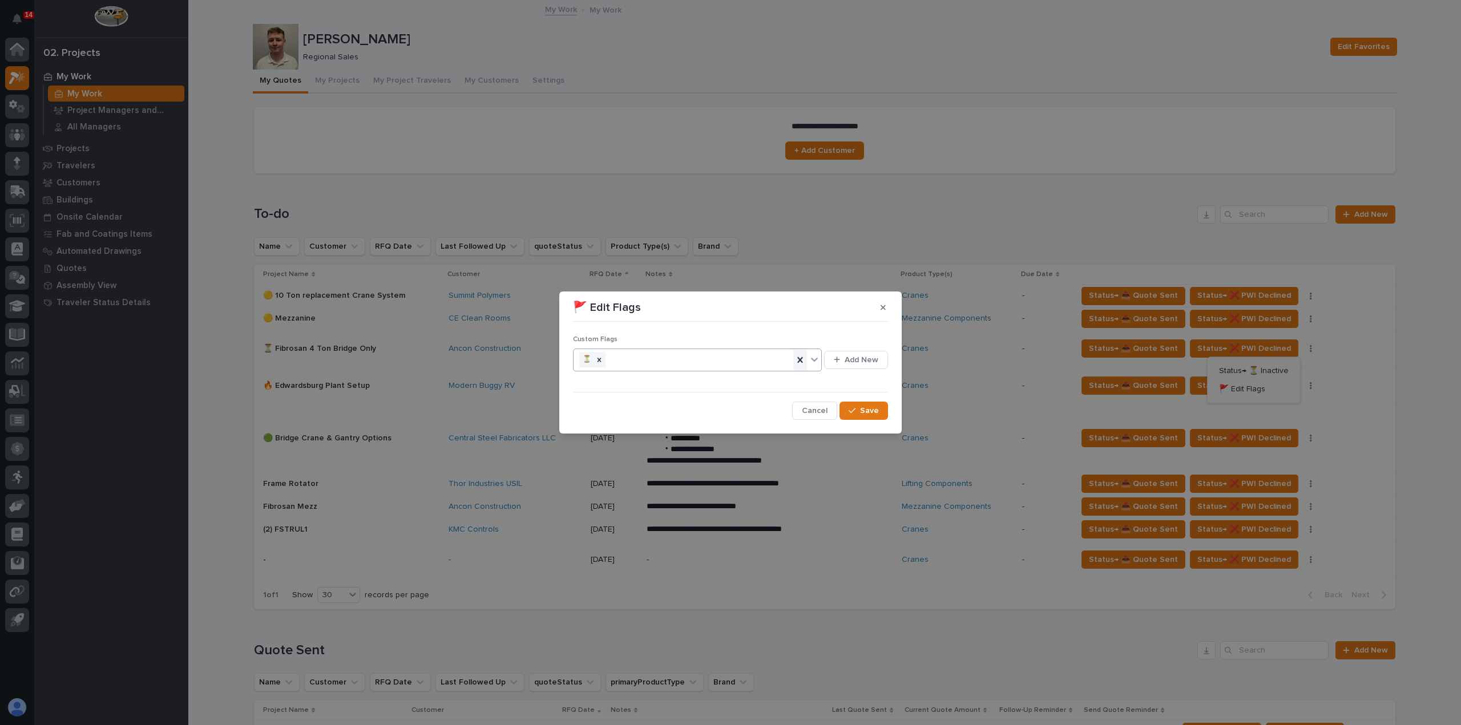
click at [803, 362] on icon at bounding box center [799, 359] width 11 height 11
click at [812, 358] on icon at bounding box center [814, 360] width 7 height 4
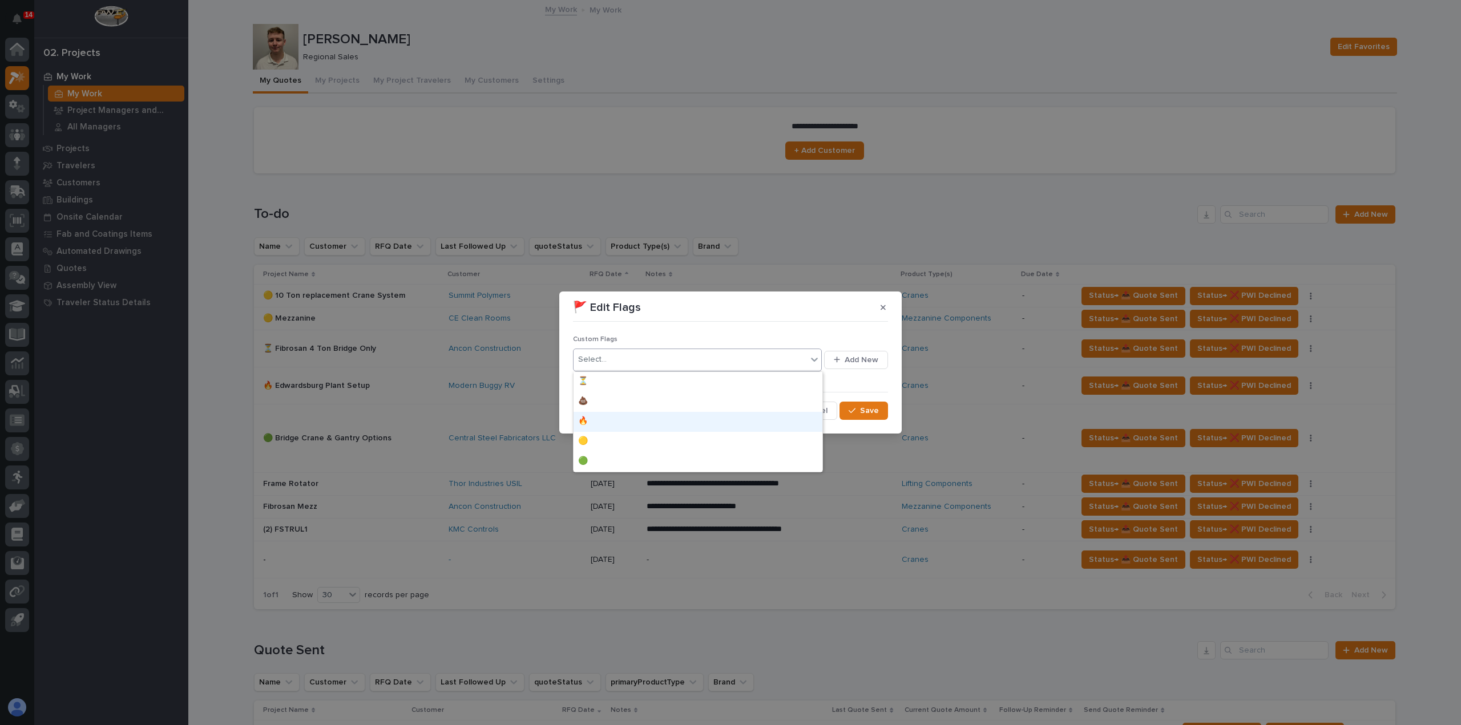
click at [765, 418] on div "🔥" at bounding box center [697, 422] width 249 height 20
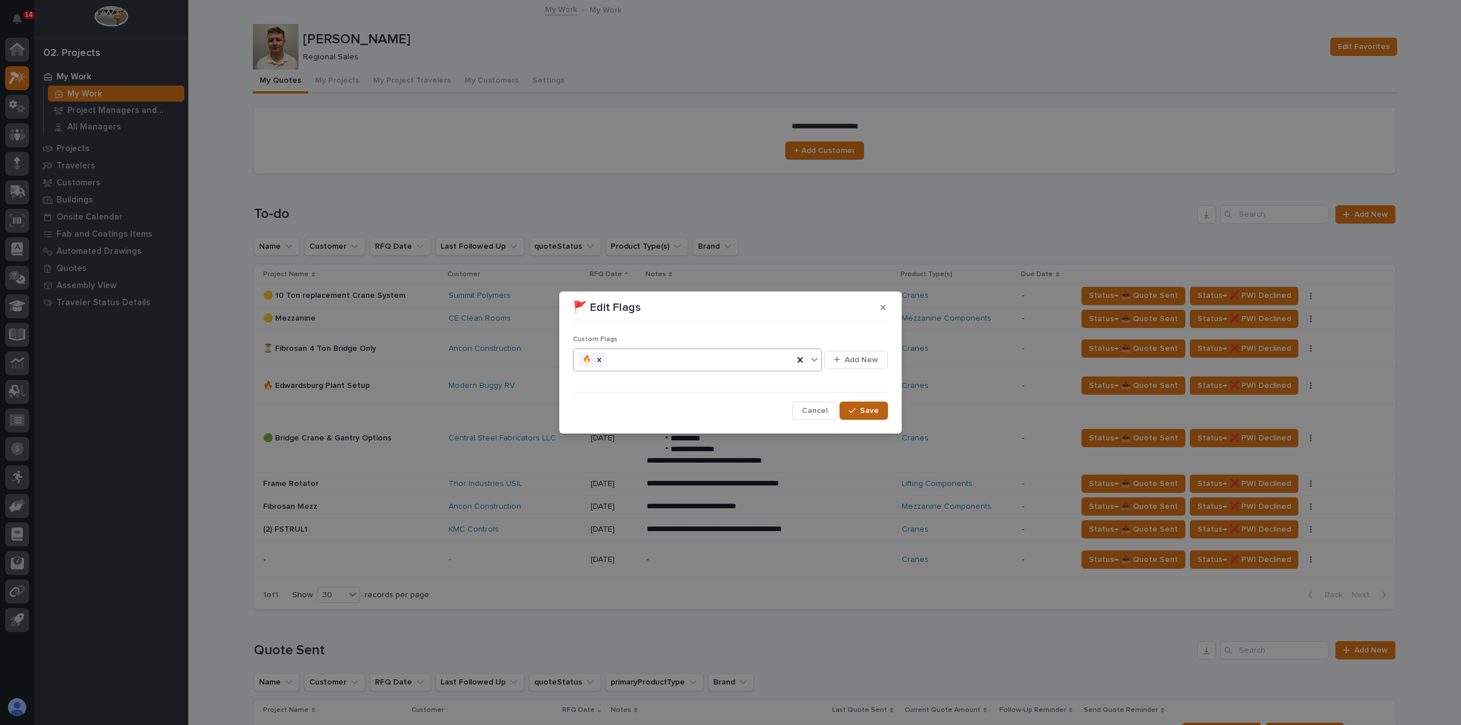
click at [859, 408] on div "button" at bounding box center [853, 411] width 11 height 8
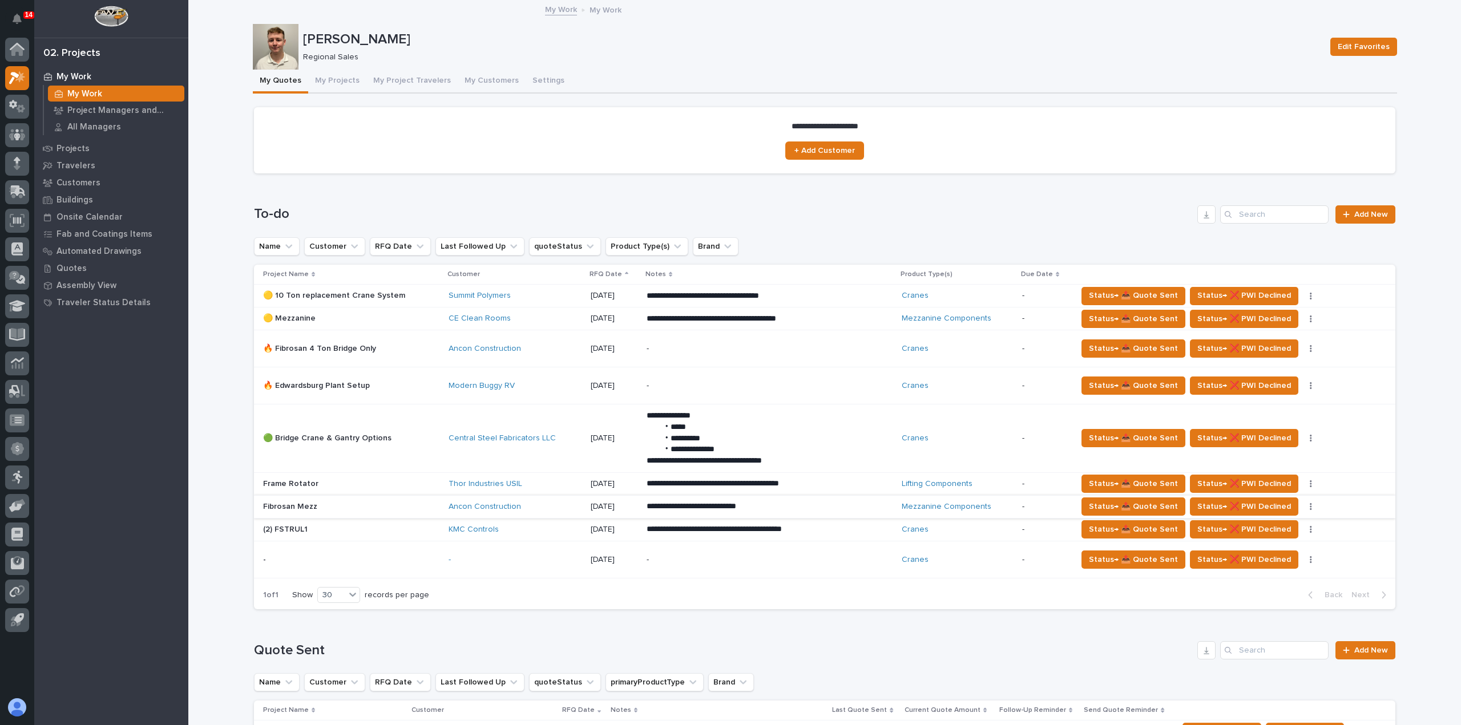
click at [1303, 503] on button "button" at bounding box center [1311, 507] width 16 height 8
click at [1259, 545] on span "🚩 Edit Flags" at bounding box center [1242, 547] width 46 height 14
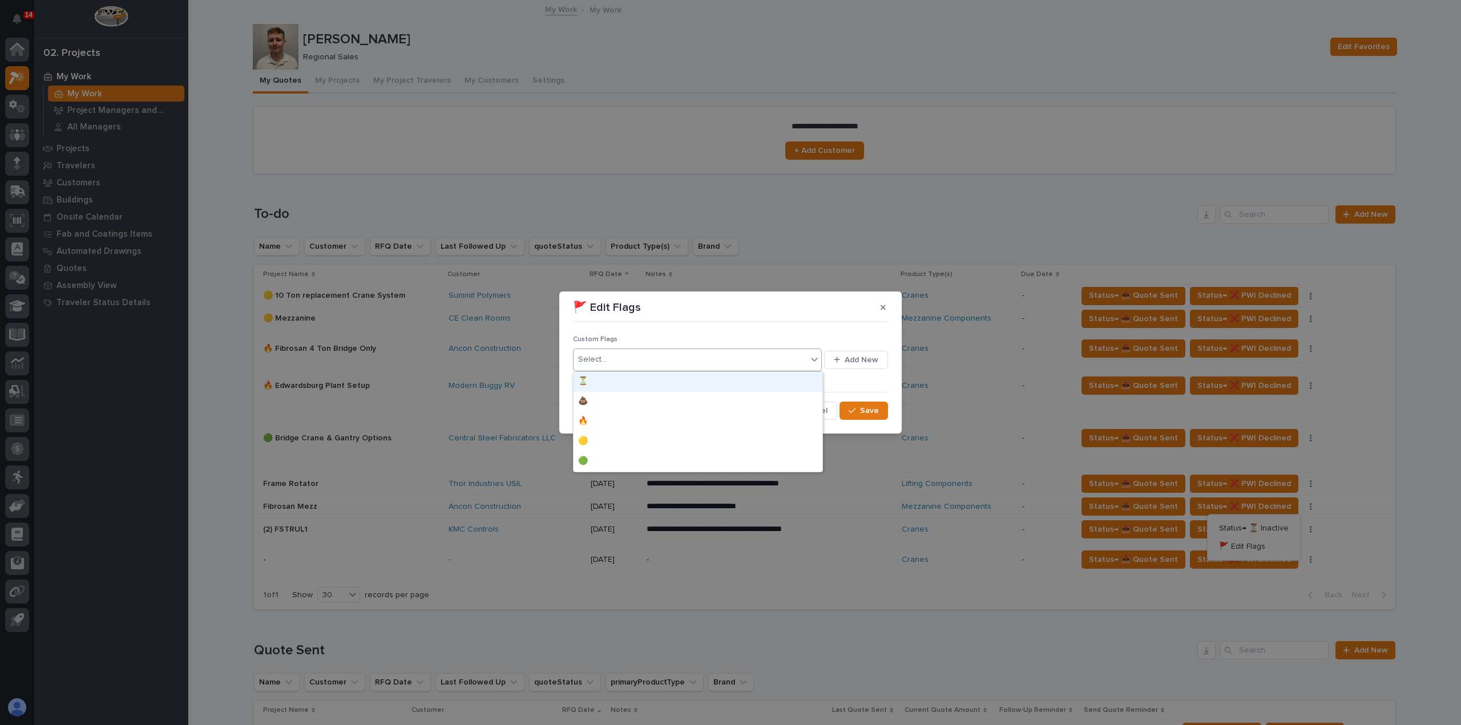
click at [813, 363] on icon at bounding box center [814, 359] width 11 height 11
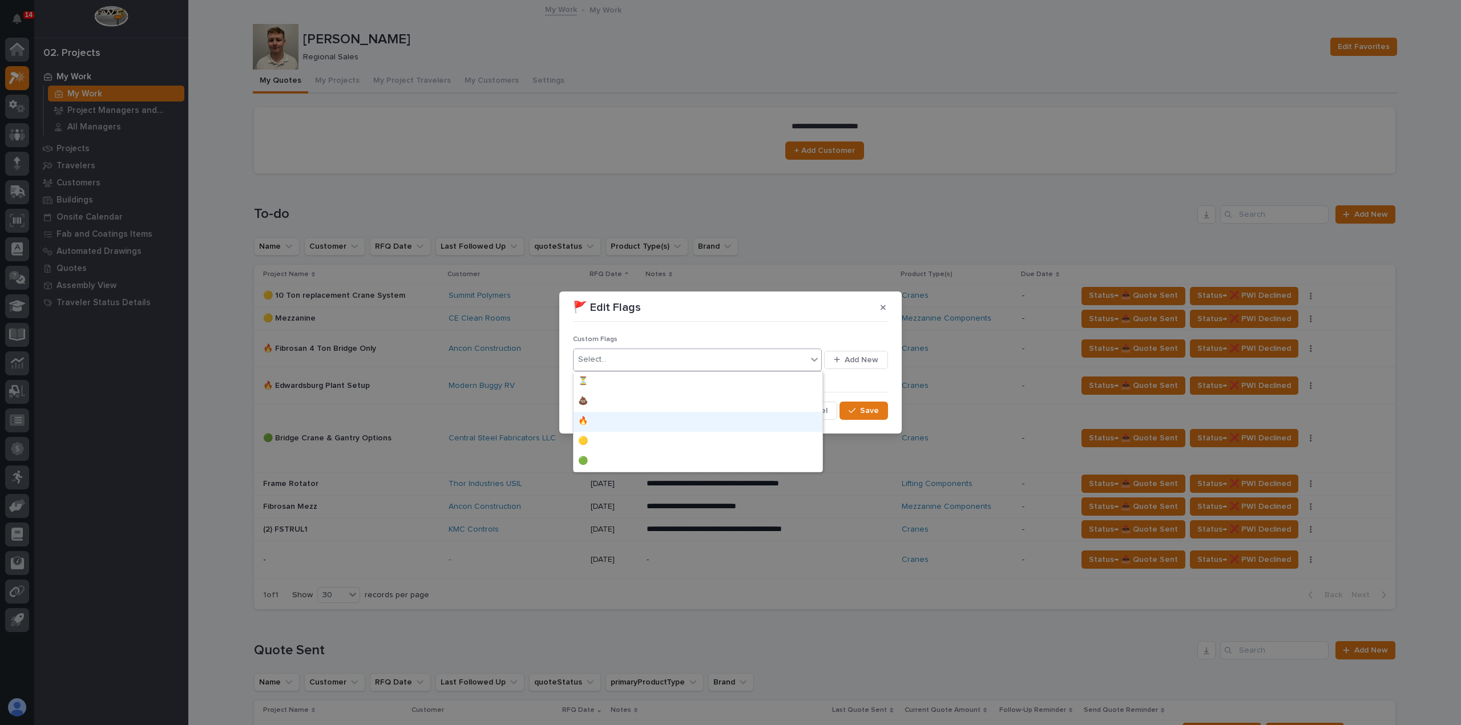
click at [774, 425] on div "🔥" at bounding box center [697, 422] width 249 height 20
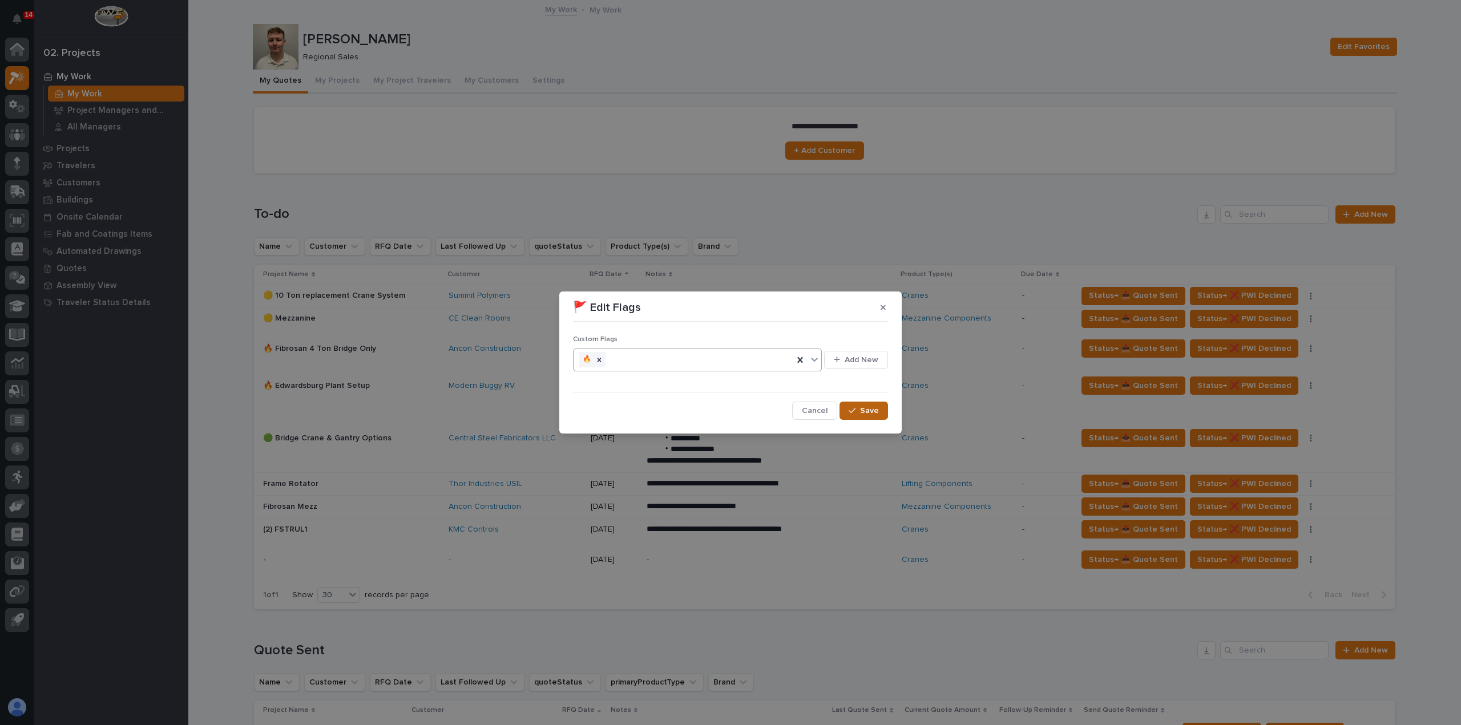
click at [858, 414] on div "button" at bounding box center [853, 411] width 11 height 8
